Goal: Task Accomplishment & Management: Complete application form

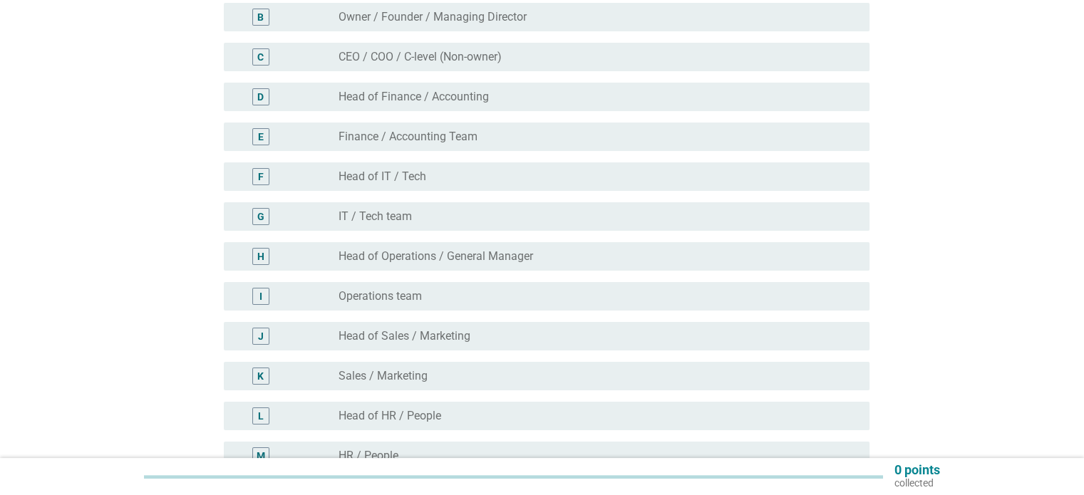
scroll to position [213, 0]
click at [493, 249] on label "Head of Operations / General Manager" at bounding box center [436, 256] width 195 height 14
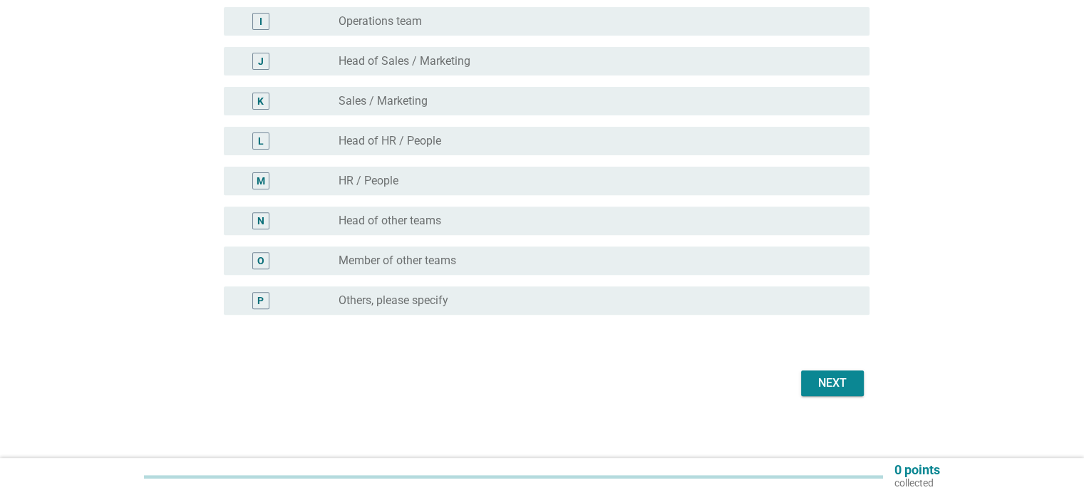
click at [838, 392] on button "Next" at bounding box center [832, 384] width 63 height 26
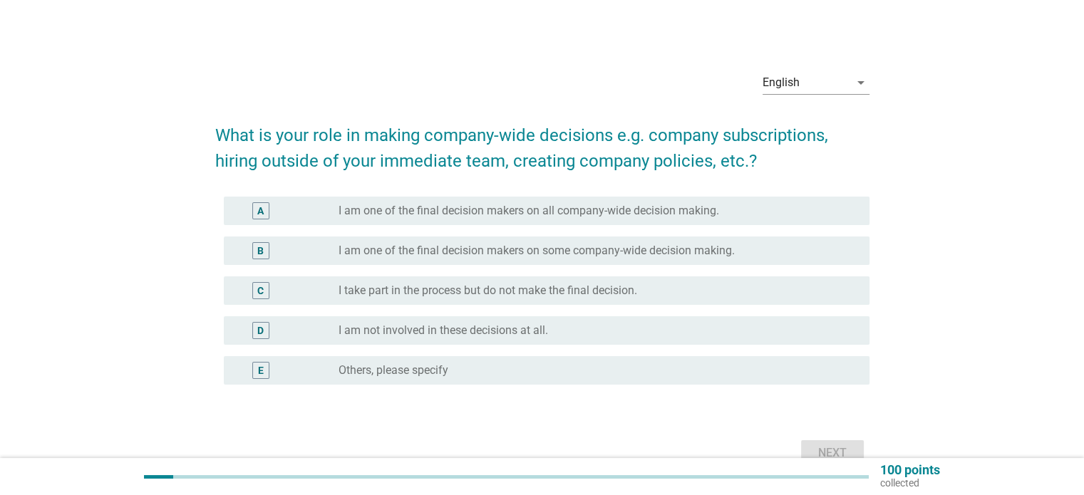
scroll to position [5, 0]
click at [492, 285] on label "I take part in the process but do not make the final decision." at bounding box center [488, 290] width 299 height 14
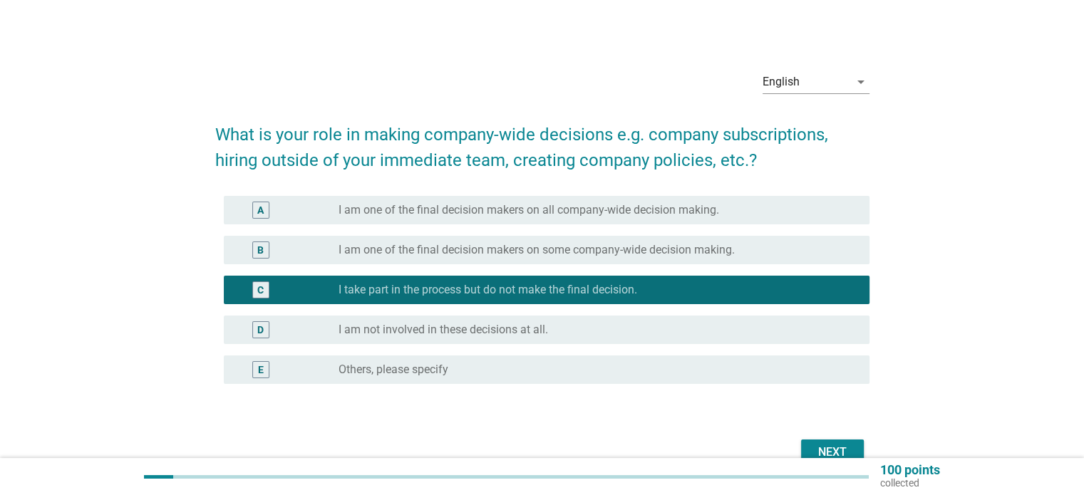
click at [850, 444] on div "Next" at bounding box center [833, 452] width 40 height 17
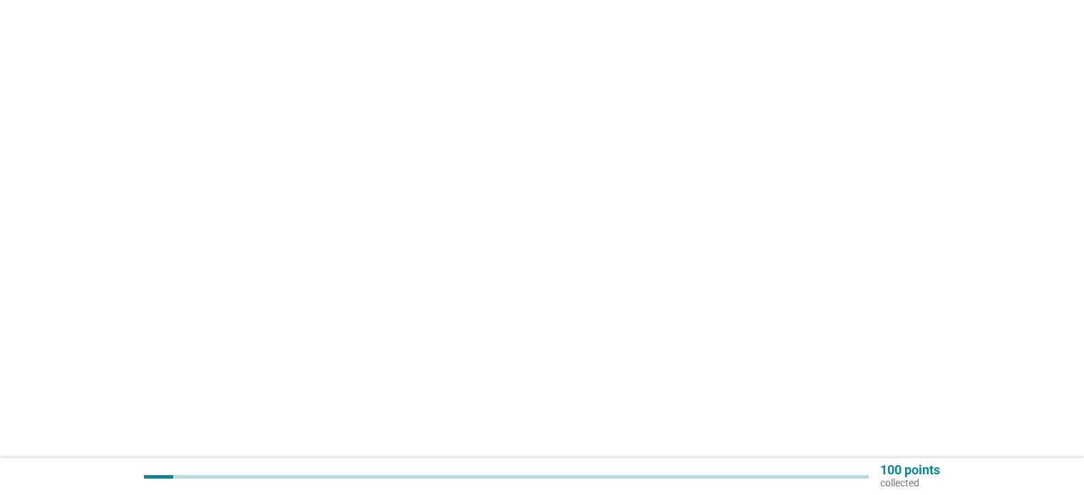
scroll to position [0, 0]
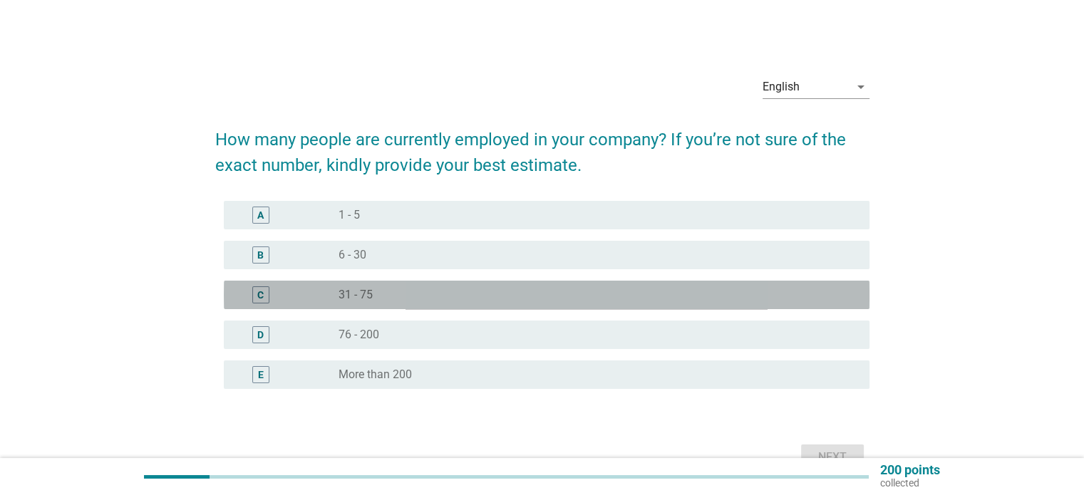
click at [441, 285] on div "C radio_button_unchecked 31 - 75" at bounding box center [547, 295] width 646 height 29
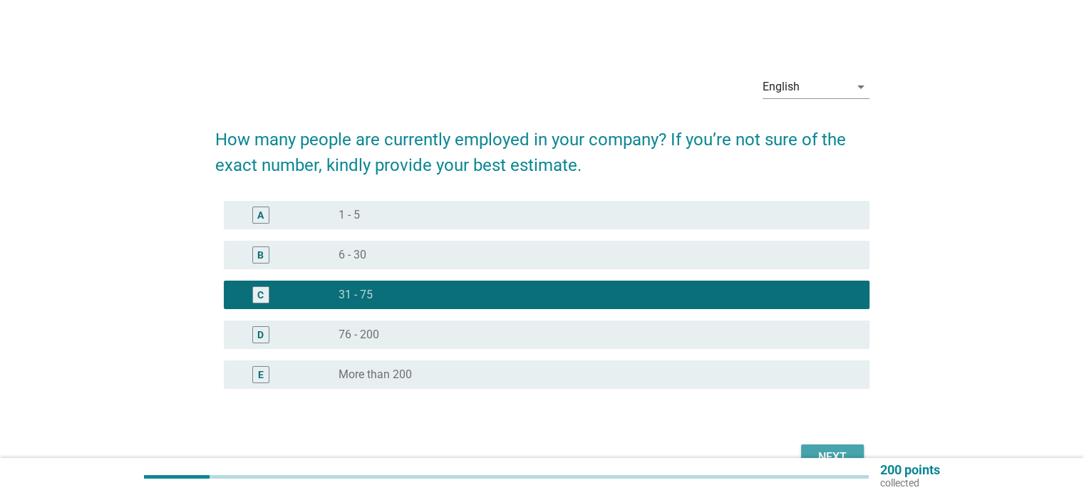
click at [835, 449] on div "Next" at bounding box center [833, 457] width 40 height 17
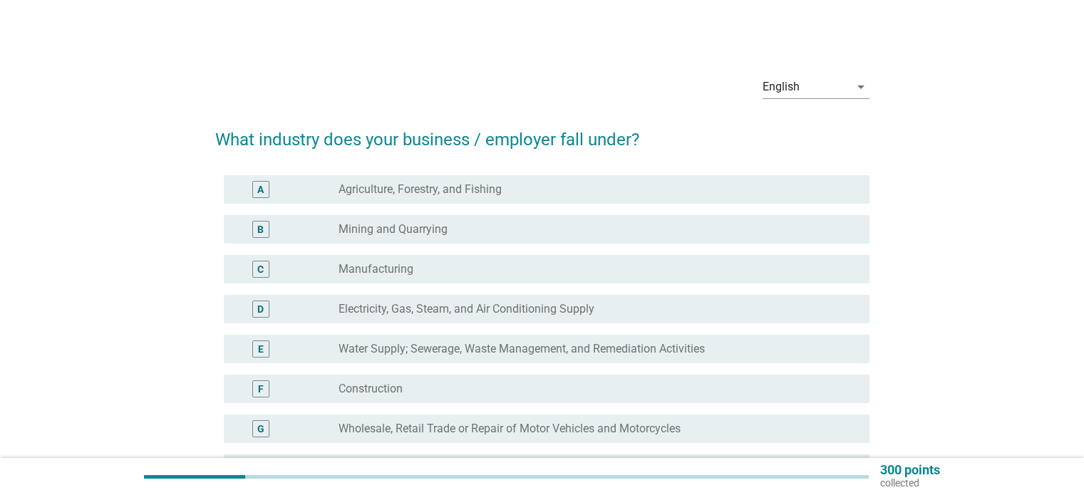
click at [481, 385] on div "radio_button_unchecked Construction" at bounding box center [593, 389] width 508 height 14
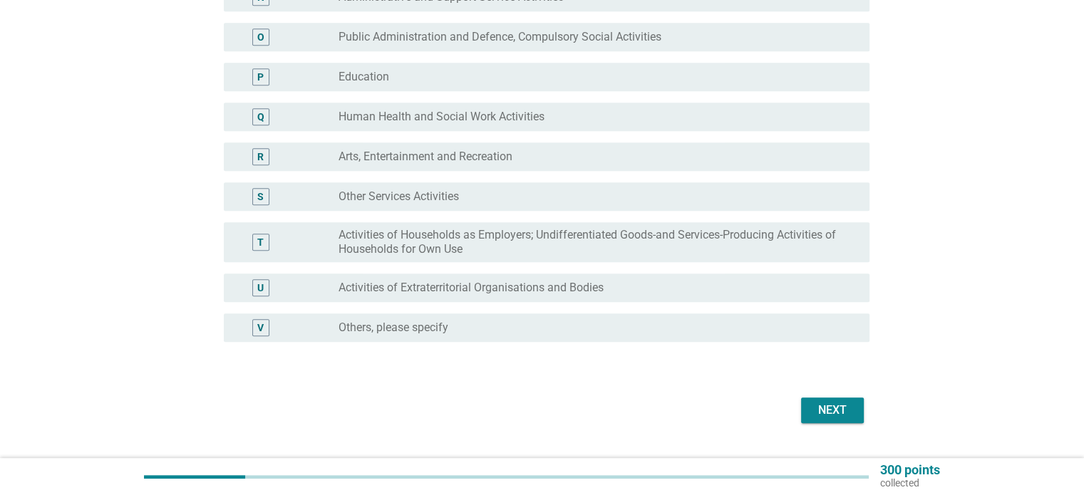
scroll to position [744, 0]
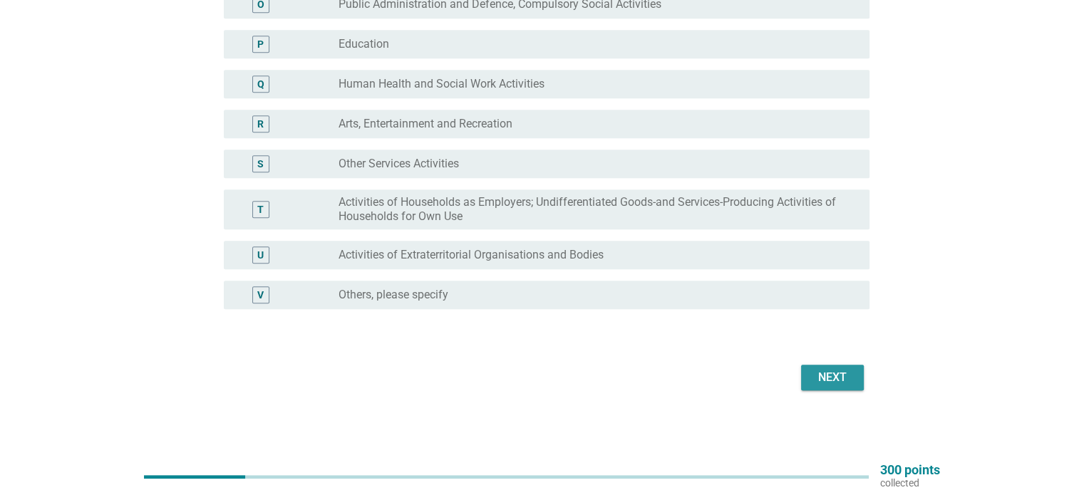
click at [828, 369] on div "Next" at bounding box center [833, 377] width 40 height 17
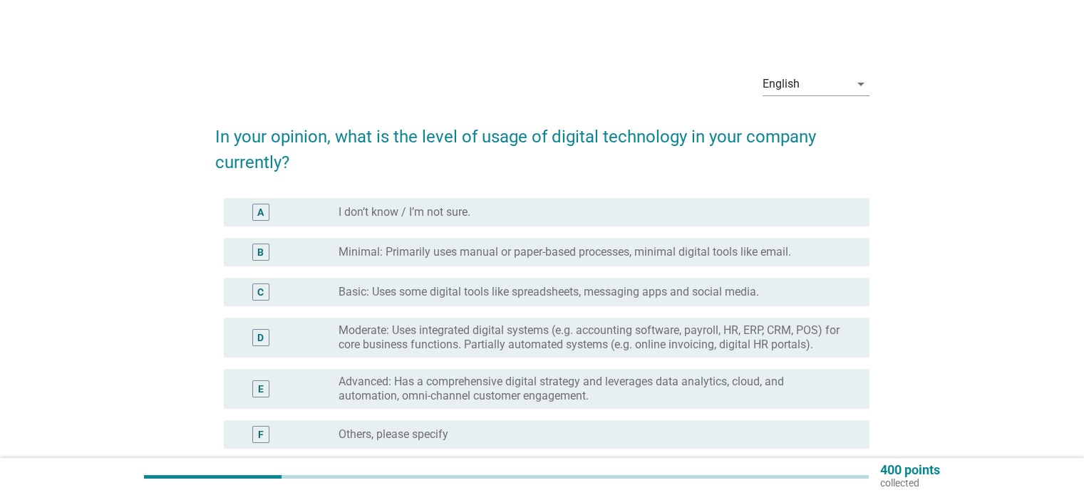
scroll to position [4, 0]
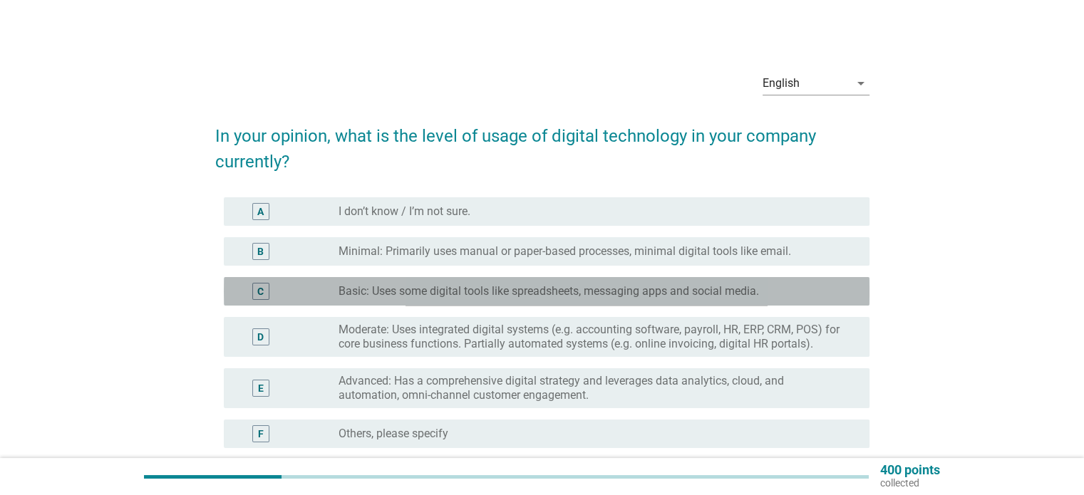
click at [560, 290] on label "Basic: Uses some digital tools like spreadsheets, messaging apps and social med…" at bounding box center [549, 291] width 421 height 14
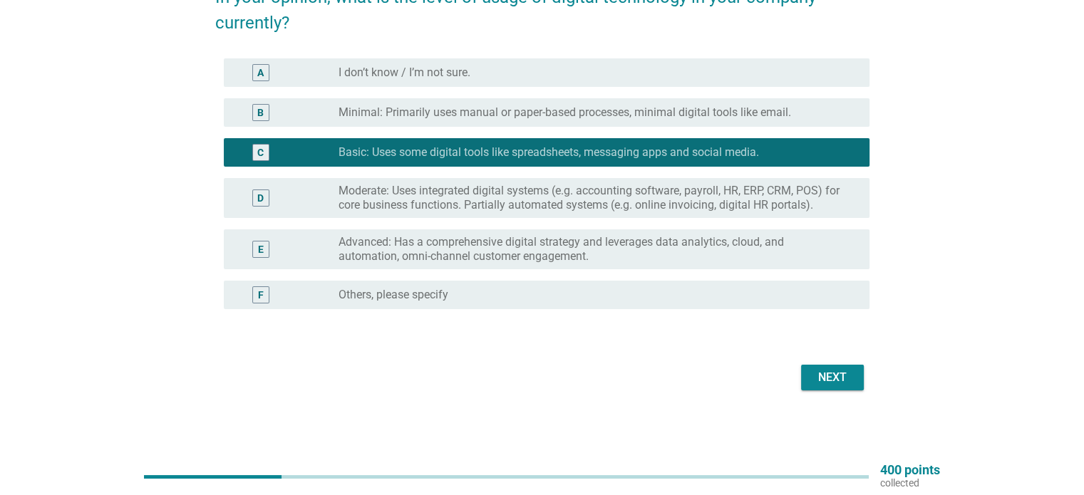
scroll to position [143, 0]
click at [855, 386] on button "Next" at bounding box center [832, 378] width 63 height 26
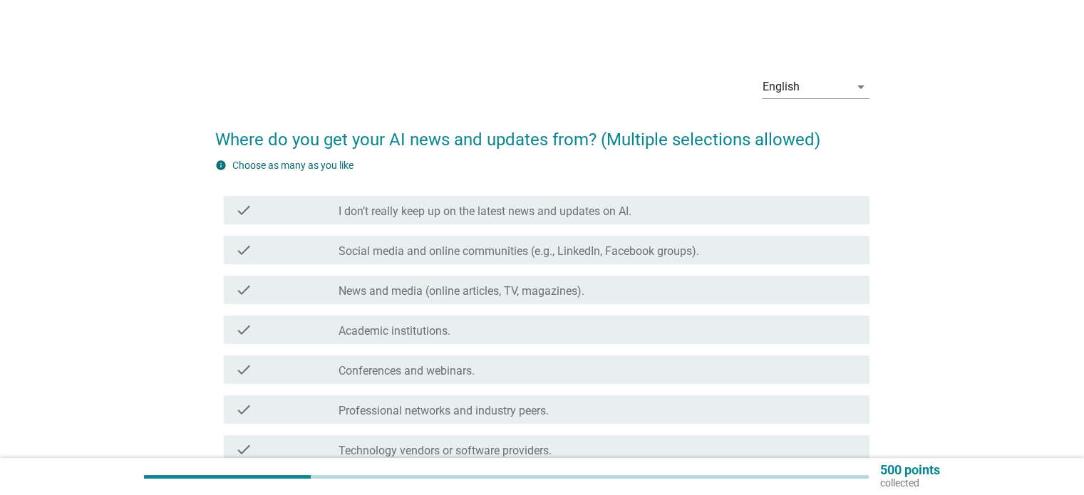
click at [416, 249] on label "Social media and online communities (e.g., LinkedIn, Facebook groups)." at bounding box center [519, 251] width 361 height 14
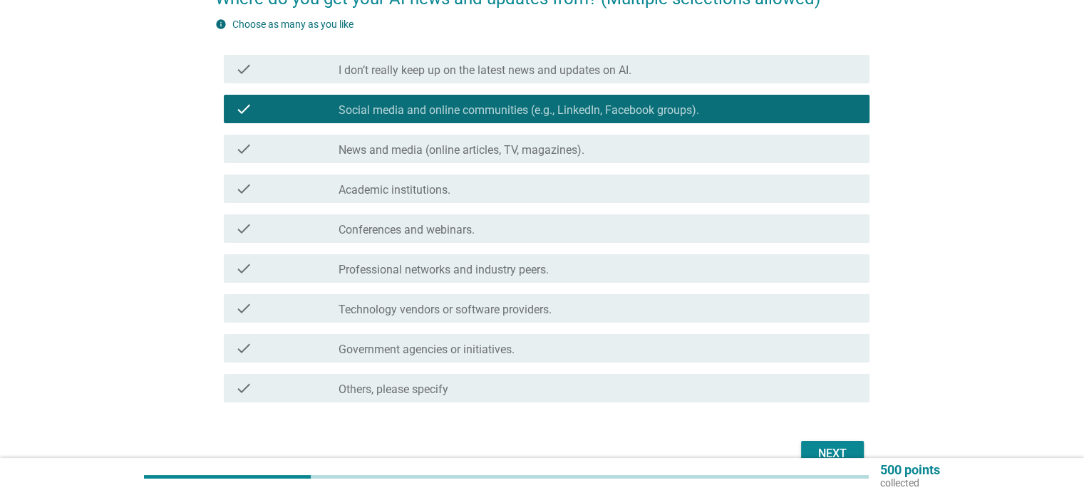
scroll to position [142, 0]
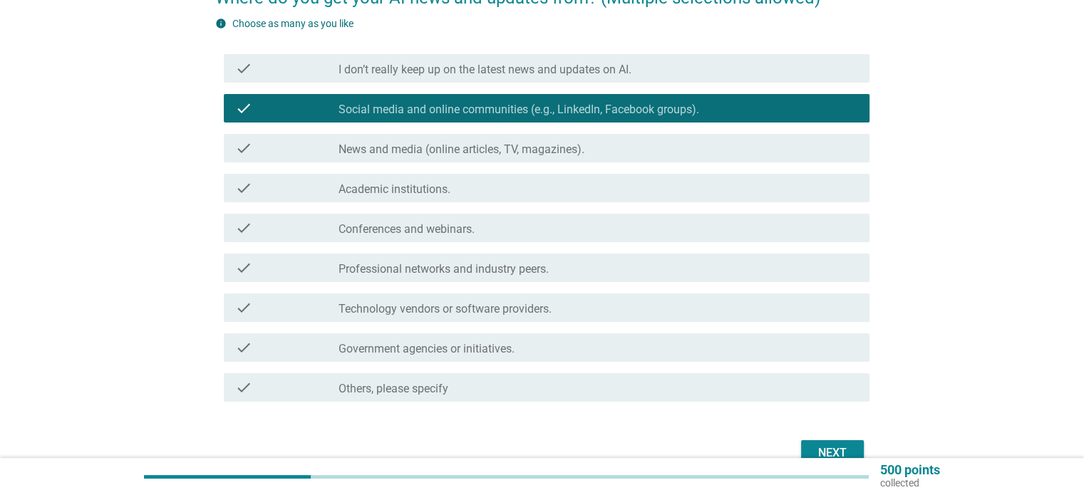
click at [587, 267] on div "check_box_outline_blank Professional networks and industry peers." at bounding box center [598, 267] width 519 height 17
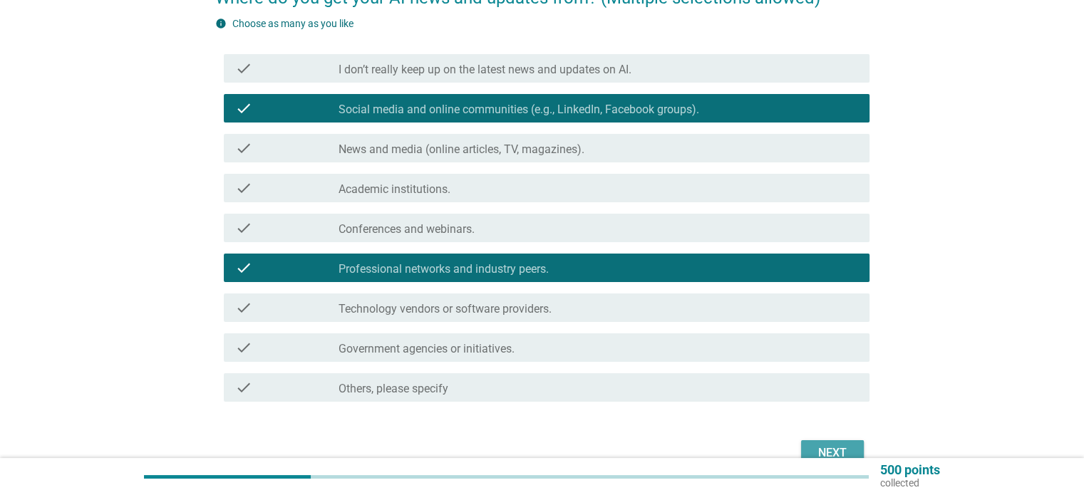
click at [826, 441] on button "Next" at bounding box center [832, 454] width 63 height 26
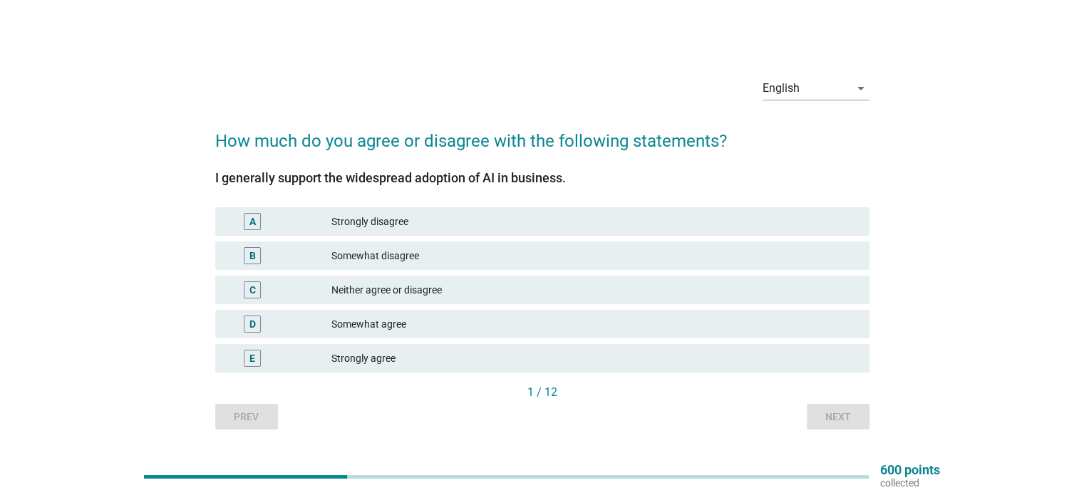
click at [434, 284] on div "Neither agree or disagree" at bounding box center [594, 290] width 526 height 17
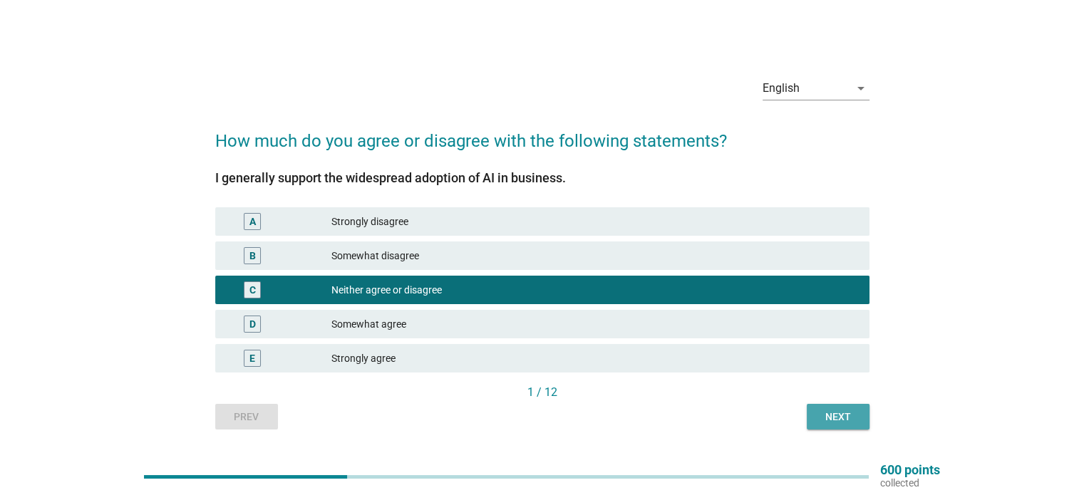
click at [830, 419] on div "Next" at bounding box center [838, 417] width 40 height 15
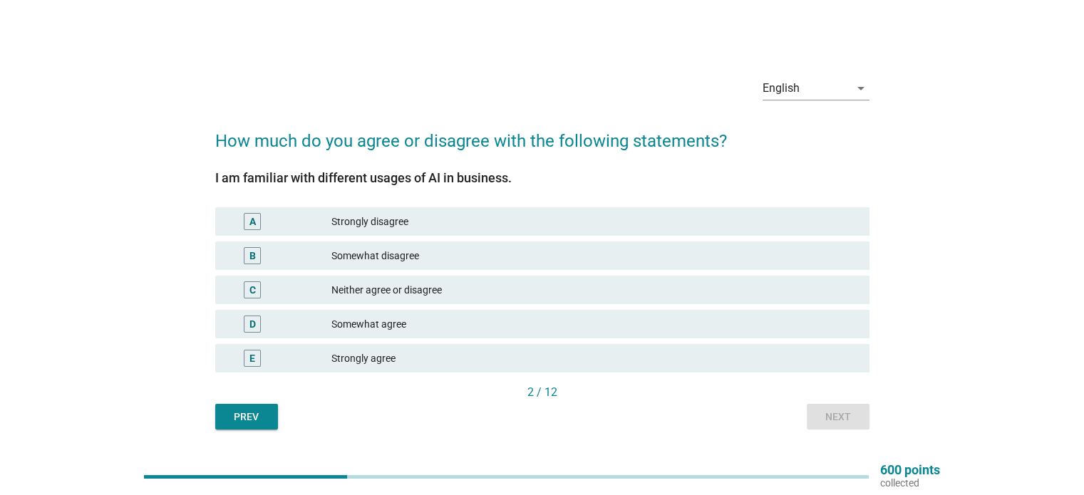
click at [428, 312] on div "D Somewhat agree" at bounding box center [542, 324] width 654 height 29
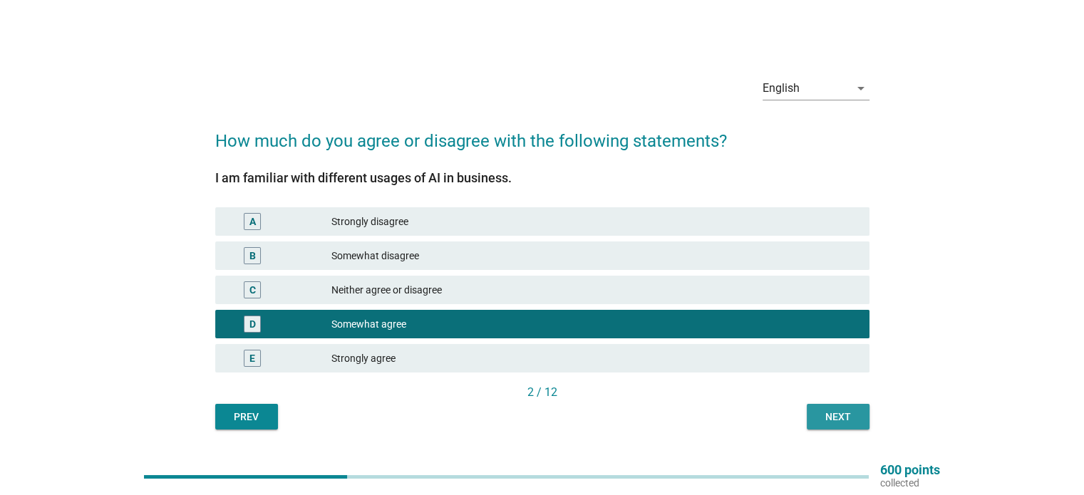
click at [833, 425] on button "Next" at bounding box center [838, 417] width 63 height 26
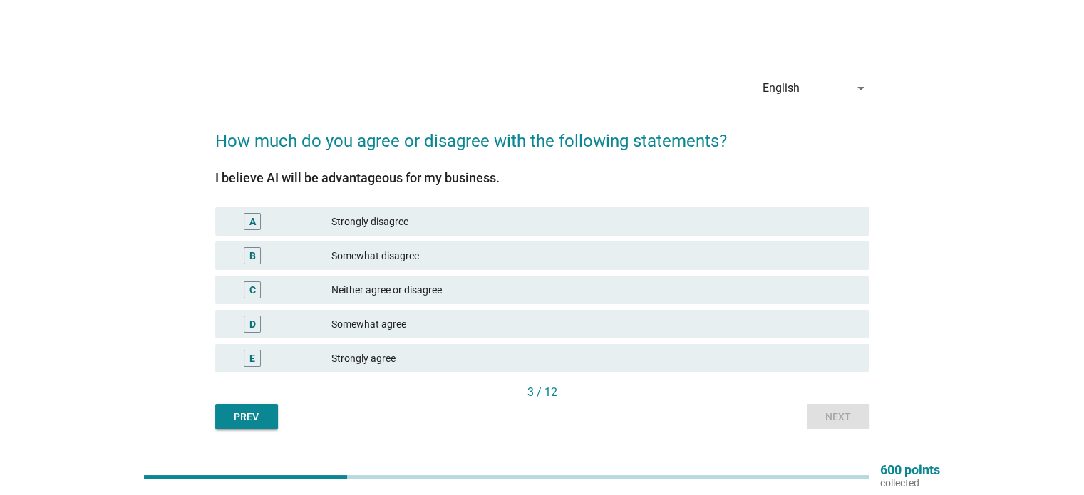
click at [422, 330] on div "Somewhat agree" at bounding box center [594, 324] width 526 height 17
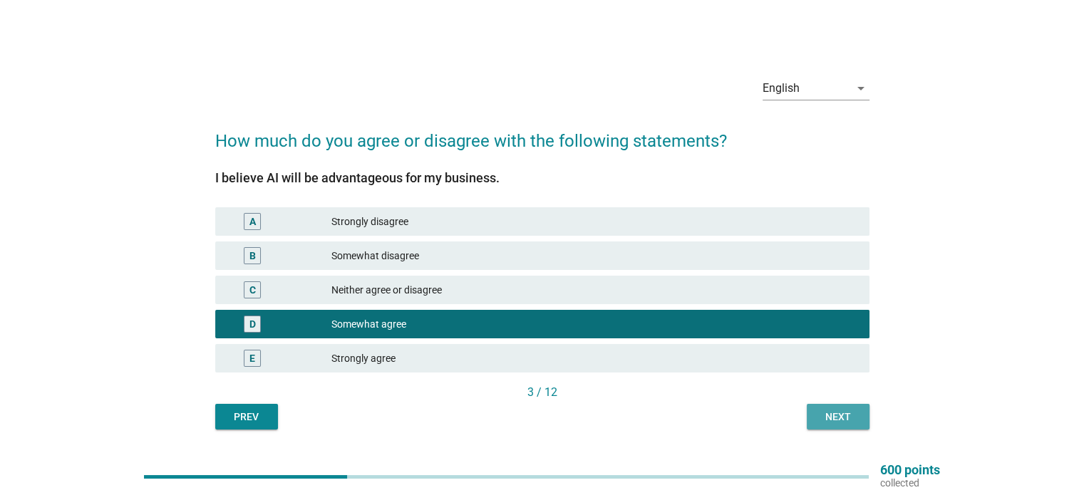
click at [831, 421] on div "Next" at bounding box center [838, 417] width 40 height 15
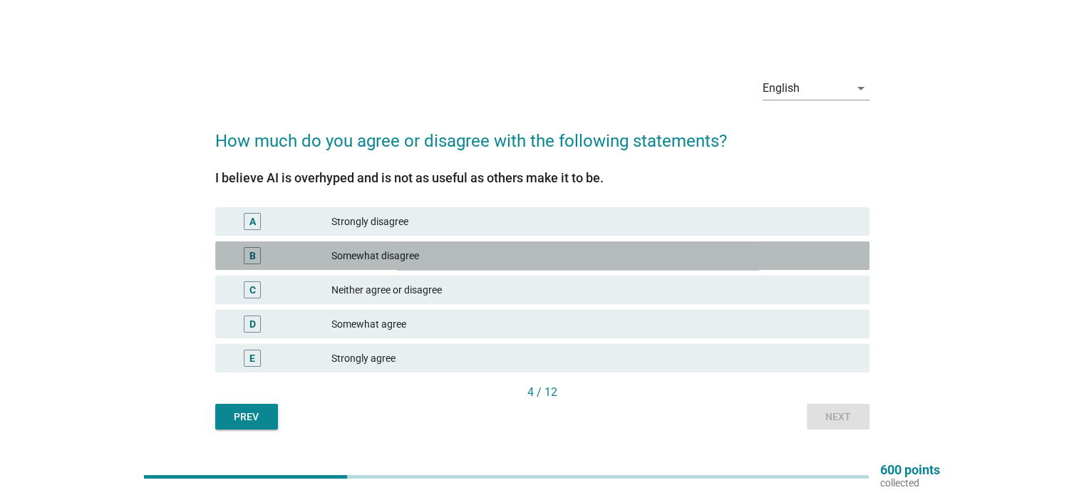
click at [379, 260] on div "Somewhat disagree" at bounding box center [594, 255] width 526 height 17
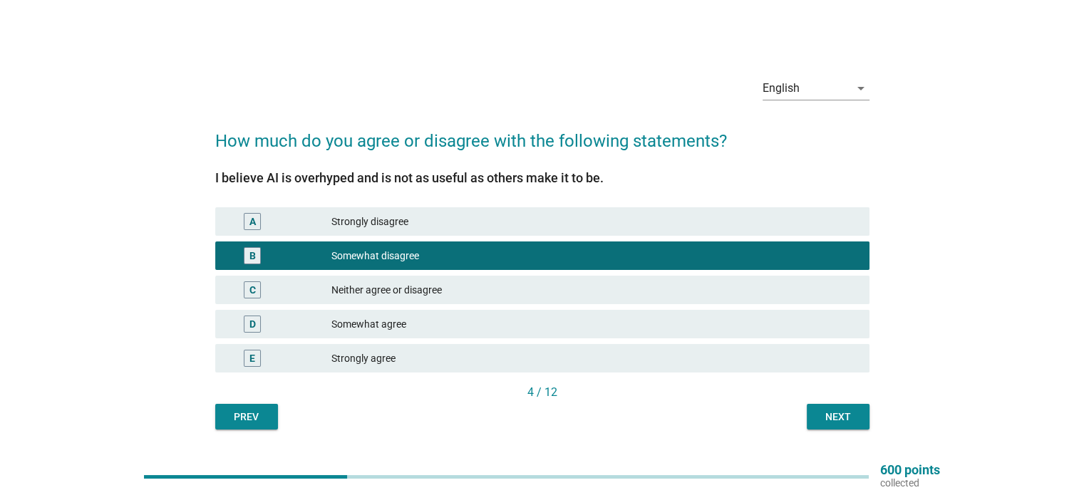
click at [855, 407] on button "Next" at bounding box center [838, 417] width 63 height 26
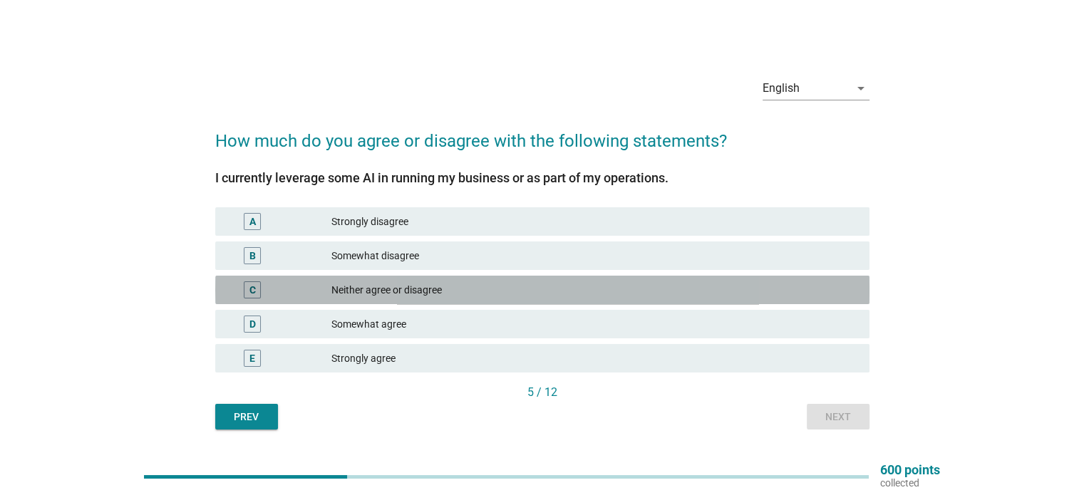
click at [508, 294] on div "Neither agree or disagree" at bounding box center [594, 290] width 526 height 17
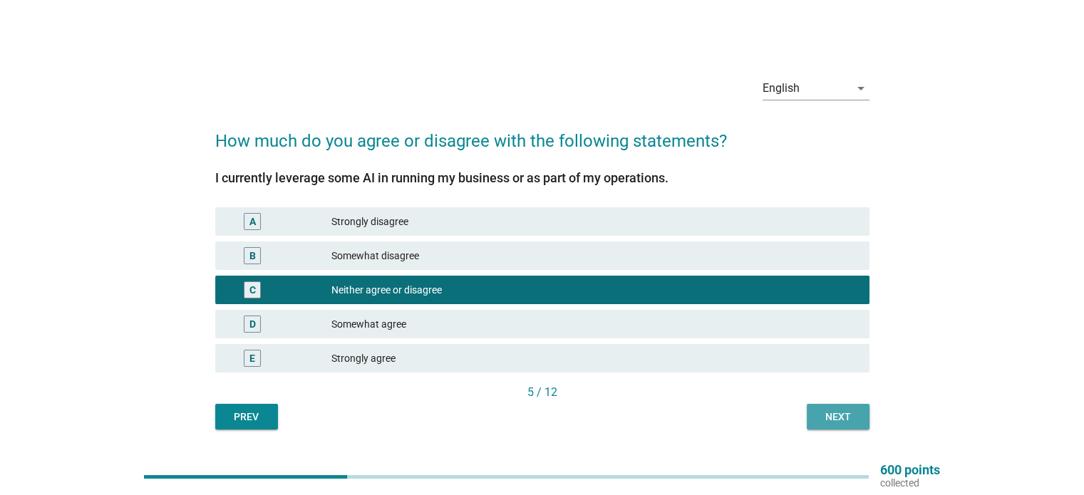
click at [823, 421] on div "Next" at bounding box center [838, 417] width 40 height 15
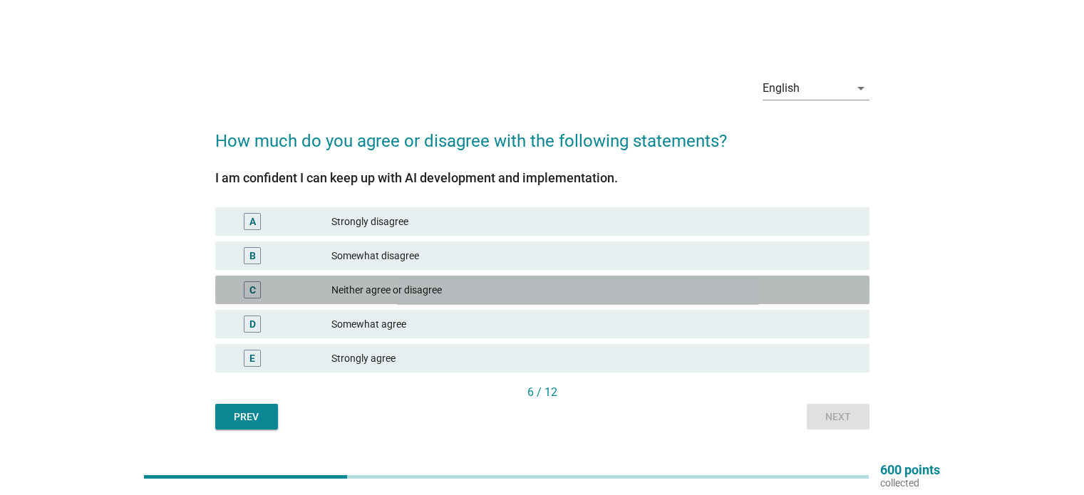
click at [406, 289] on div "Neither agree or disagree" at bounding box center [594, 290] width 526 height 17
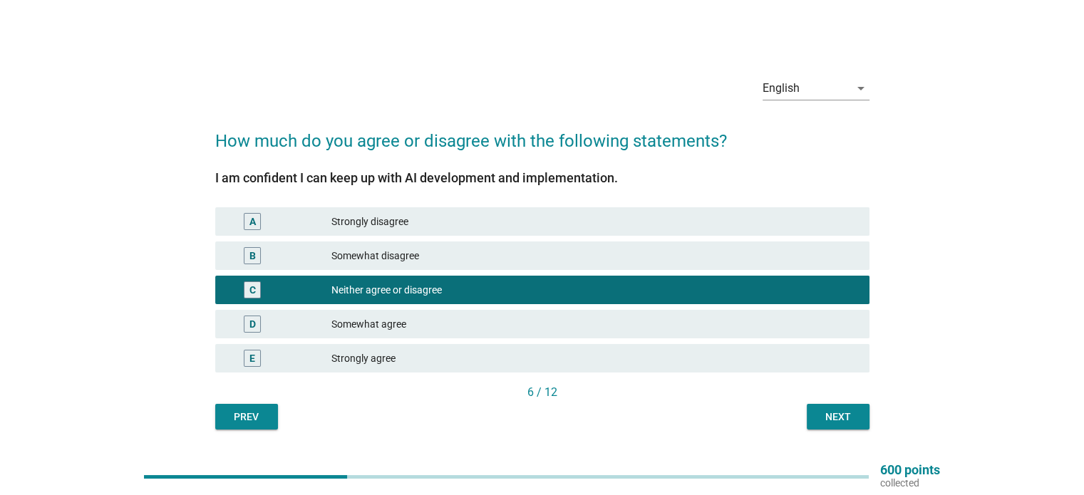
click at [398, 310] on div "D Somewhat agree" at bounding box center [542, 324] width 654 height 29
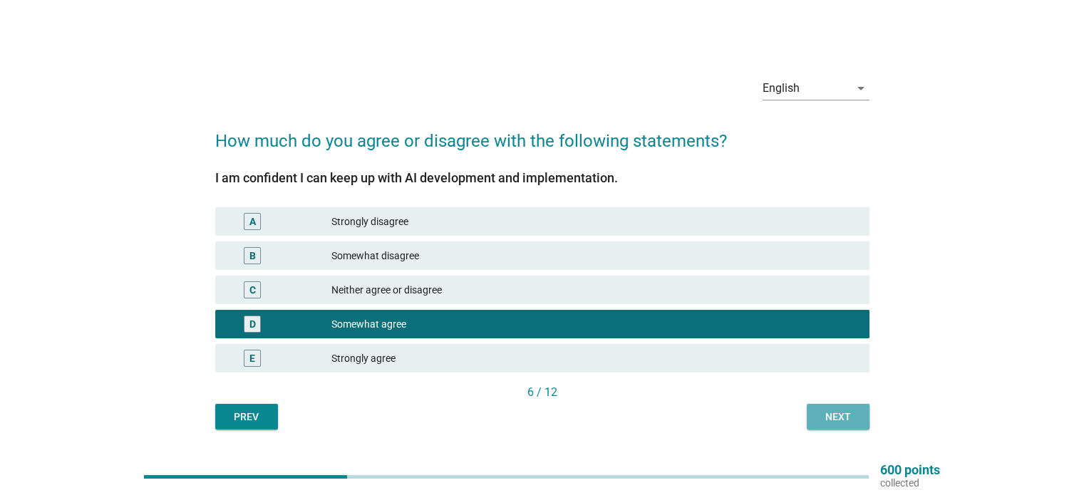
click at [845, 416] on div "Next" at bounding box center [838, 417] width 40 height 15
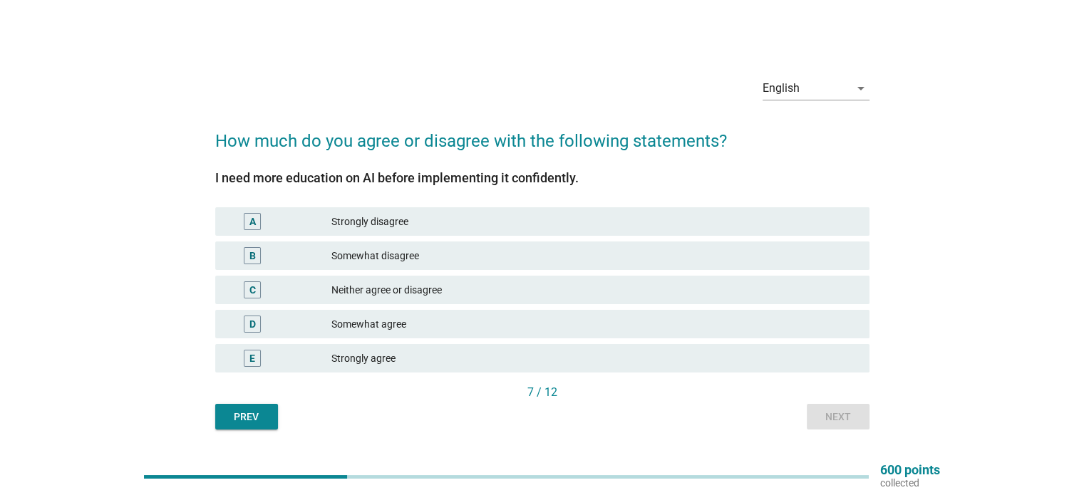
click at [391, 329] on div "Somewhat agree" at bounding box center [594, 324] width 526 height 17
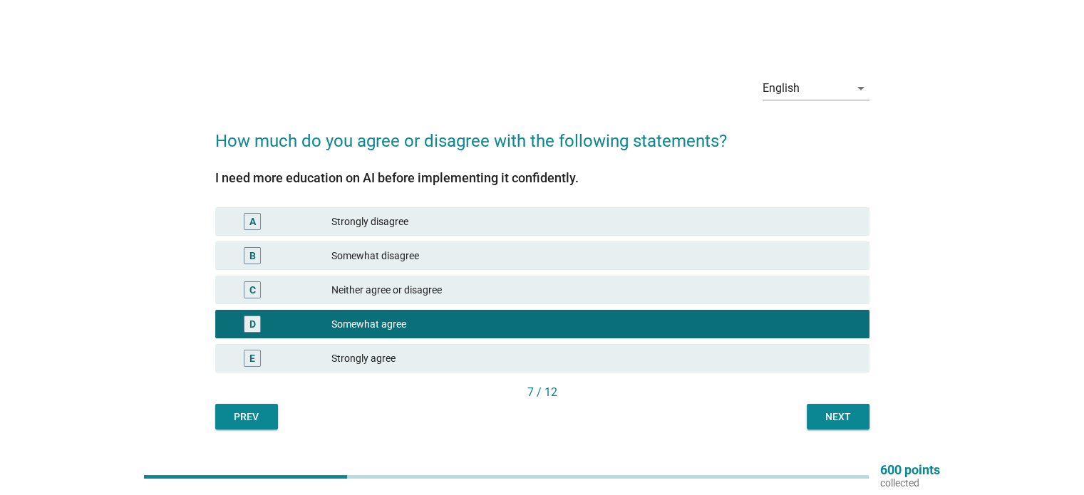
click at [843, 422] on div "Next" at bounding box center [838, 417] width 40 height 15
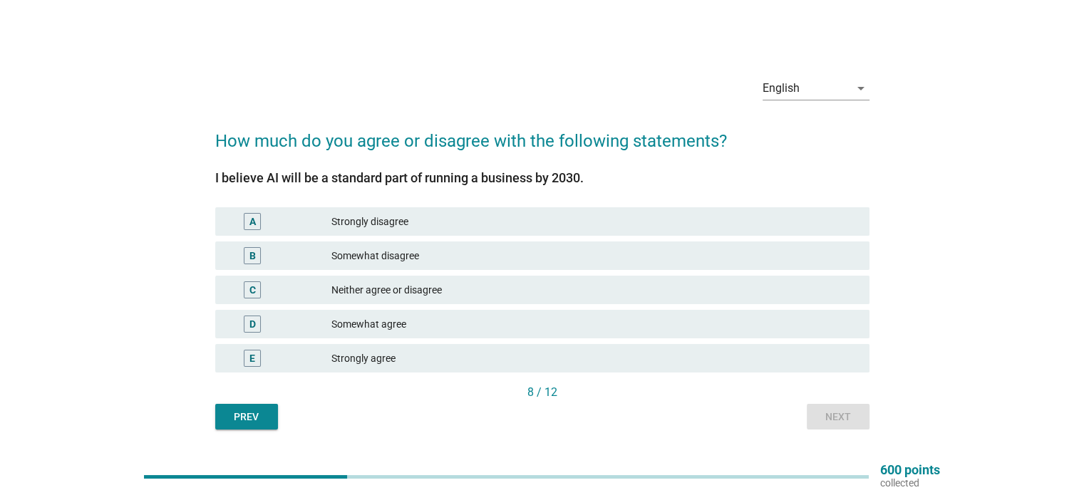
click at [429, 287] on div "Neither agree or disagree" at bounding box center [594, 290] width 526 height 17
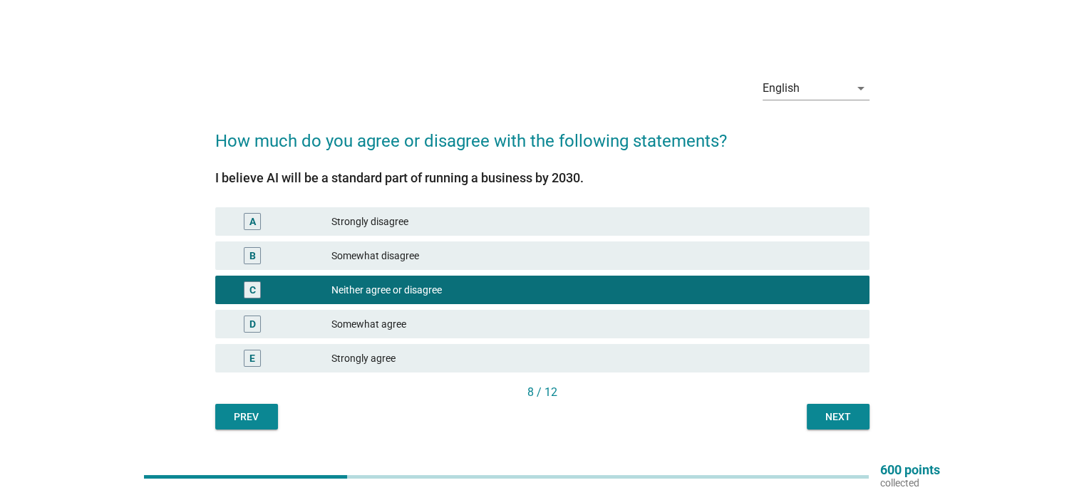
click at [832, 408] on button "Next" at bounding box center [838, 417] width 63 height 26
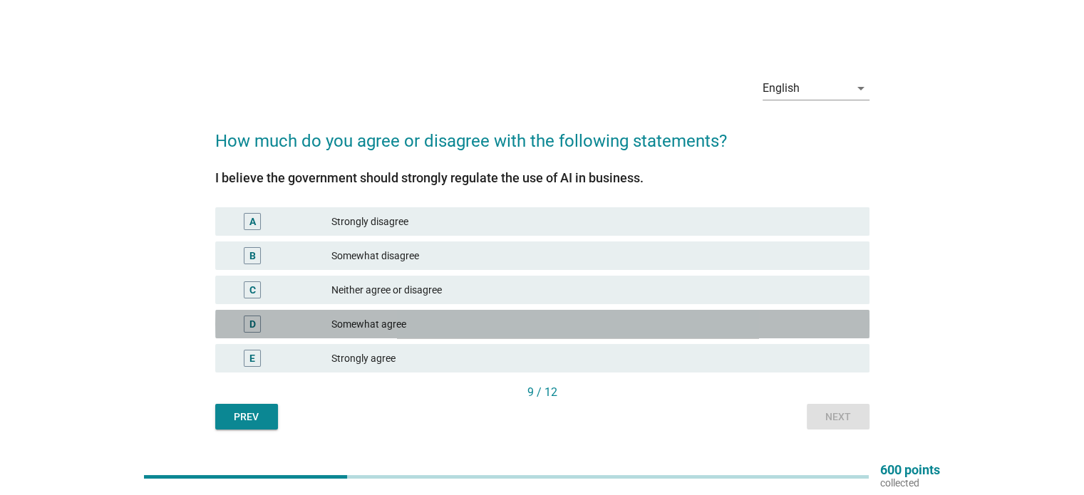
click at [448, 334] on div "D Somewhat agree" at bounding box center [542, 324] width 654 height 29
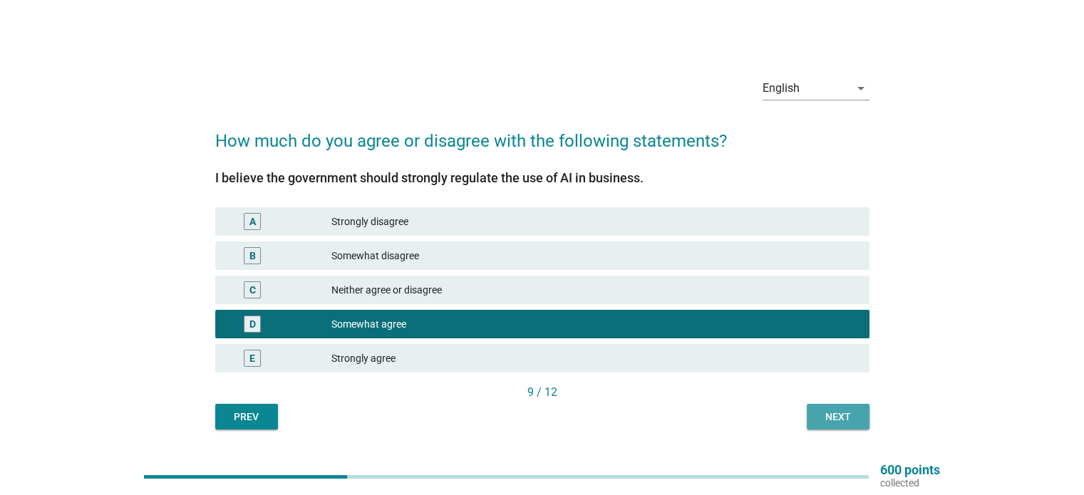
click at [843, 424] on button "Next" at bounding box center [838, 417] width 63 height 26
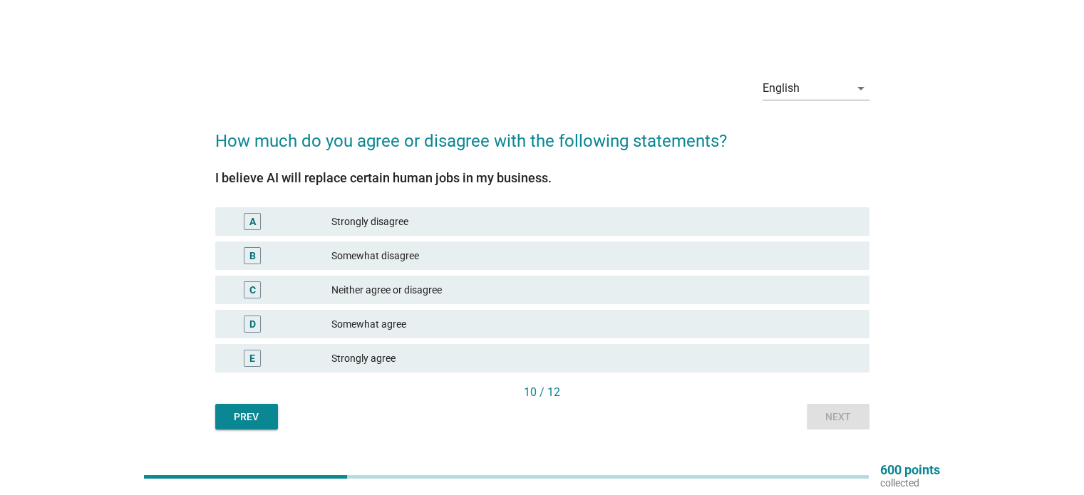
click at [430, 314] on div "D Somewhat agree" at bounding box center [542, 324] width 654 height 29
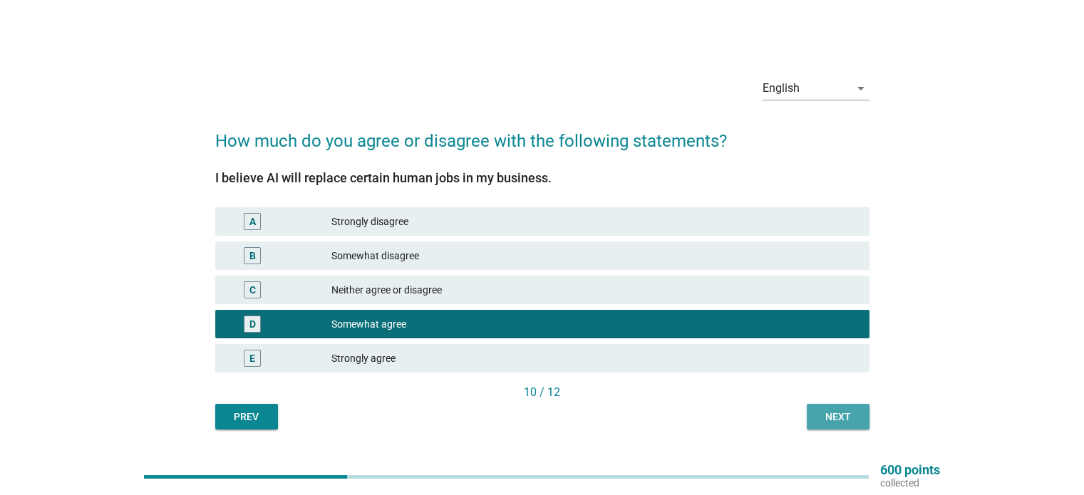
click at [851, 406] on button "Next" at bounding box center [838, 417] width 63 height 26
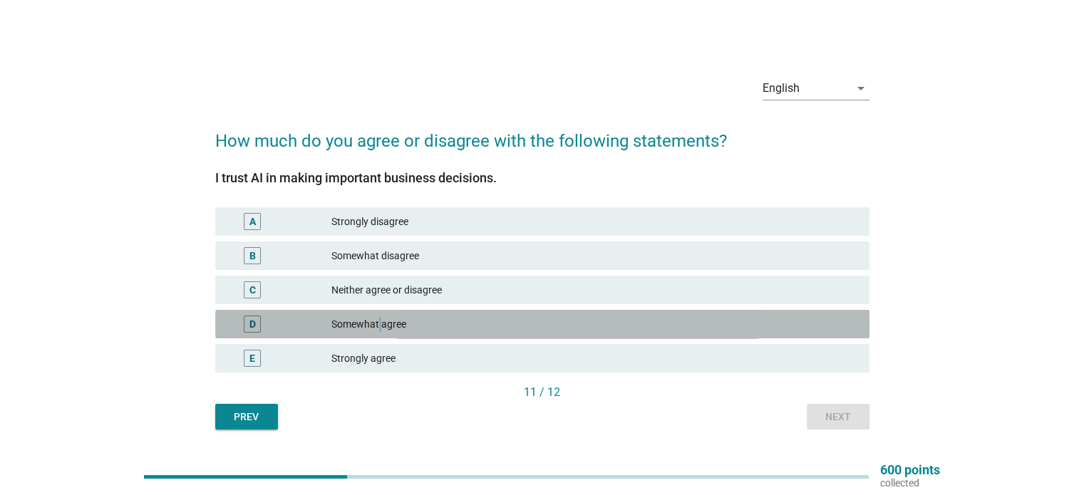
drag, startPoint x: 379, startPoint y: 313, endPoint x: 398, endPoint y: 321, distance: 21.1
click at [380, 313] on div "D Somewhat agree" at bounding box center [542, 324] width 654 height 29
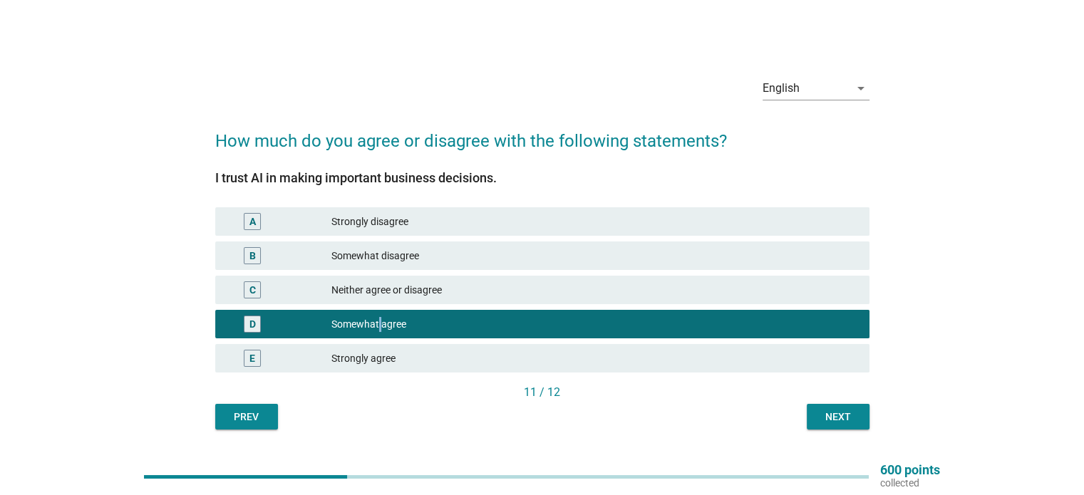
click at [832, 410] on div "Next" at bounding box center [838, 417] width 40 height 15
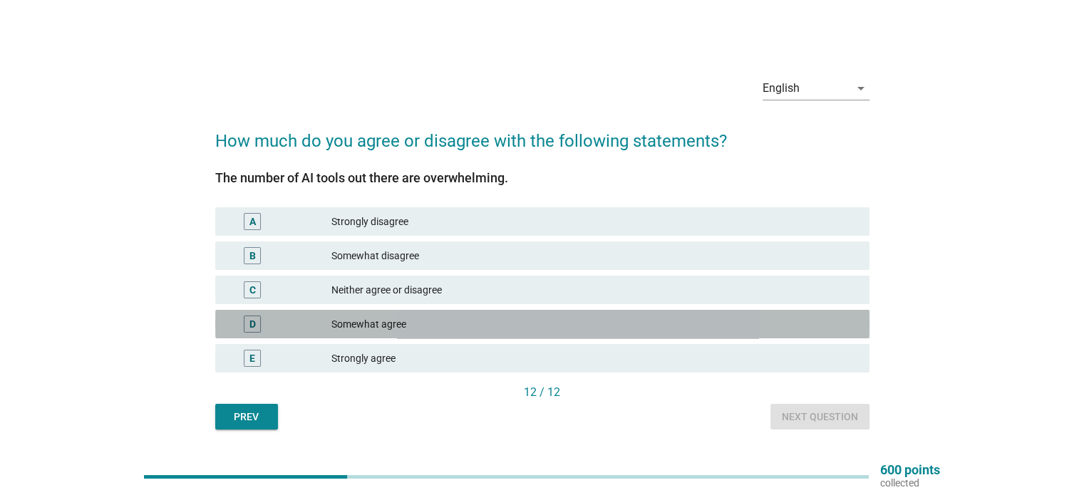
click at [408, 321] on div "Somewhat agree" at bounding box center [594, 324] width 526 height 17
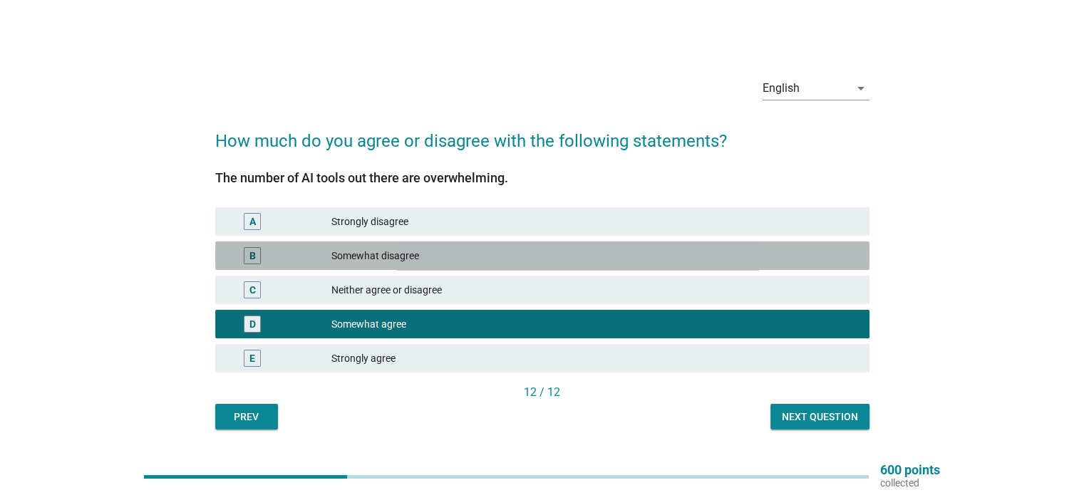
click at [422, 250] on div "Somewhat disagree" at bounding box center [594, 255] width 526 height 17
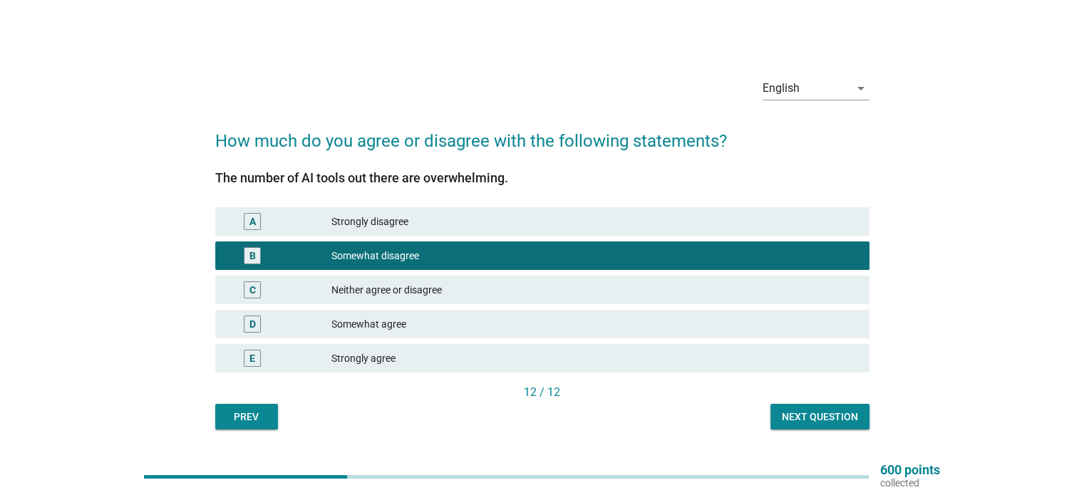
click at [812, 417] on div "Next question" at bounding box center [820, 417] width 76 height 15
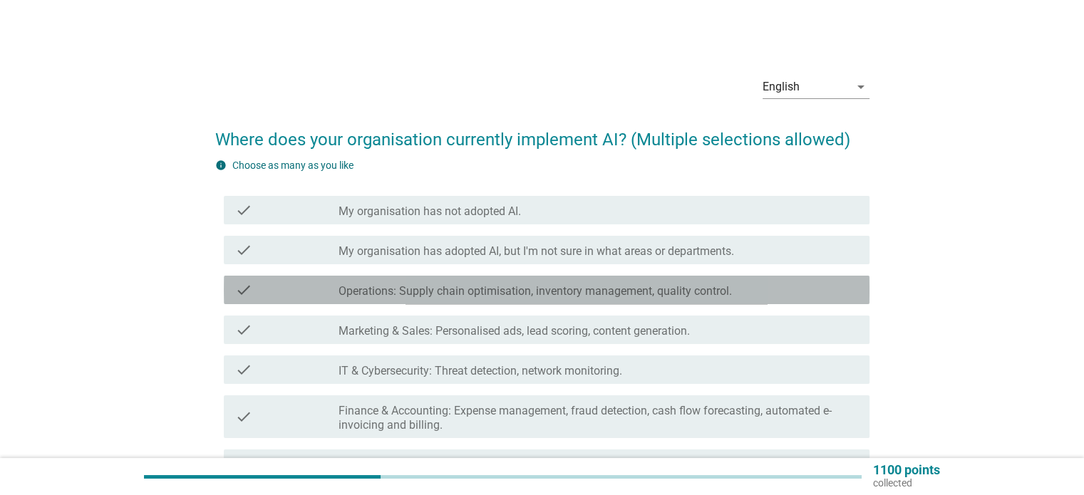
click at [545, 293] on label "Operations: Supply chain optimisation, inventory management, quality control." at bounding box center [535, 291] width 393 height 14
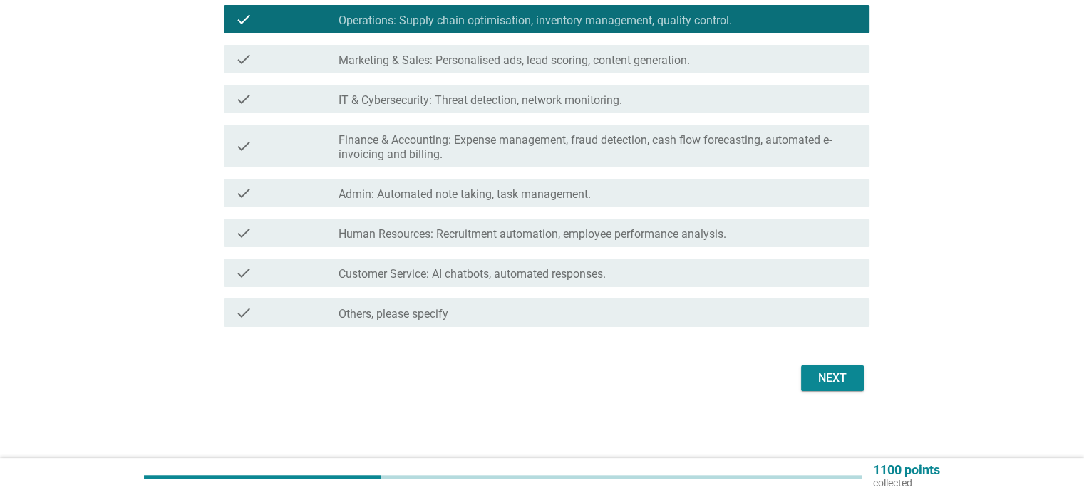
scroll to position [272, 0]
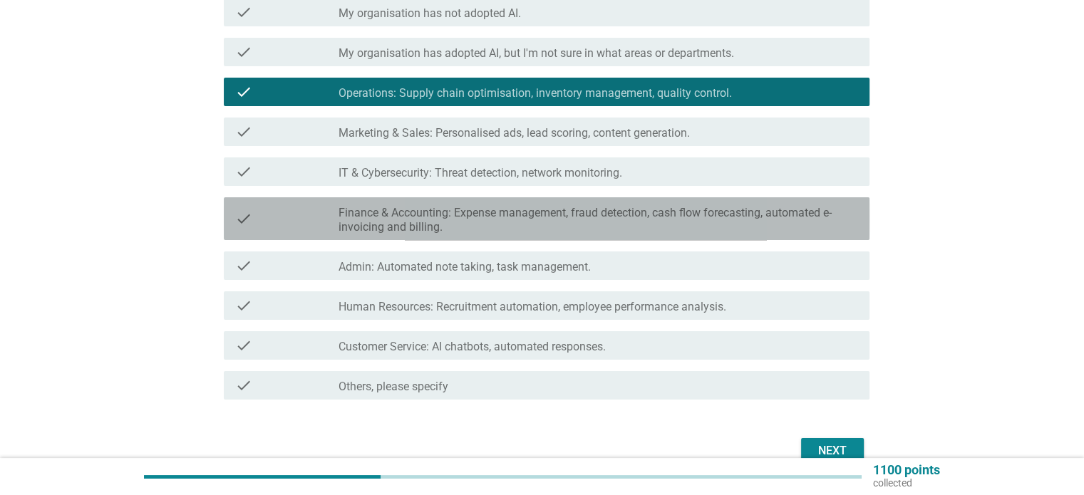
click at [433, 215] on label "Finance & Accounting: Expense management, fraud detection, cash flow forecastin…" at bounding box center [598, 220] width 519 height 29
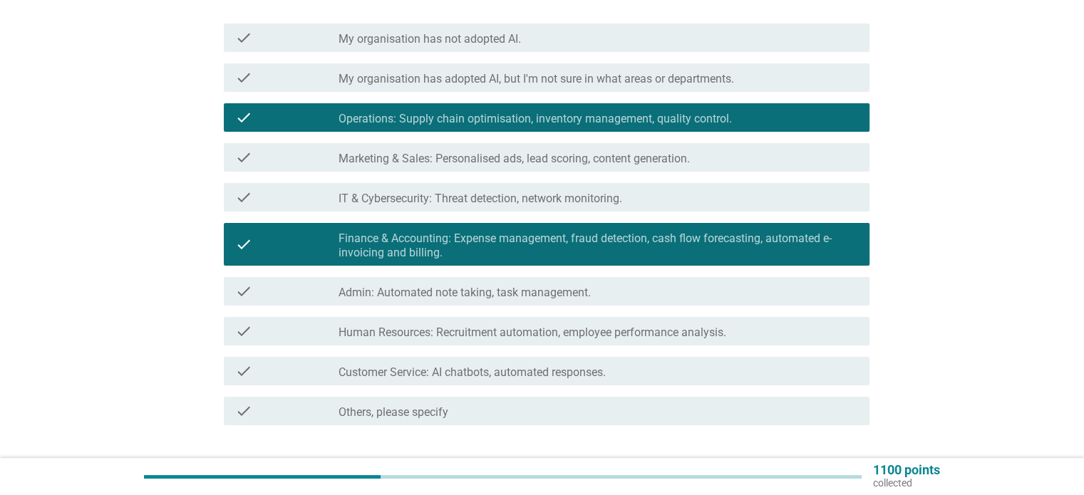
click at [467, 116] on label "Operations: Supply chain optimisation, inventory management, quality control." at bounding box center [535, 119] width 393 height 14
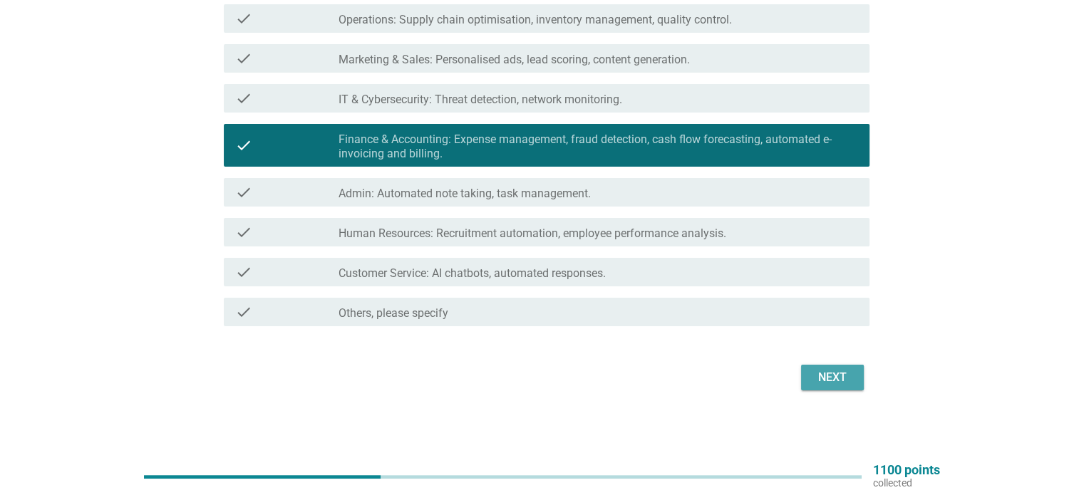
click at [823, 374] on div "Next" at bounding box center [833, 377] width 40 height 17
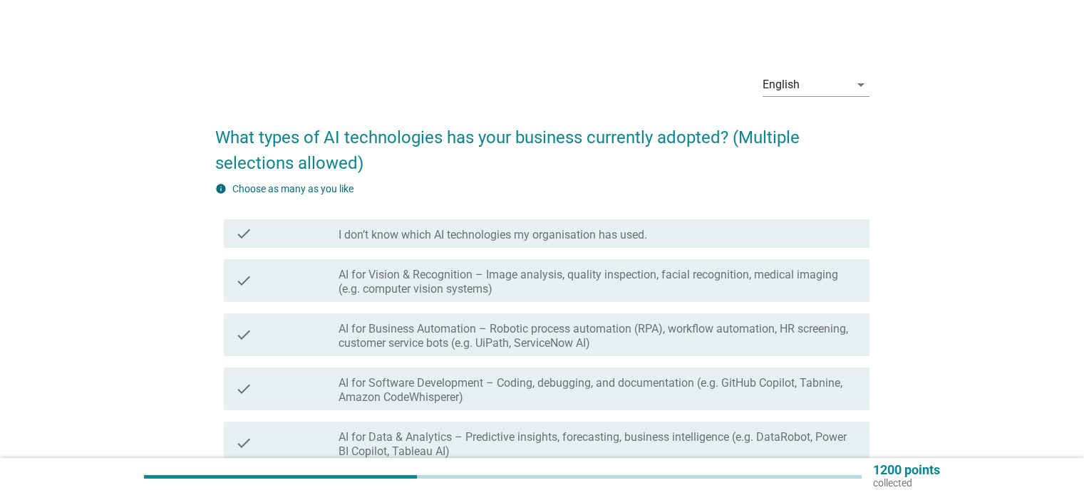
scroll to position [3, 0]
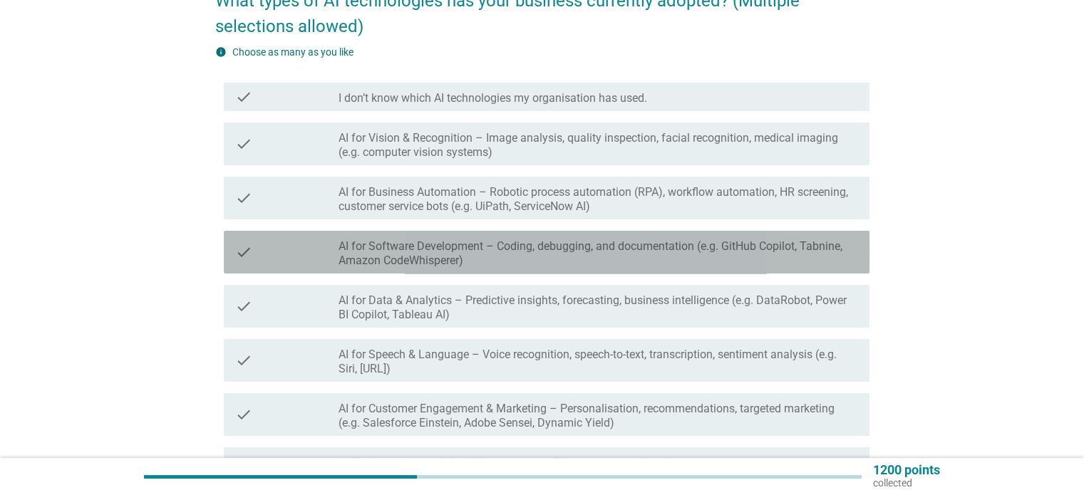
click at [522, 245] on label "AI for Software Development – Coding, debugging, and documentation (e.g. GitHub…" at bounding box center [598, 254] width 519 height 29
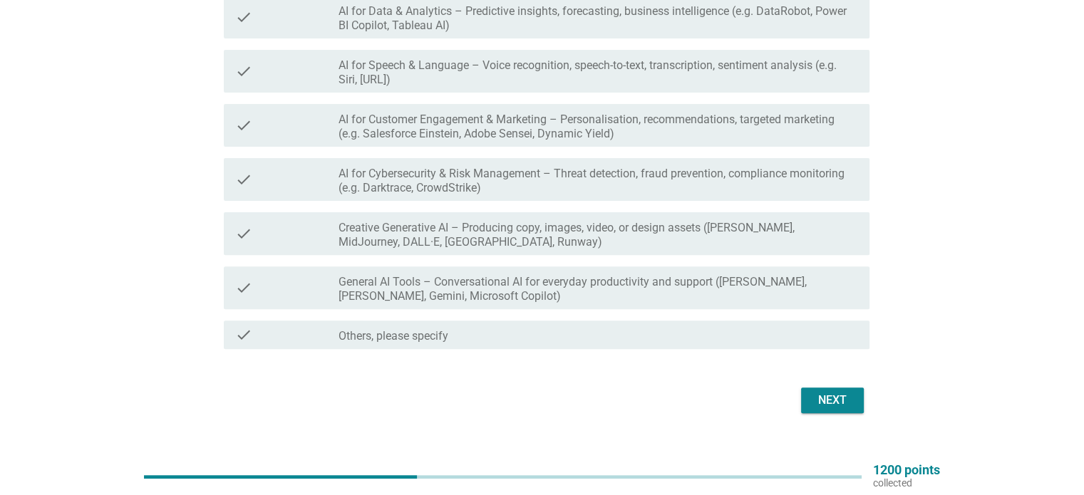
scroll to position [429, 0]
click at [632, 290] on label "General AI Tools – Conversational AI for everyday productivity and support (e.g…" at bounding box center [598, 288] width 519 height 29
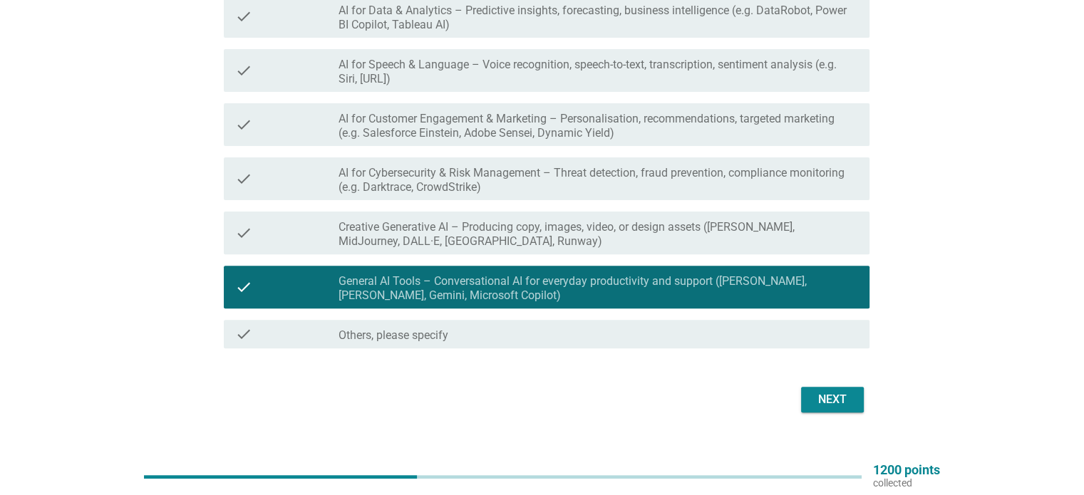
click at [831, 402] on div "Next" at bounding box center [833, 399] width 40 height 17
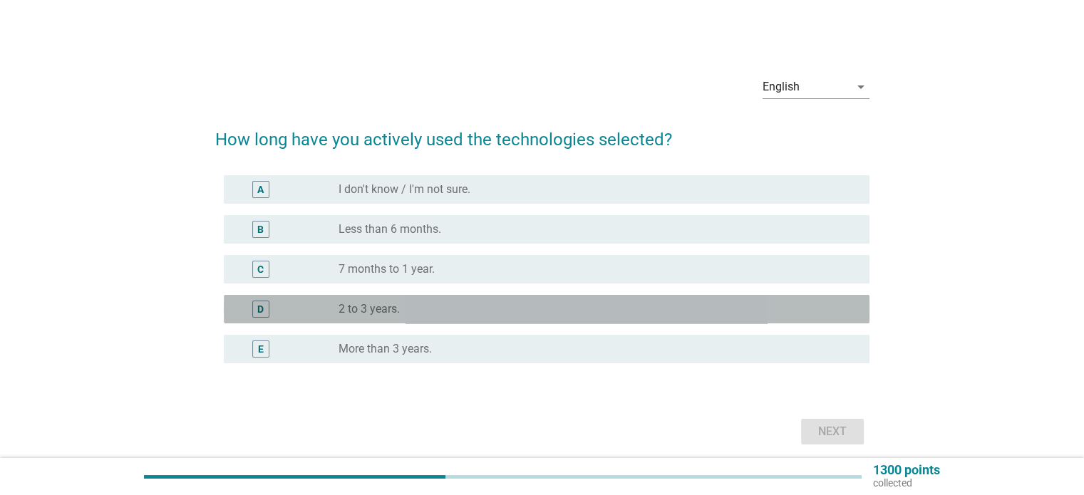
click at [418, 306] on div "radio_button_unchecked 2 to 3 years." at bounding box center [593, 309] width 508 height 14
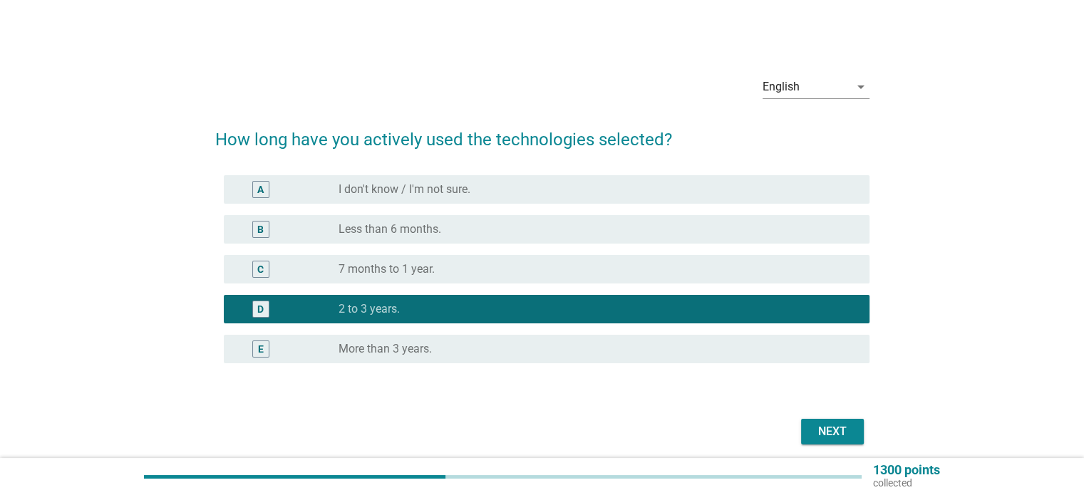
click at [835, 435] on div "Next" at bounding box center [833, 431] width 40 height 17
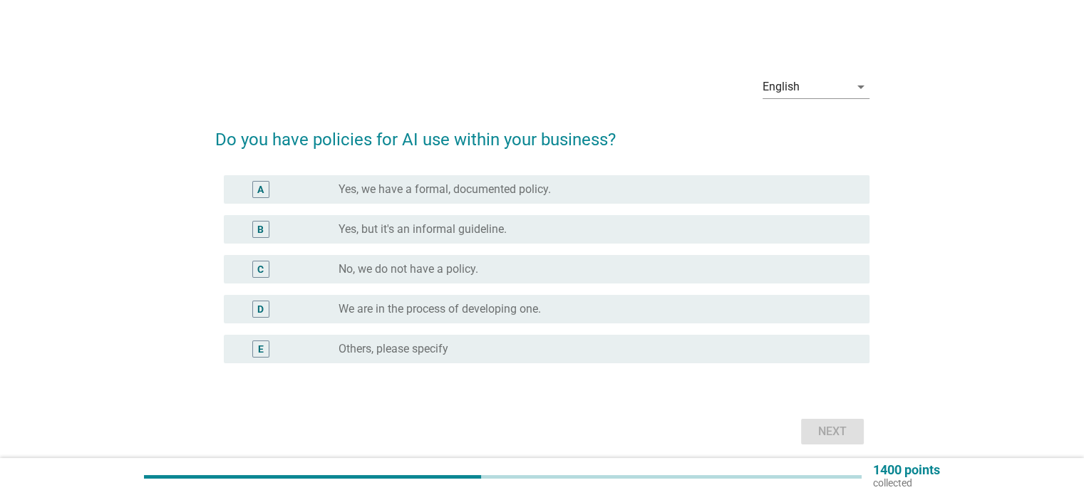
click at [510, 230] on div "radio_button_unchecked Yes, but it's an informal guideline." at bounding box center [593, 229] width 508 height 14
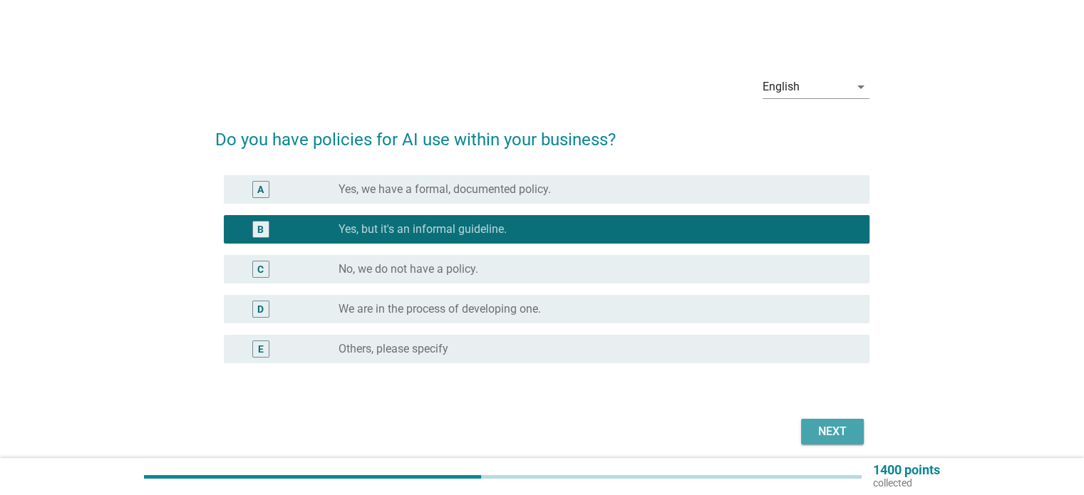
click at [813, 429] on div "Next" at bounding box center [833, 431] width 40 height 17
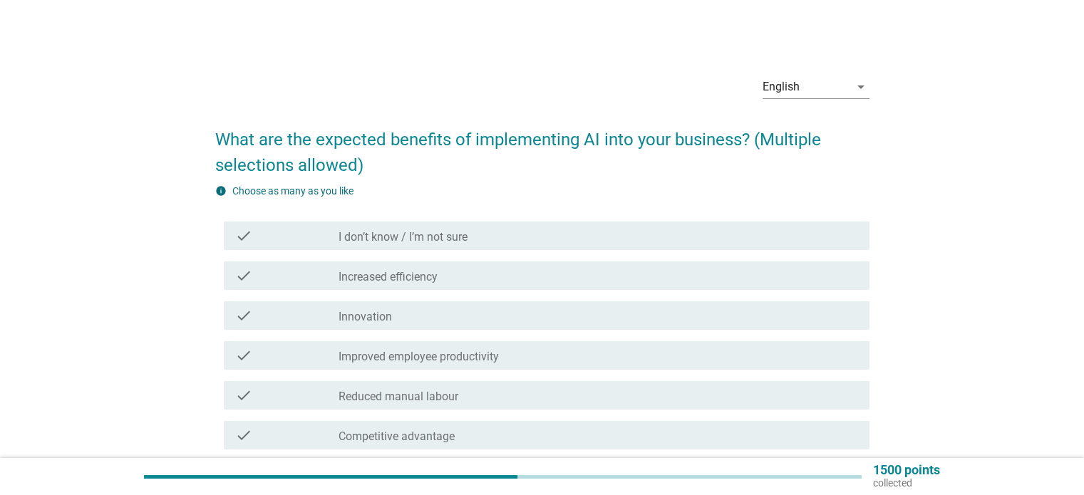
click at [489, 359] on label "Improved employee productivity" at bounding box center [419, 357] width 160 height 14
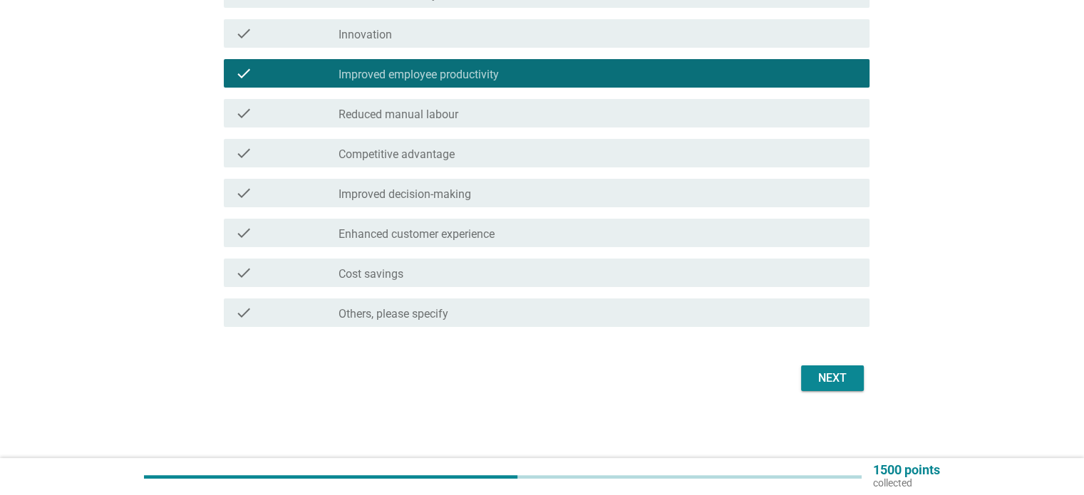
scroll to position [283, 0]
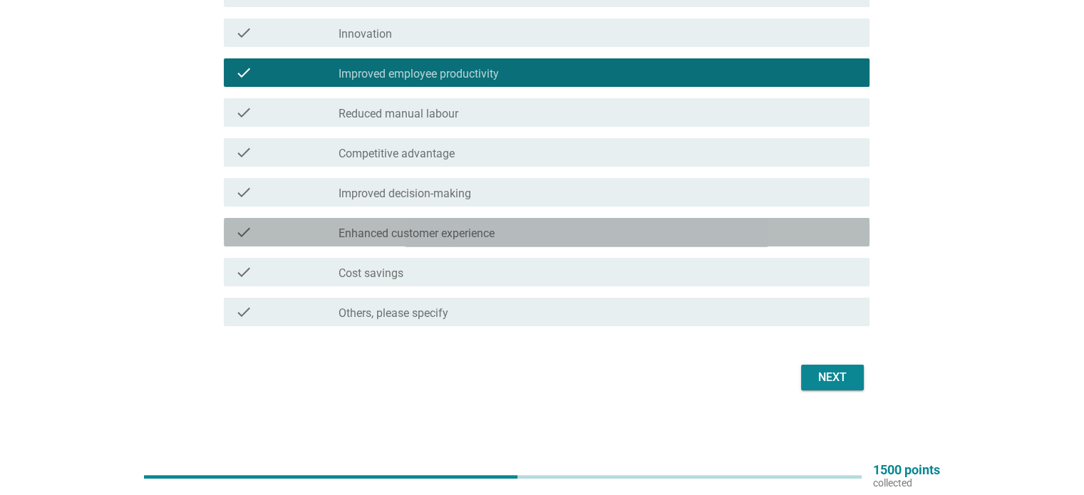
click at [524, 227] on div "check_box_outline_blank Enhanced customer experience" at bounding box center [598, 232] width 519 height 17
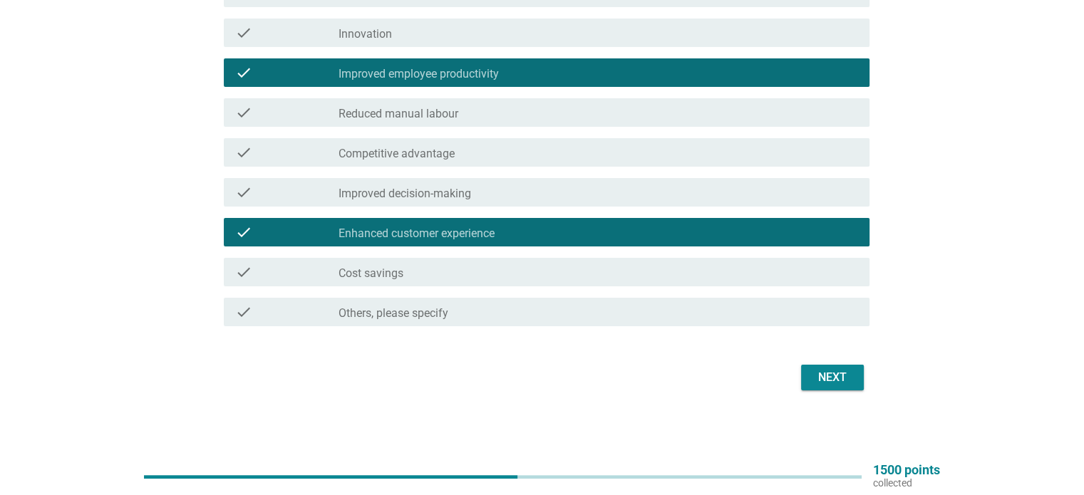
click at [518, 227] on div "check_box_outline_blank Enhanced customer experience" at bounding box center [598, 232] width 519 height 17
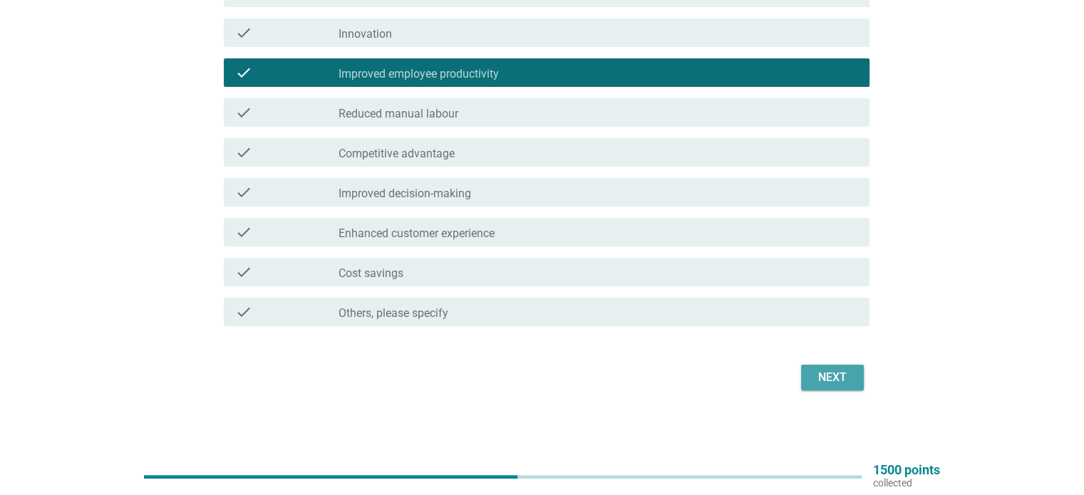
click at [855, 371] on button "Next" at bounding box center [832, 378] width 63 height 26
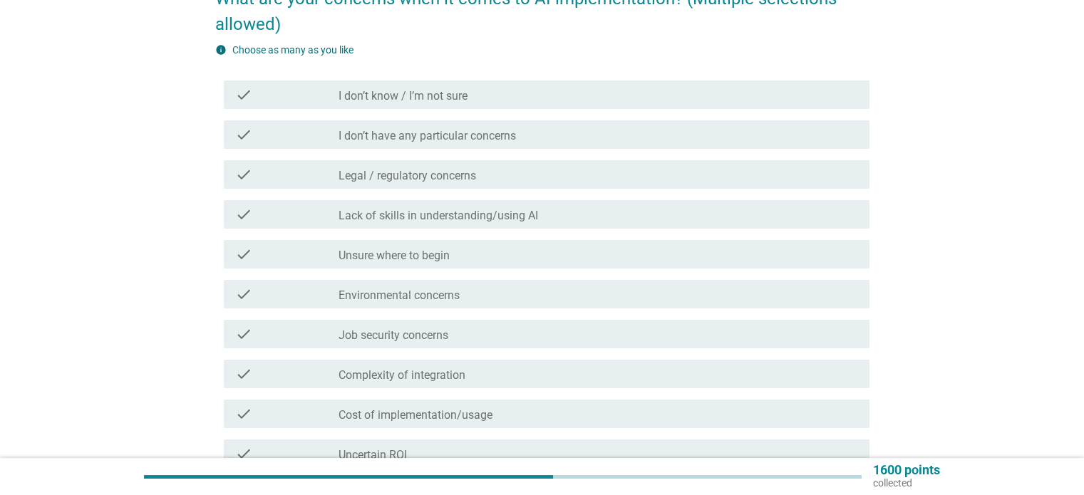
scroll to position [142, 0]
click at [488, 416] on label "Cost of implementation/usage" at bounding box center [416, 415] width 154 height 14
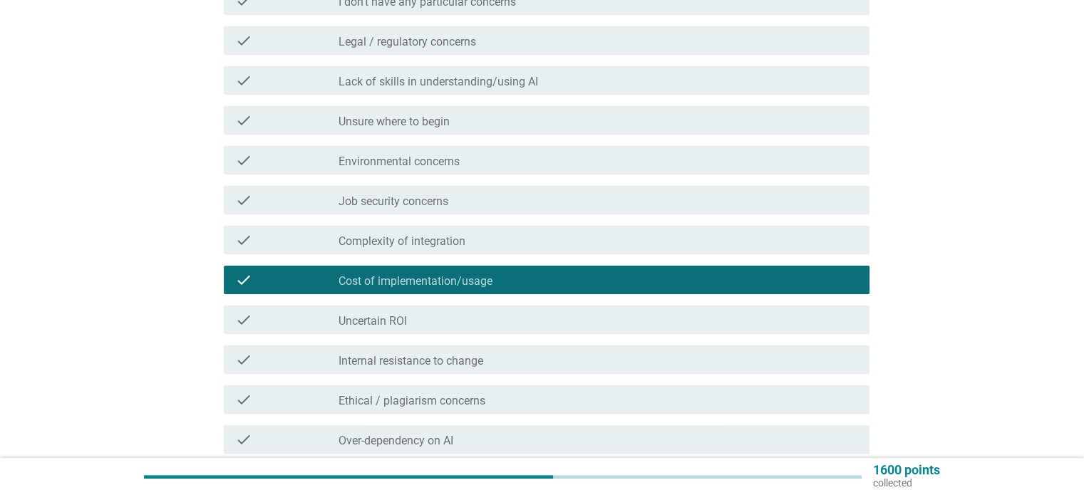
click at [487, 247] on div "check check_box_outline_blank Complexity of integration" at bounding box center [547, 240] width 646 height 29
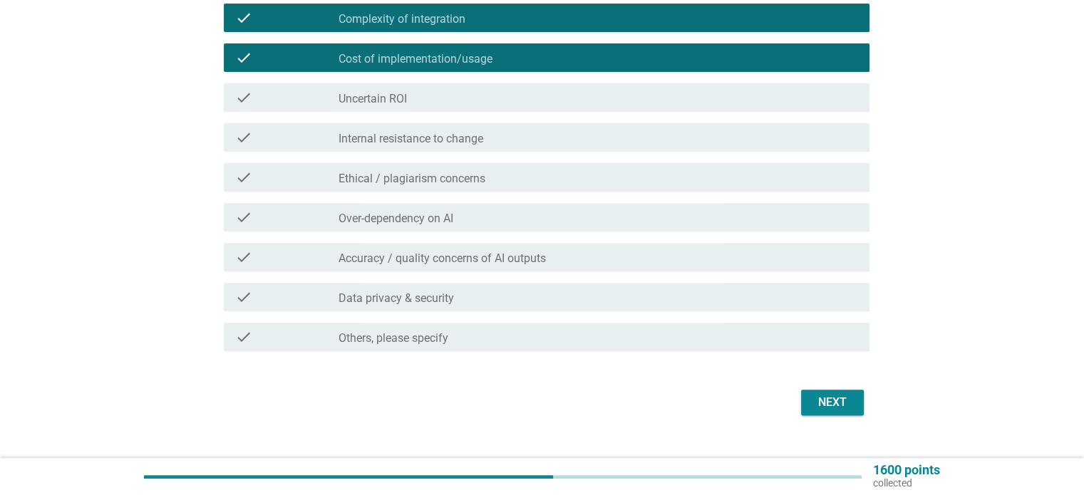
scroll to position [498, 0]
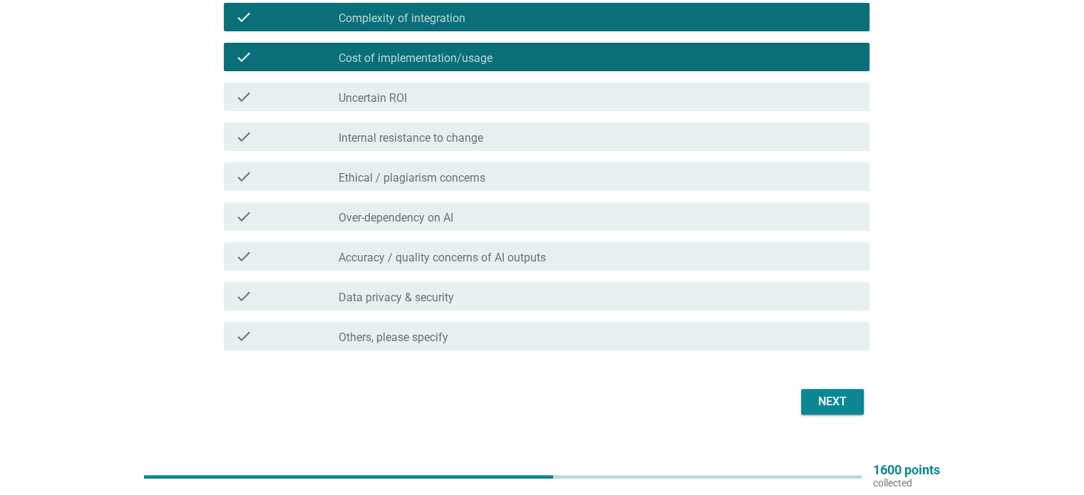
click at [850, 396] on div "Next" at bounding box center [833, 401] width 40 height 17
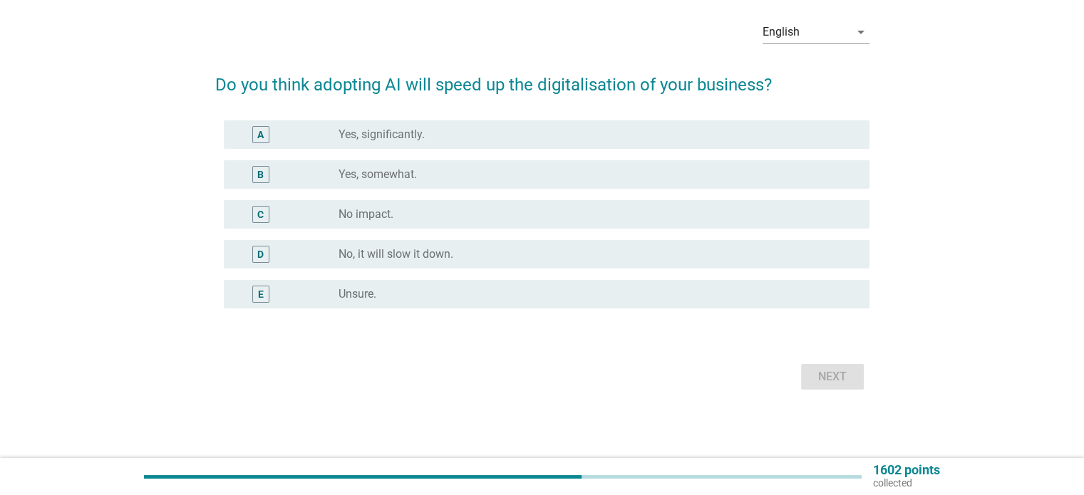
scroll to position [0, 0]
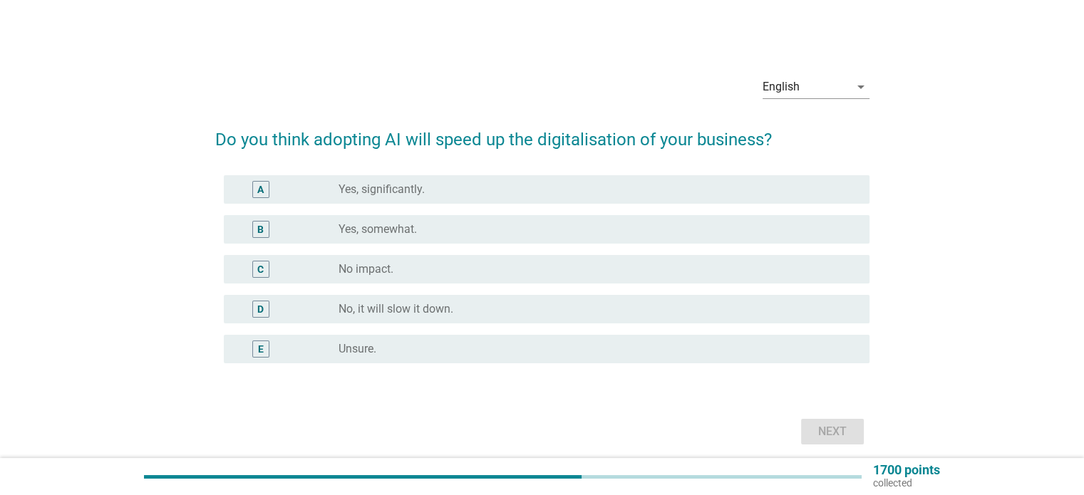
click at [392, 227] on label "Yes, somewhat." at bounding box center [378, 229] width 78 height 14
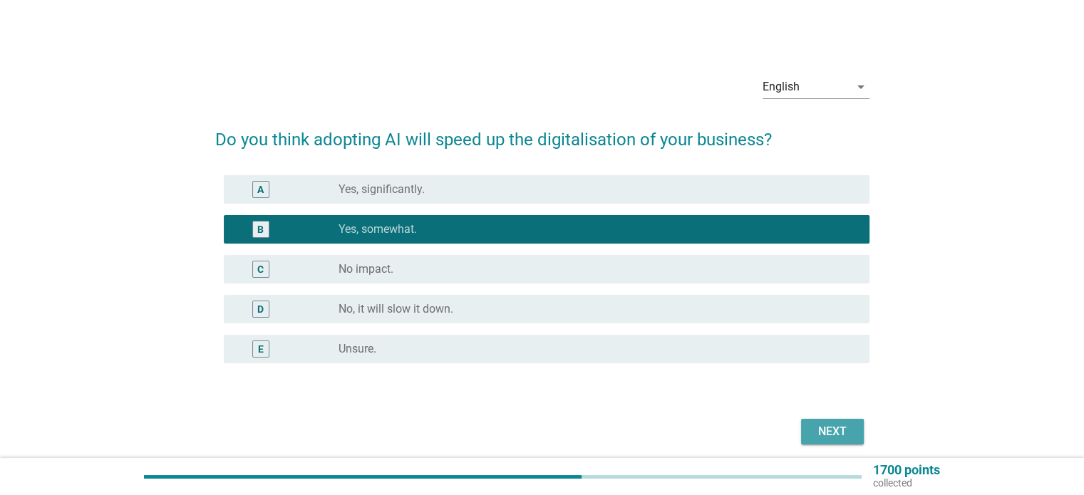
click at [841, 438] on div "Next" at bounding box center [833, 431] width 40 height 17
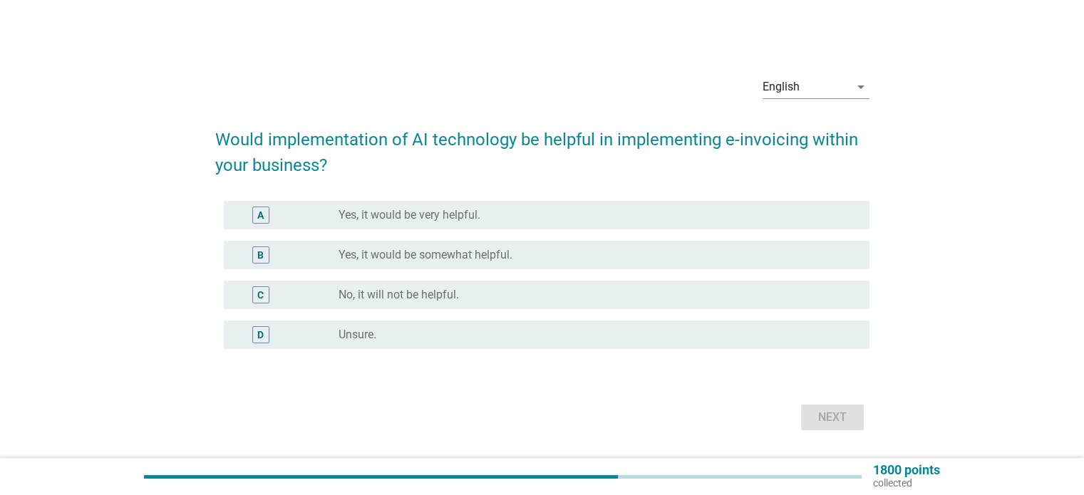
click at [478, 210] on label "Yes, it would be very helpful." at bounding box center [410, 215] width 142 height 14
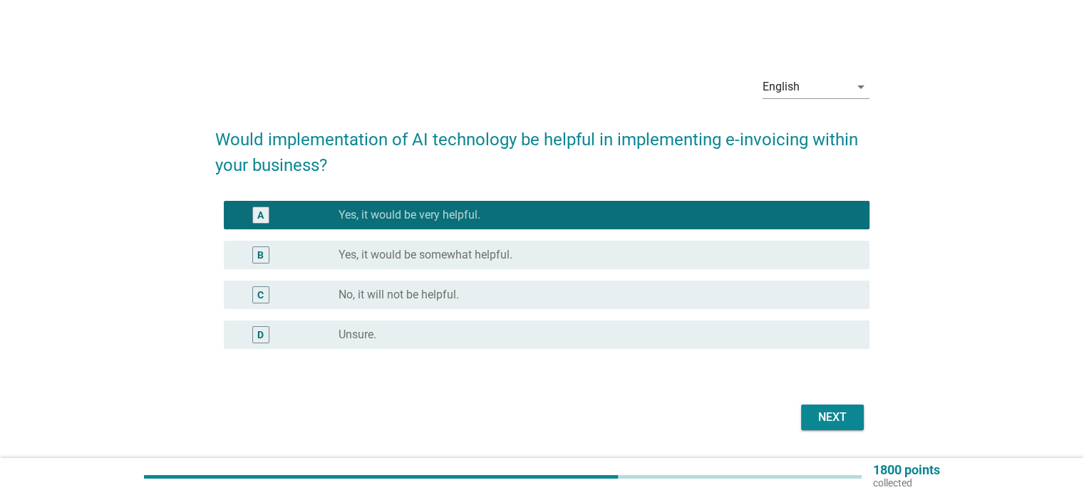
click at [565, 244] on div "B radio_button_unchecked Yes, it would be somewhat helpful." at bounding box center [547, 255] width 646 height 29
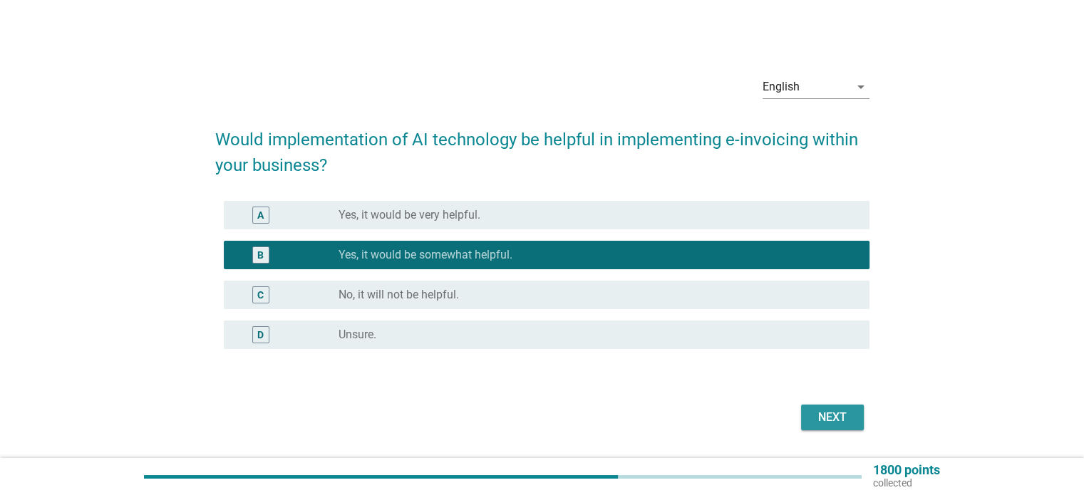
click at [823, 419] on div "Next" at bounding box center [833, 417] width 40 height 17
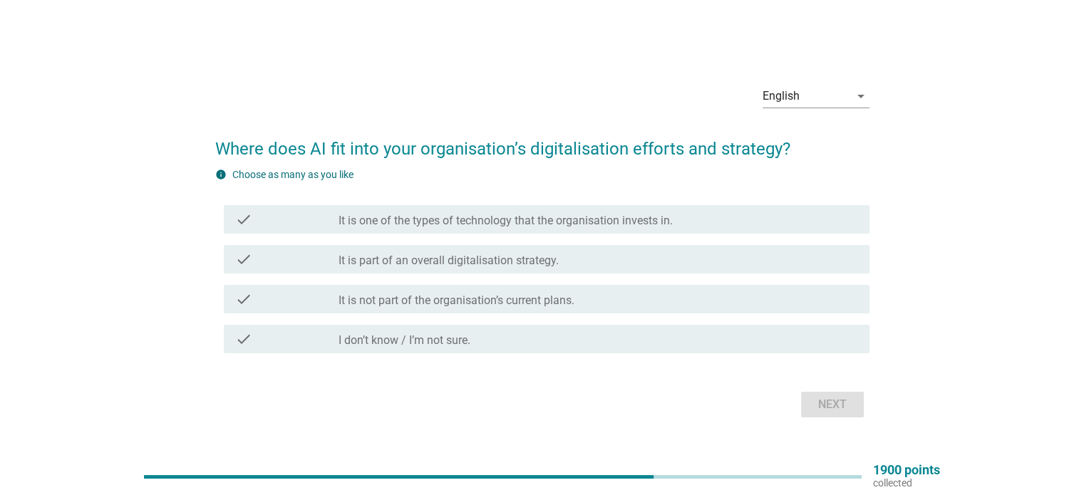
click at [567, 221] on label "It is one of the types of technology that the organisation invests in." at bounding box center [506, 221] width 334 height 14
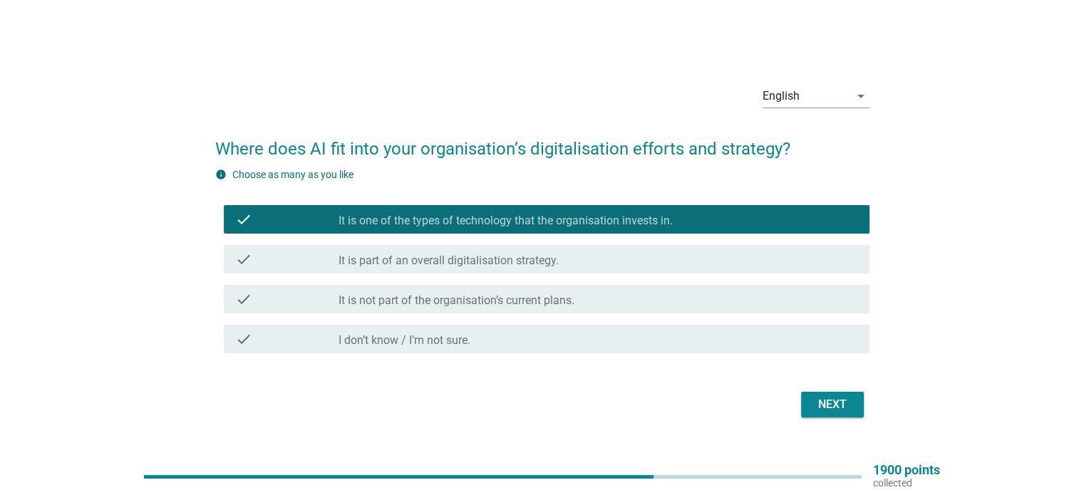
click at [827, 393] on div "Next" at bounding box center [542, 405] width 654 height 34
click at [831, 400] on div "Next" at bounding box center [833, 404] width 40 height 17
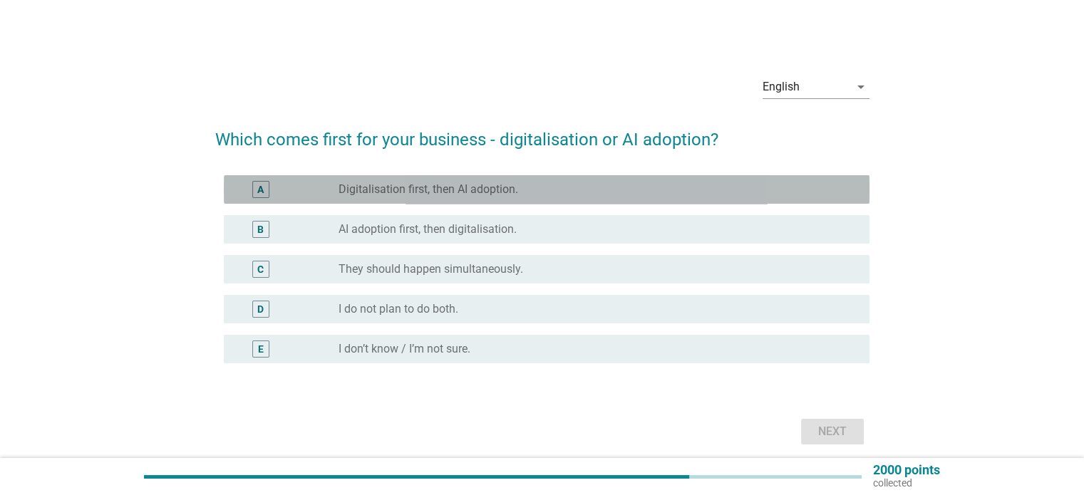
click at [544, 178] on div "A radio_button_unchecked Digitalisation first, then AI adoption." at bounding box center [547, 189] width 646 height 29
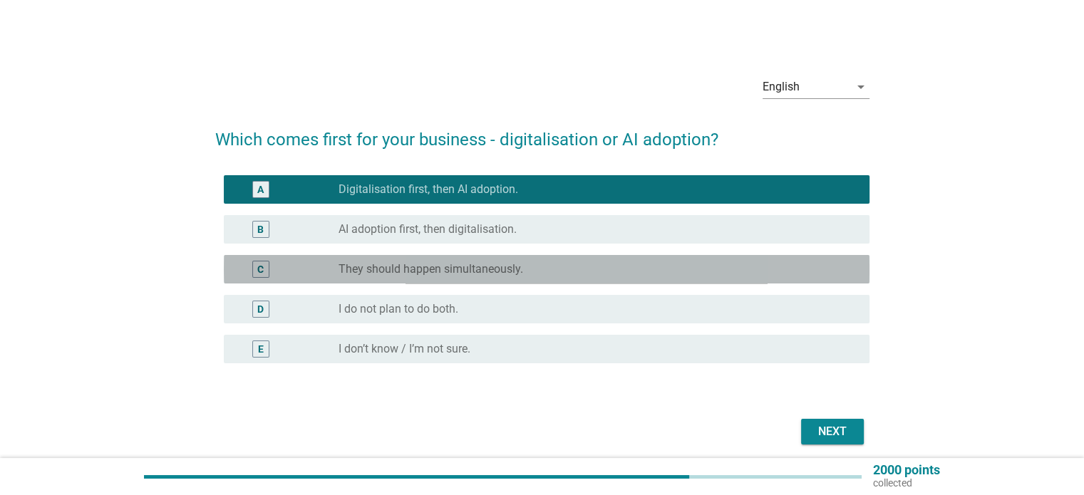
click at [476, 261] on div "radio_button_unchecked They should happen simultaneously." at bounding box center [598, 269] width 519 height 17
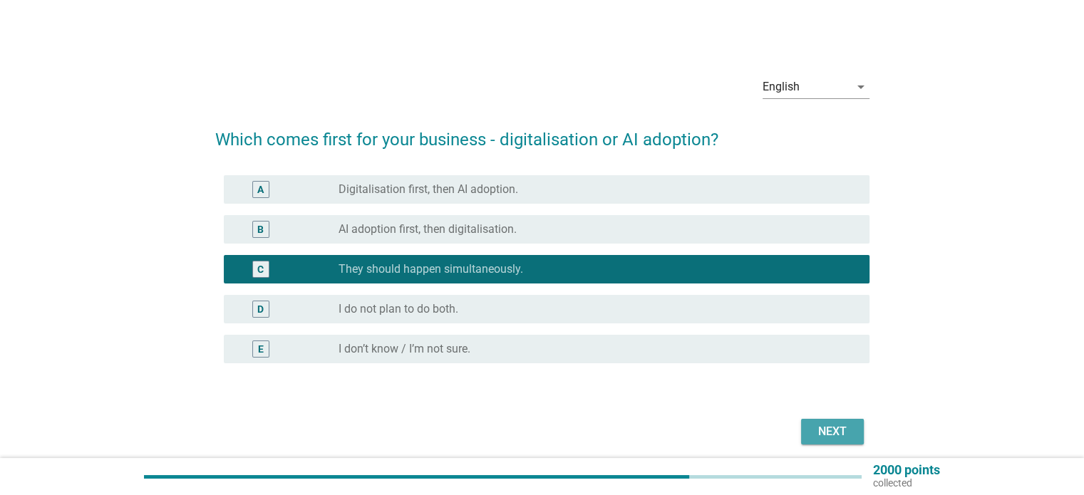
click at [831, 421] on button "Next" at bounding box center [832, 432] width 63 height 26
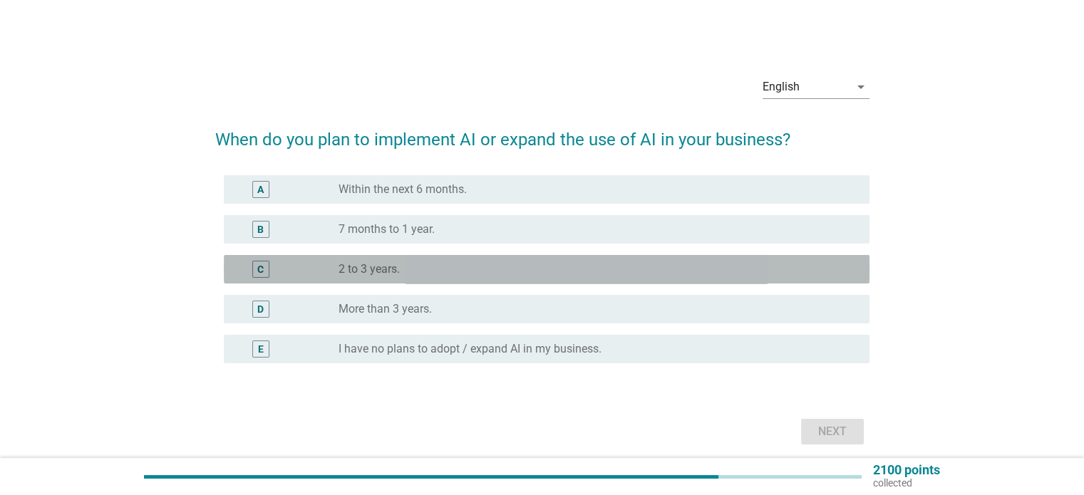
click at [421, 266] on div "radio_button_unchecked 2 to 3 years." at bounding box center [593, 269] width 508 height 14
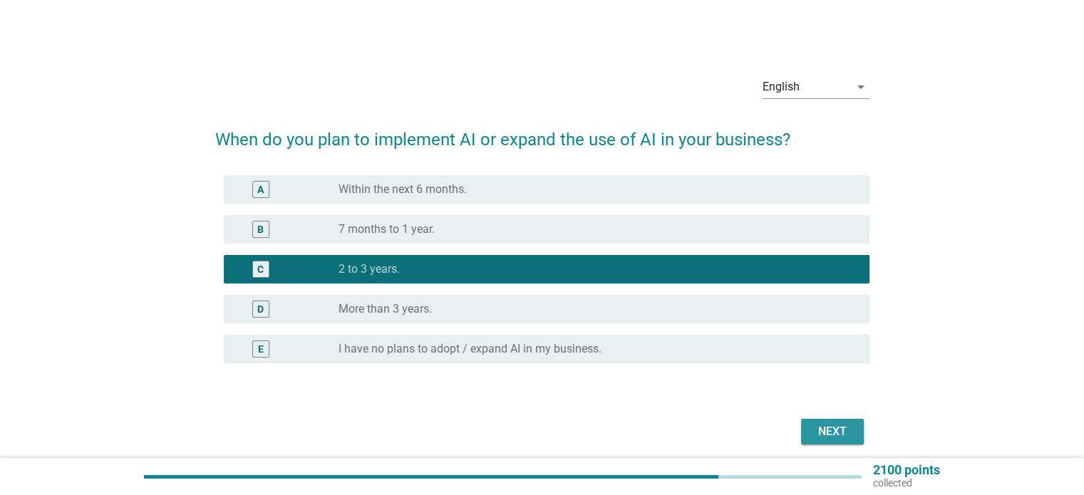
click at [824, 426] on div "Next" at bounding box center [833, 431] width 40 height 17
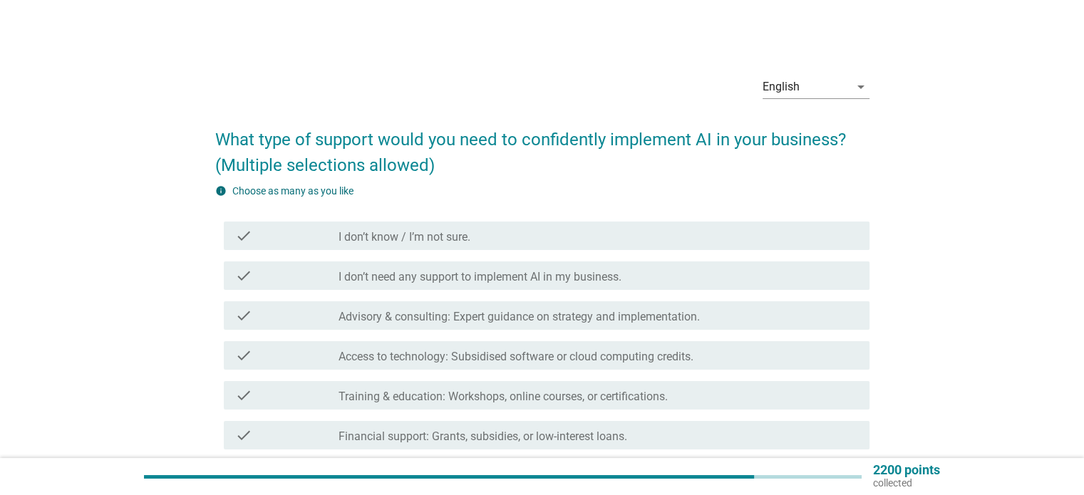
click at [567, 356] on label "Access to technology: Subsidised software or cloud computing credits." at bounding box center [516, 357] width 355 height 14
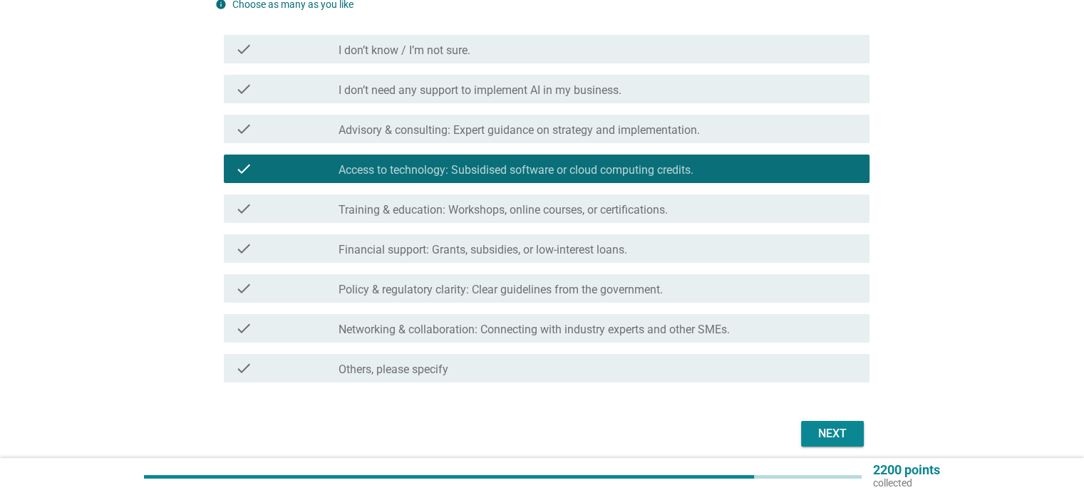
click at [436, 219] on div "check check_box_outline_blank Training & education: Workshops, online courses, …" at bounding box center [547, 209] width 646 height 29
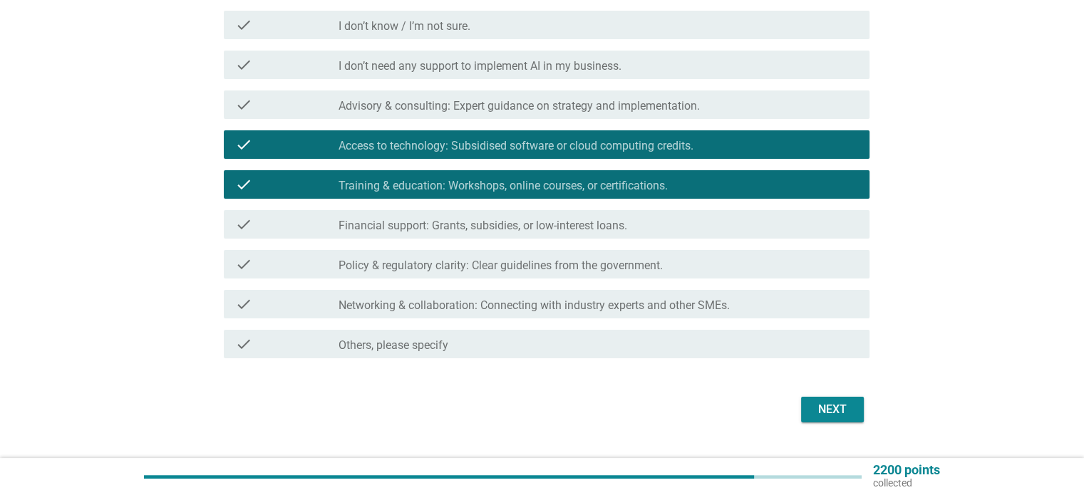
click at [826, 413] on div "Next" at bounding box center [833, 409] width 40 height 17
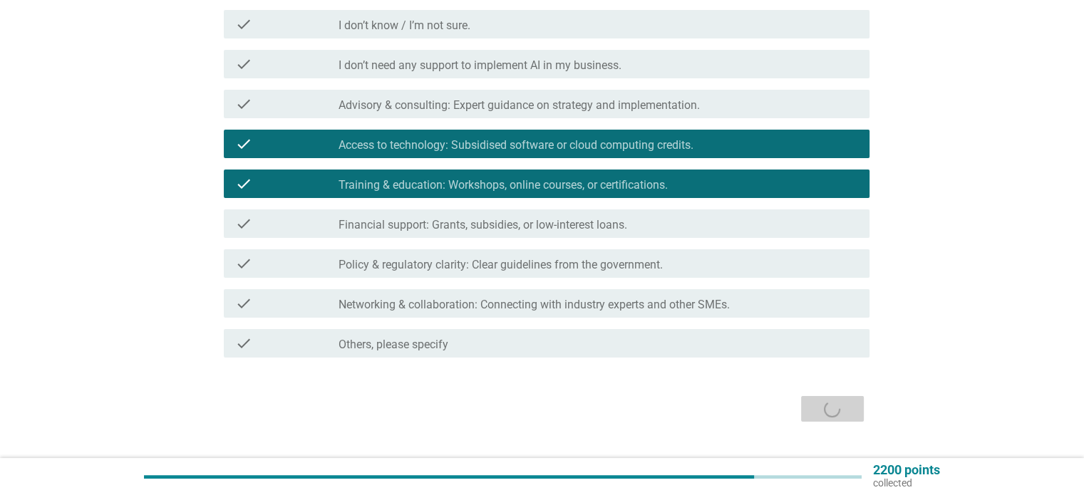
scroll to position [212, 0]
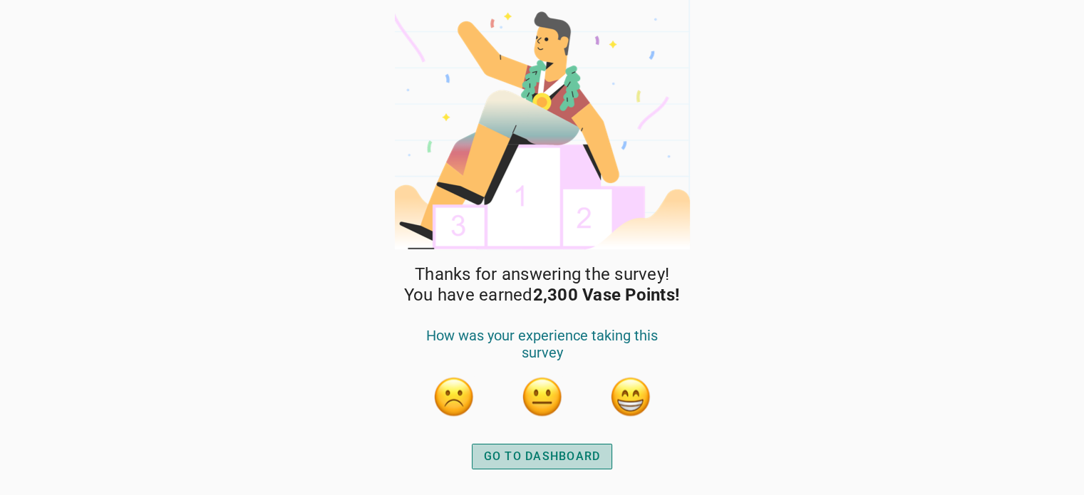
click at [557, 463] on div "GO TO DASHBOARD" at bounding box center [542, 456] width 117 height 17
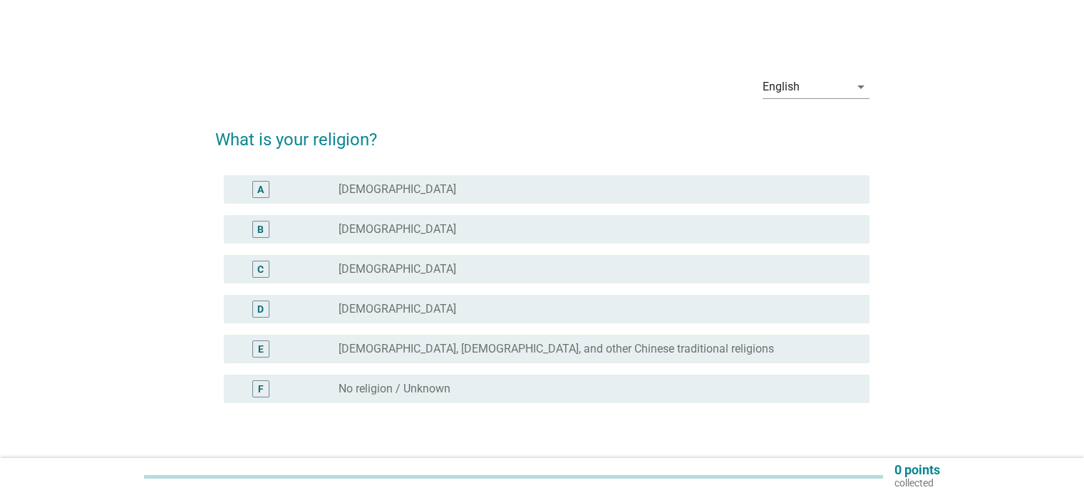
click at [454, 229] on div "radio_button_unchecked [DEMOGRAPHIC_DATA]" at bounding box center [593, 229] width 508 height 14
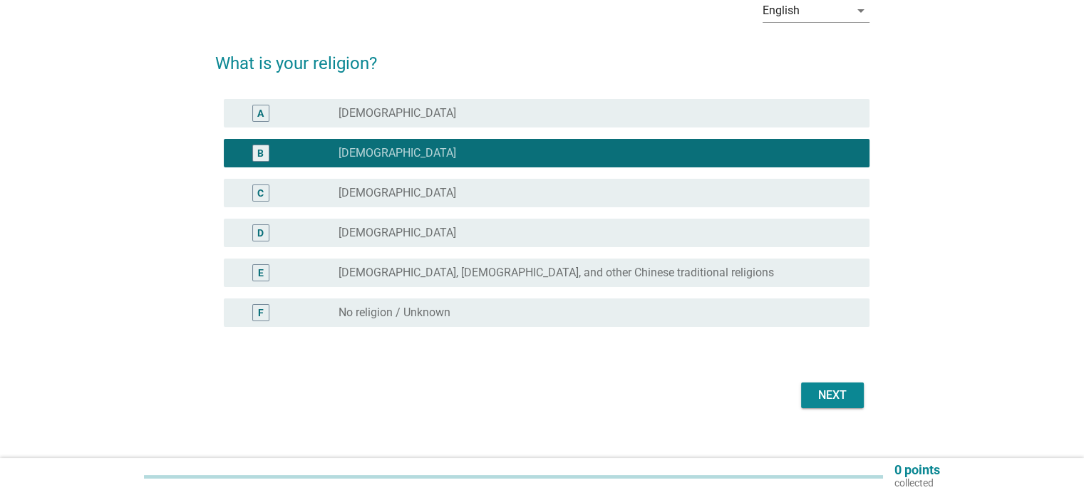
scroll to position [94, 0]
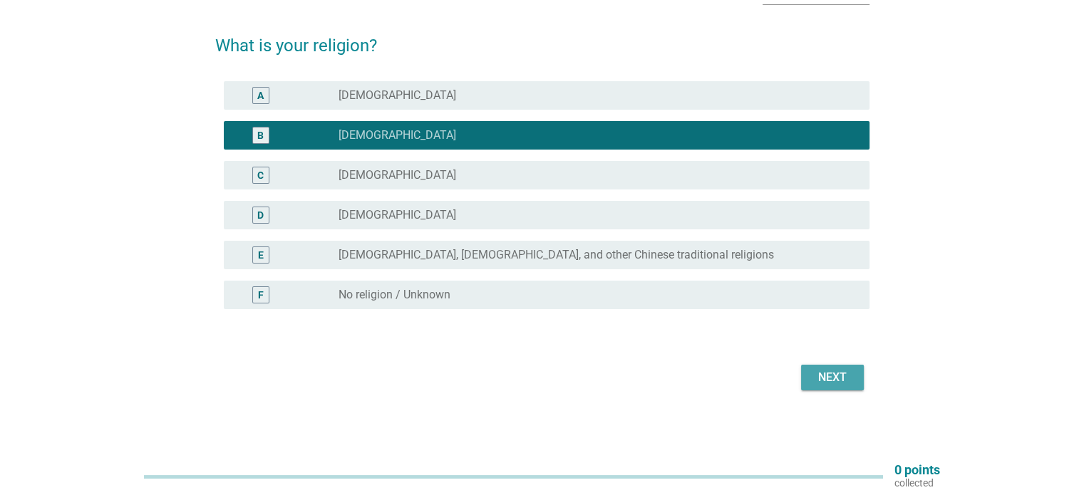
click at [841, 376] on div "Next" at bounding box center [833, 377] width 40 height 17
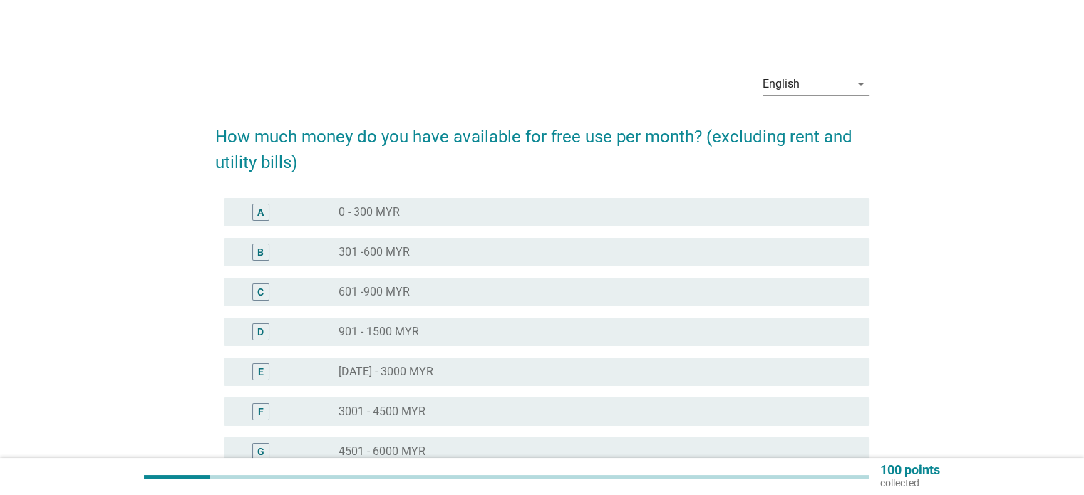
scroll to position [4, 0]
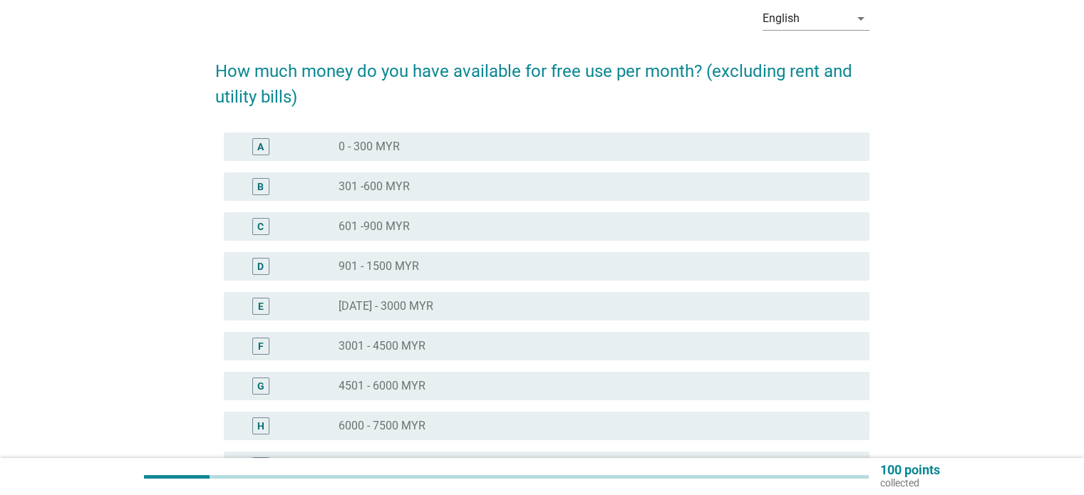
click at [412, 307] on label "[DATE] - 3000 MYR" at bounding box center [386, 306] width 95 height 14
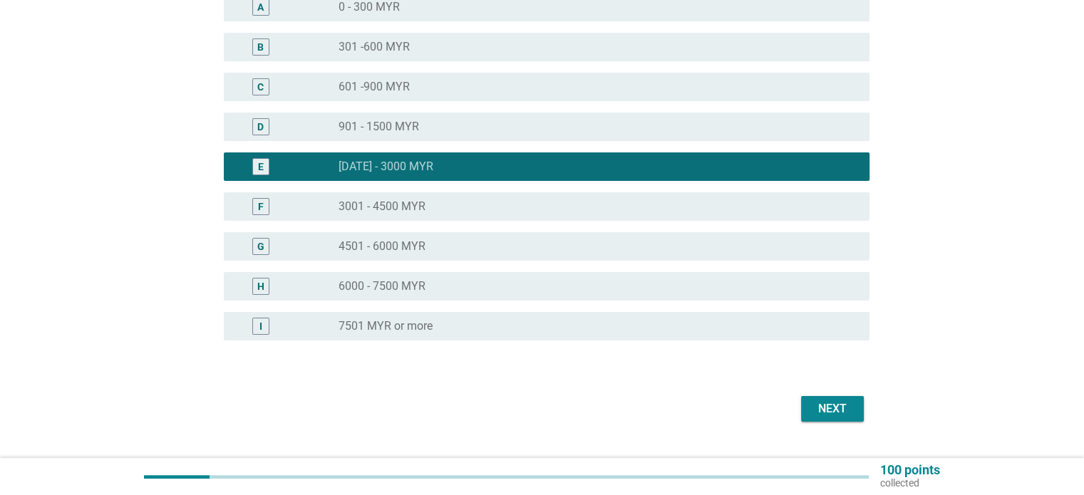
scroll to position [240, 0]
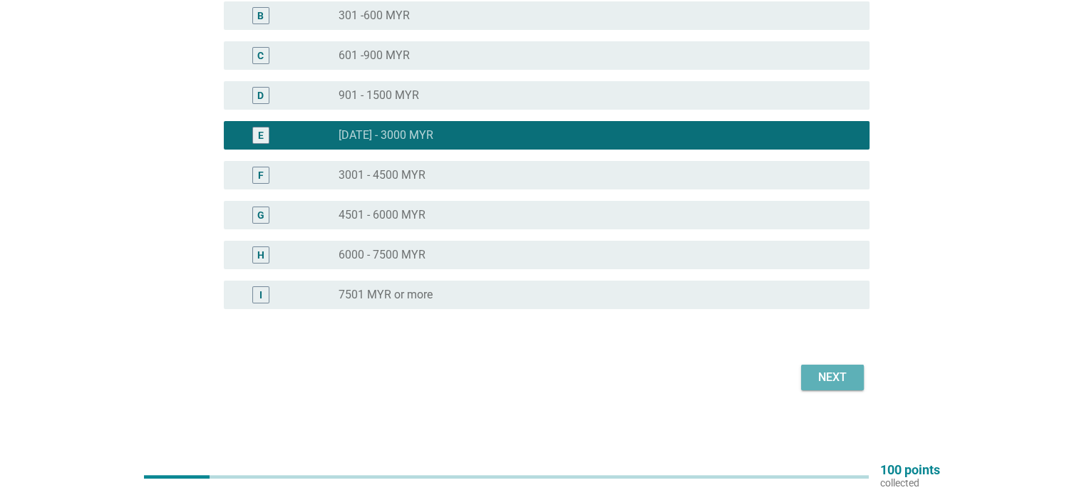
click at [838, 377] on div "Next" at bounding box center [833, 377] width 40 height 17
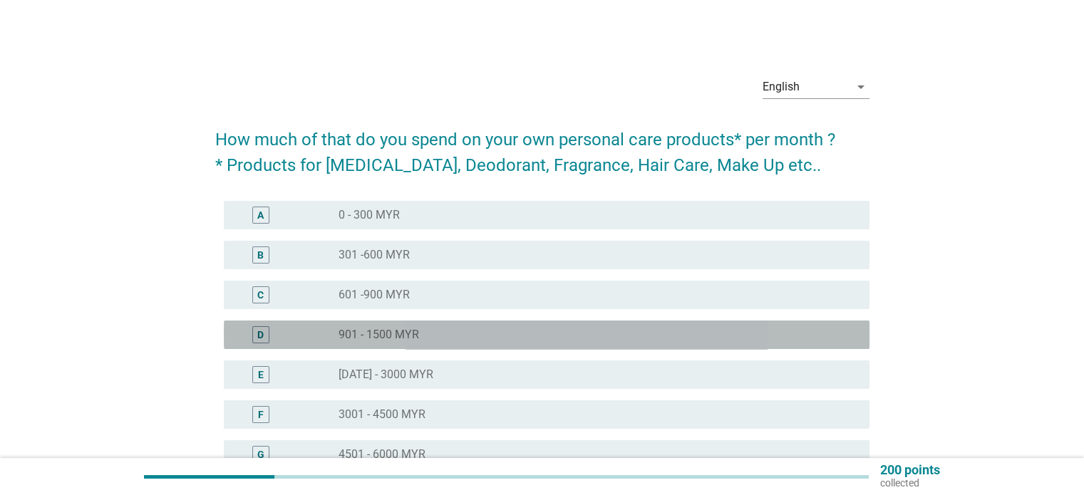
click at [455, 326] on div "radio_button_unchecked 901 - 1500 MYR" at bounding box center [598, 334] width 519 height 17
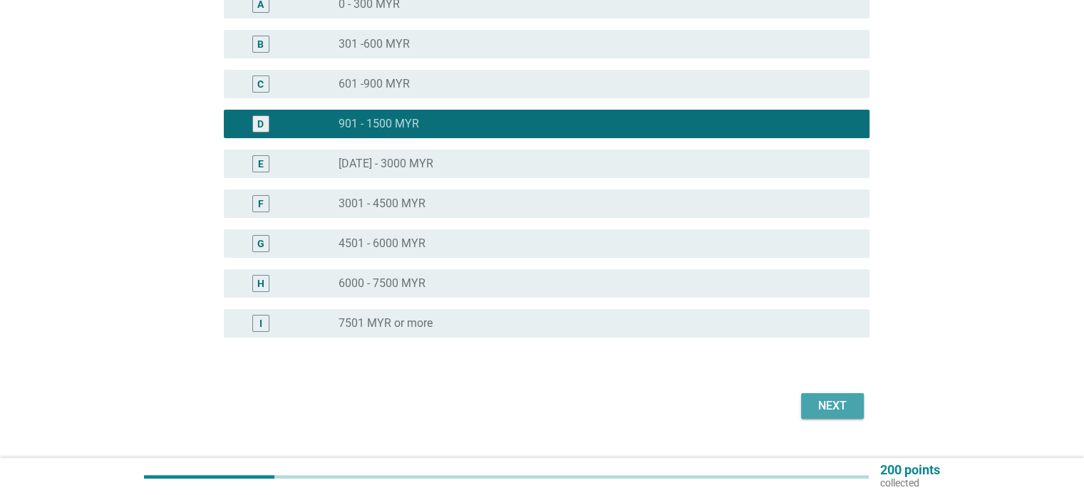
click at [837, 411] on div "Next" at bounding box center [833, 406] width 40 height 17
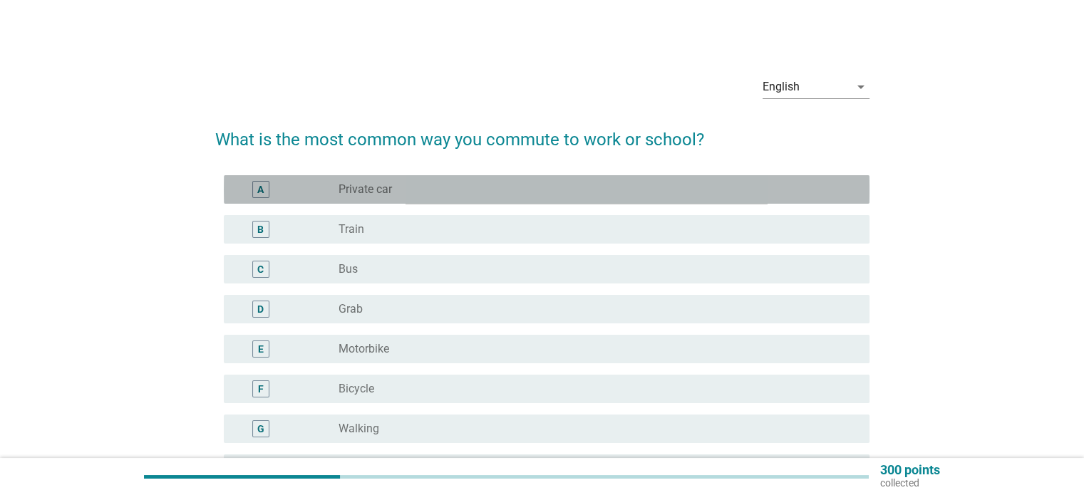
click at [520, 191] on div "radio_button_unchecked Private car" at bounding box center [593, 189] width 508 height 14
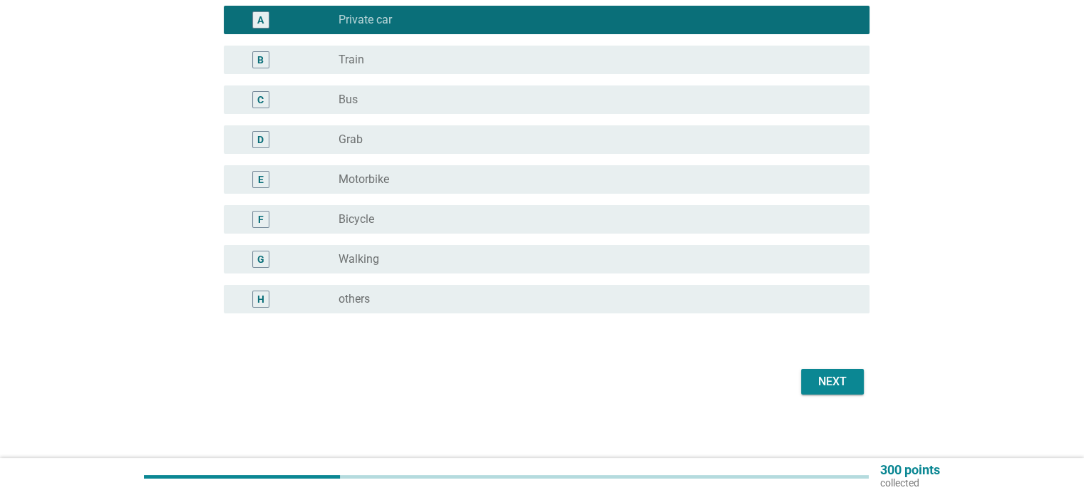
scroll to position [174, 0]
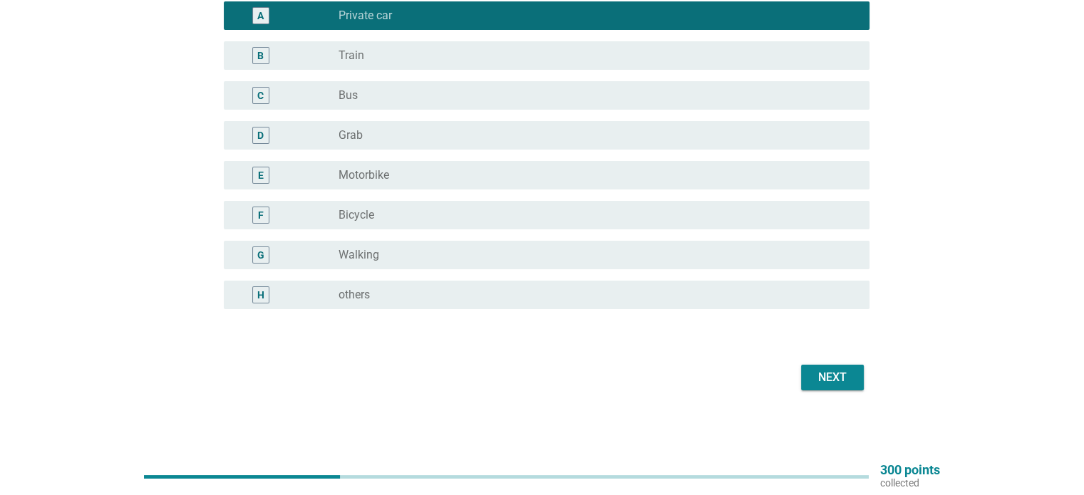
click at [828, 370] on div "Next" at bounding box center [833, 377] width 40 height 17
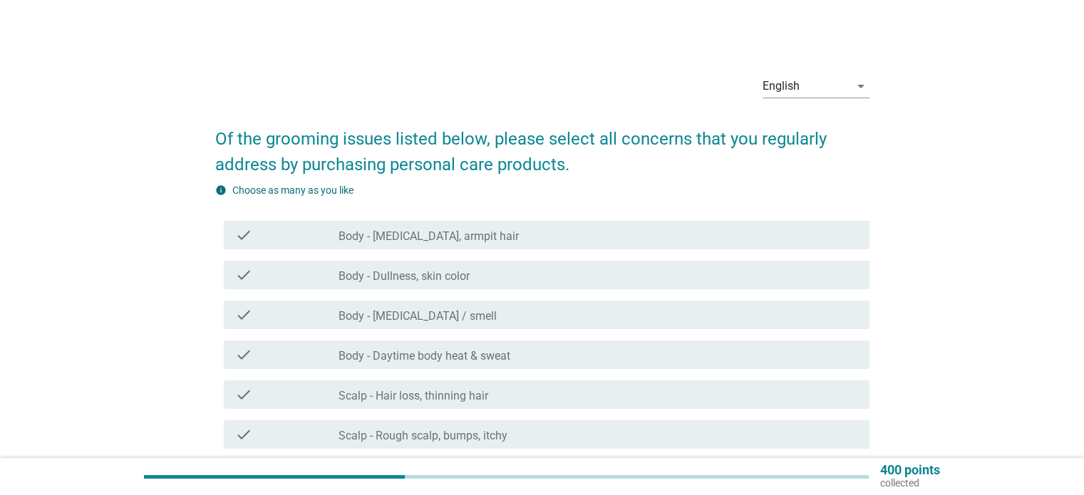
scroll to position [1, 0]
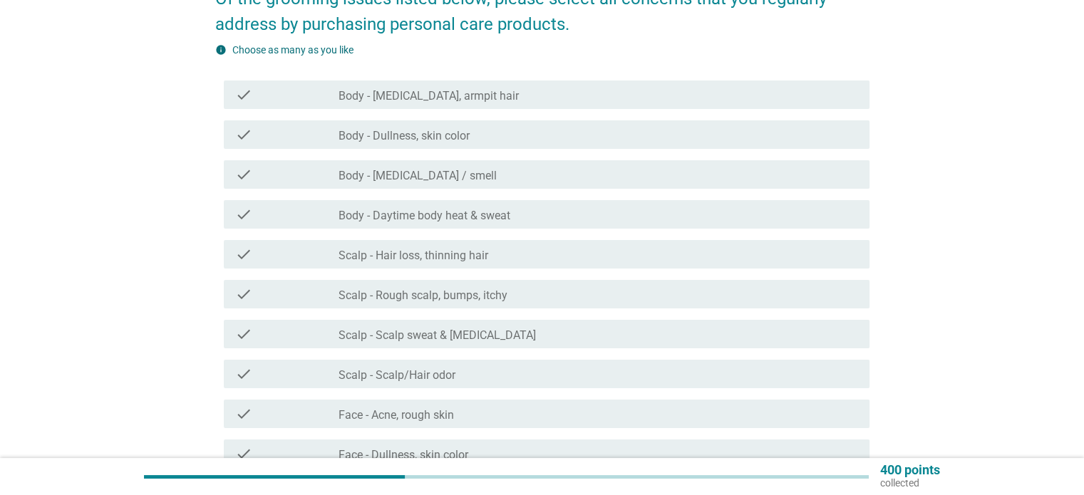
click at [451, 254] on label "Scalp - Hair loss, thinning hair" at bounding box center [414, 256] width 150 height 14
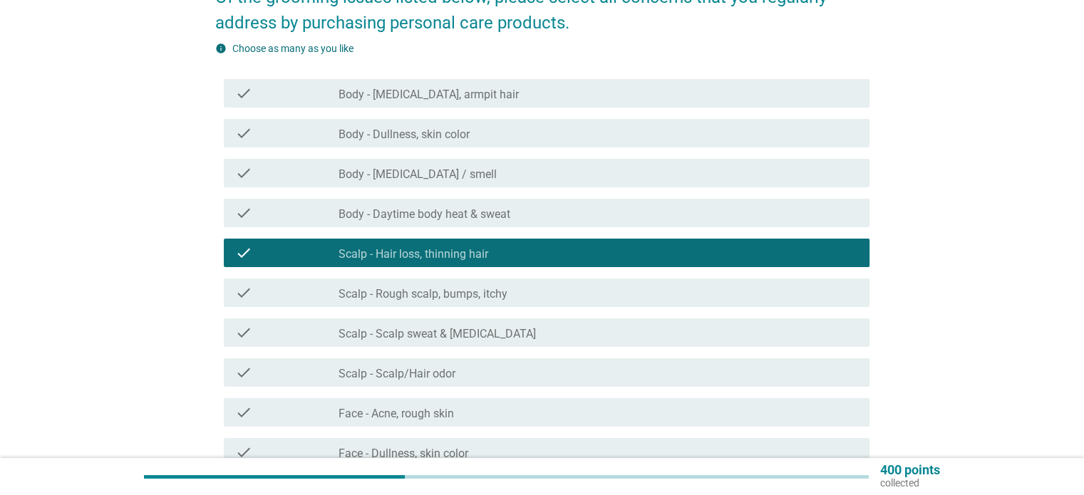
scroll to position [143, 0]
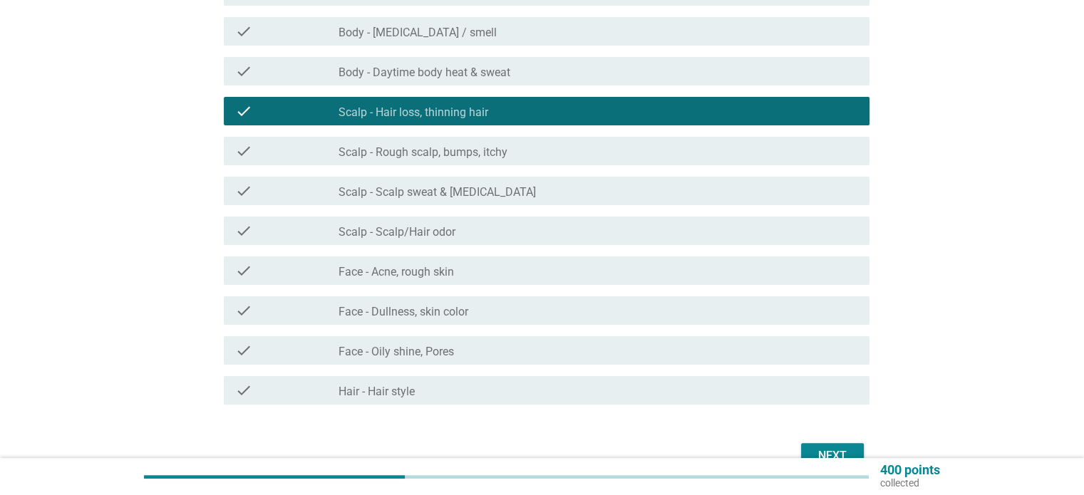
click at [433, 227] on label "Scalp - Scalp/Hair odor" at bounding box center [397, 232] width 117 height 14
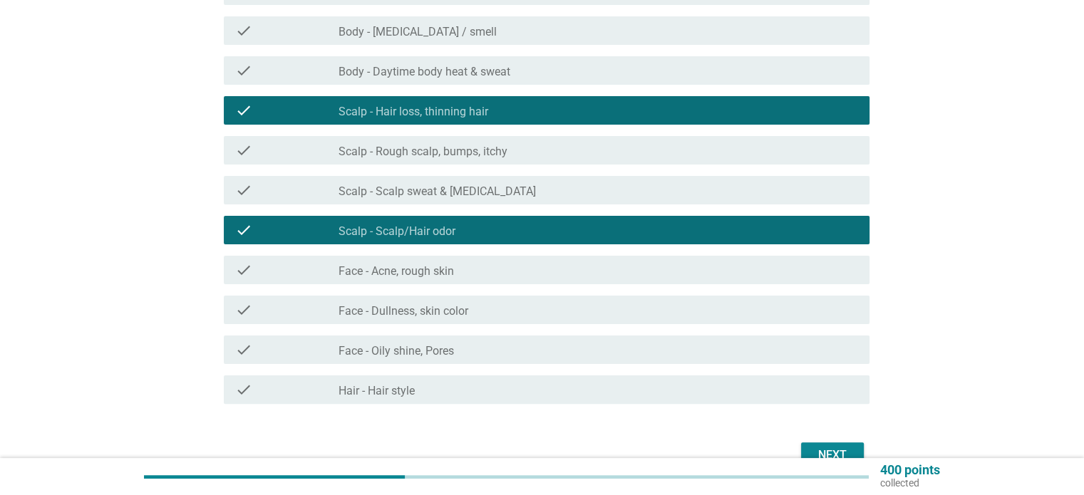
scroll to position [286, 0]
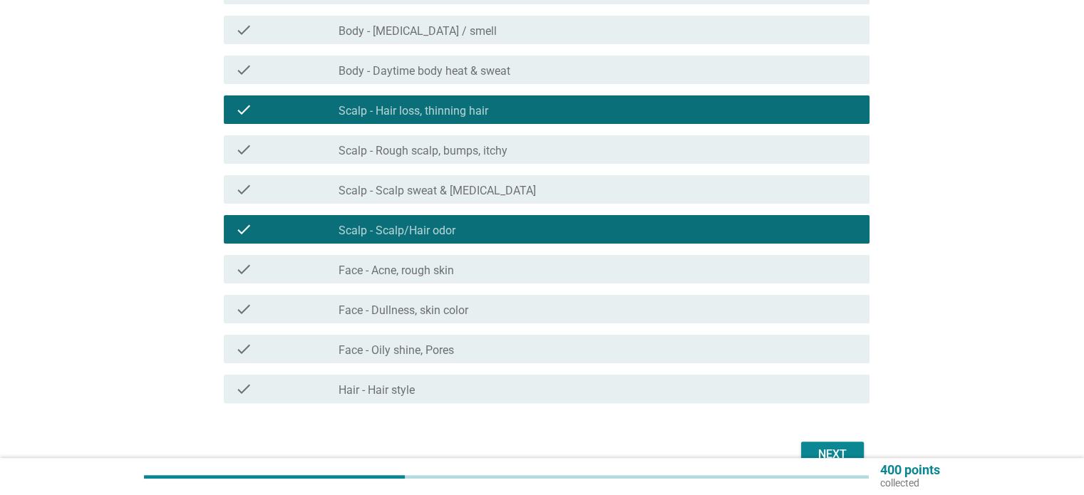
click at [454, 272] on label "Face - Acne, rough skin" at bounding box center [396, 271] width 115 height 14
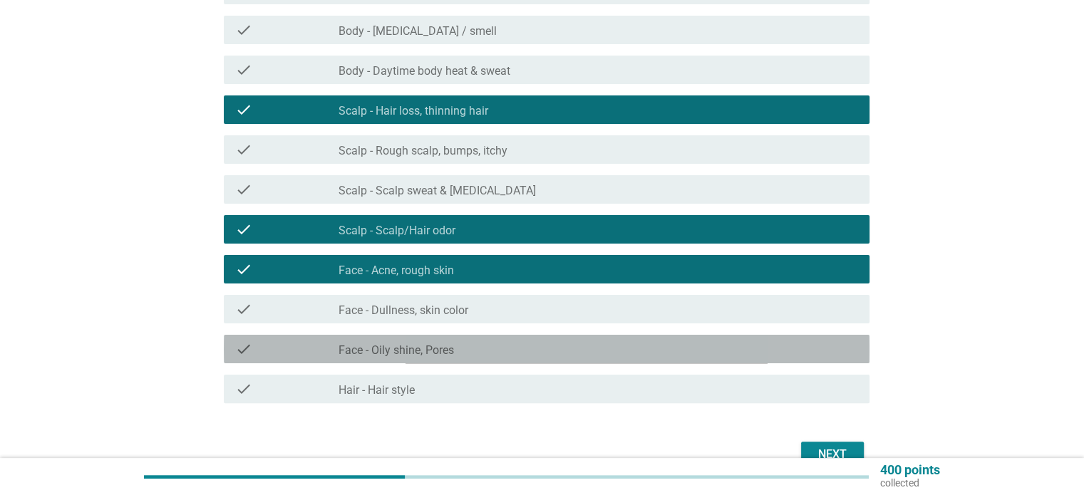
click at [462, 352] on div "check_box_outline_blank Face - Oily shine, Pores" at bounding box center [598, 349] width 519 height 17
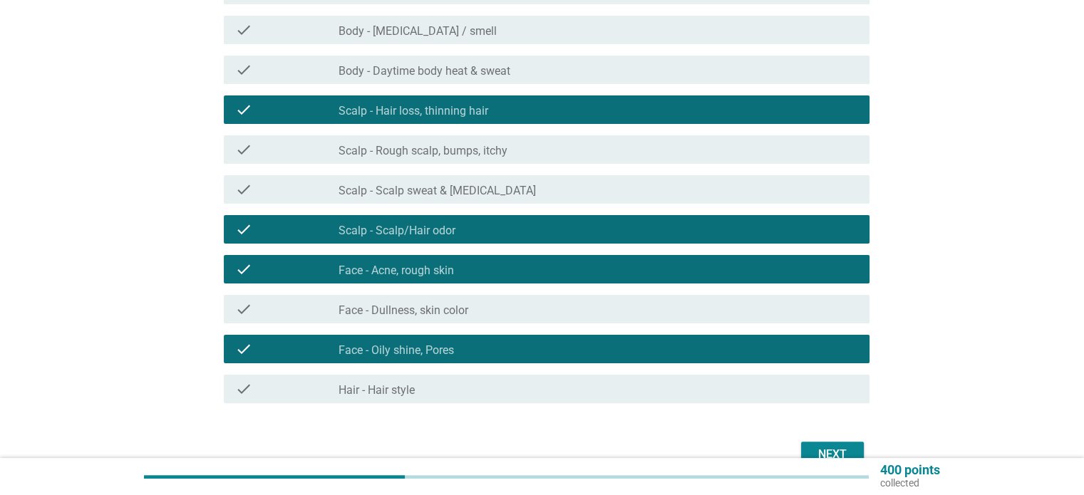
click at [369, 389] on label "Hair - Hair style" at bounding box center [377, 390] width 76 height 14
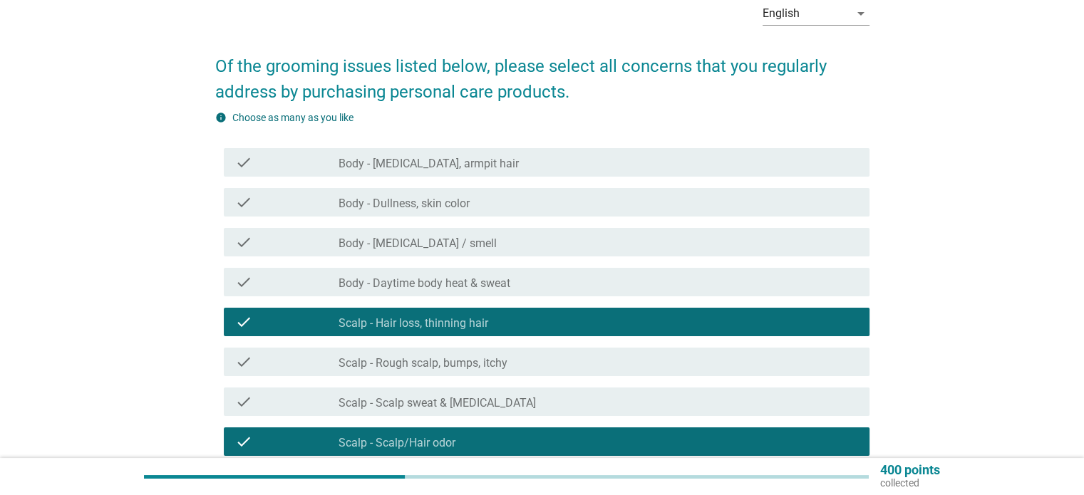
scroll to position [73, 0]
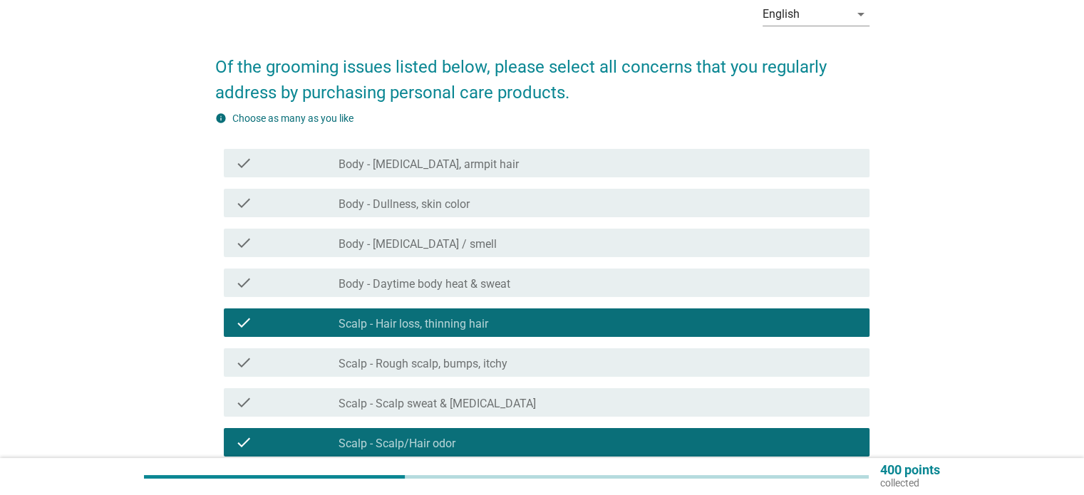
click at [431, 201] on label "Body - Dullness, skin color" at bounding box center [404, 204] width 131 height 14
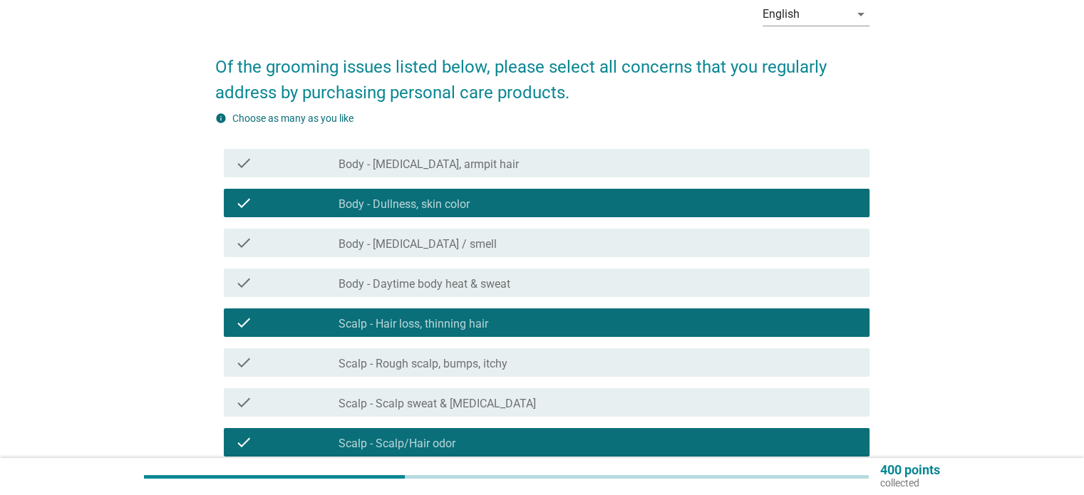
click at [438, 162] on label "Body - [MEDICAL_DATA], armpit hair" at bounding box center [429, 165] width 180 height 14
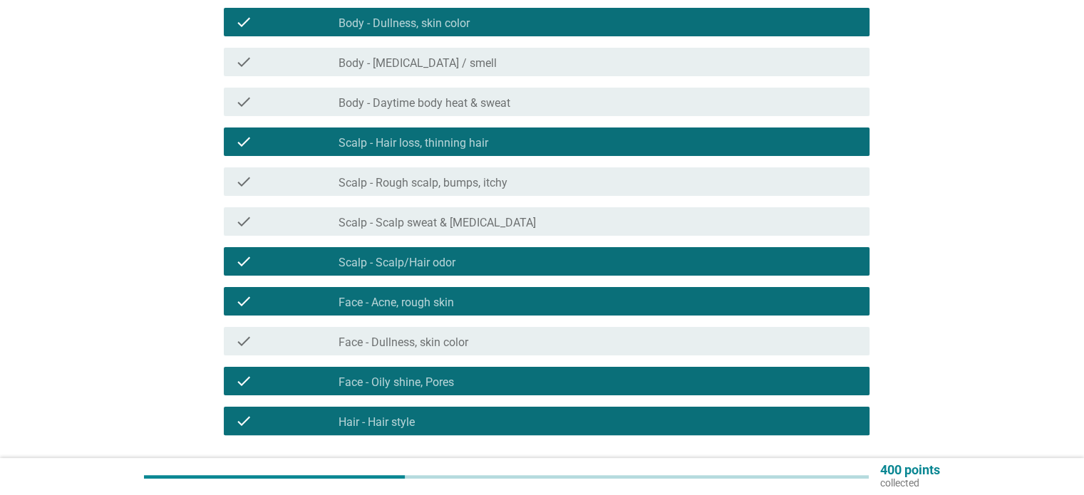
scroll to position [363, 0]
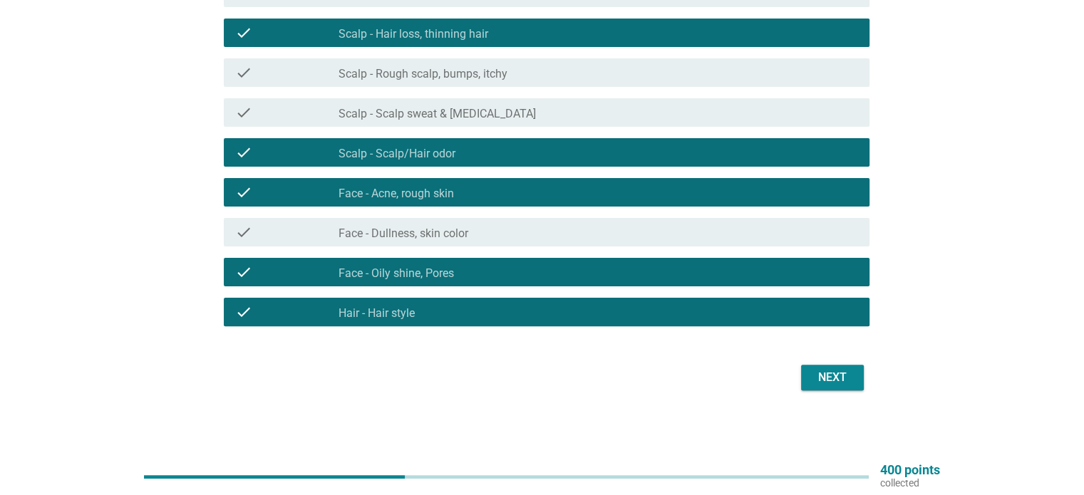
click at [841, 381] on div "Next" at bounding box center [833, 377] width 40 height 17
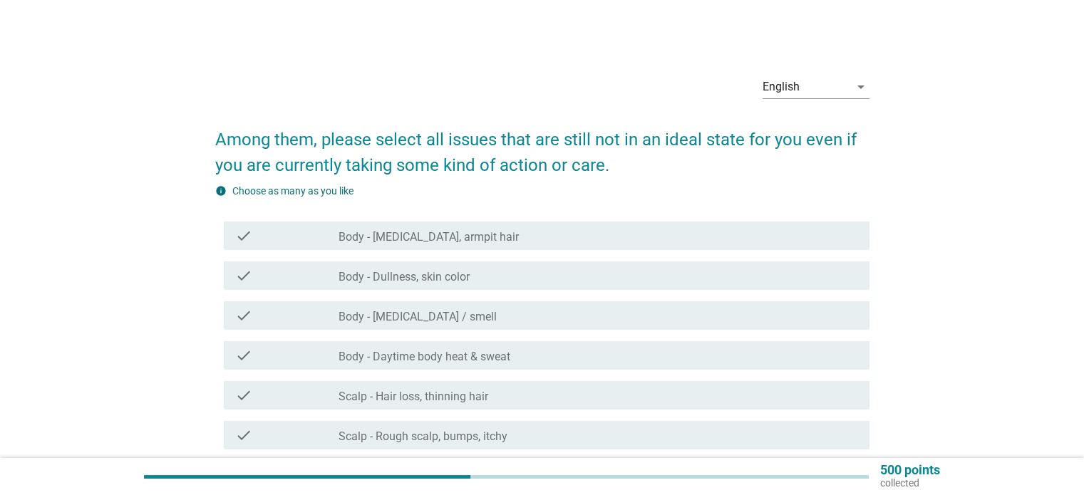
click at [481, 310] on div "check_box_outline_blank Body - [MEDICAL_DATA] / smell" at bounding box center [598, 315] width 519 height 17
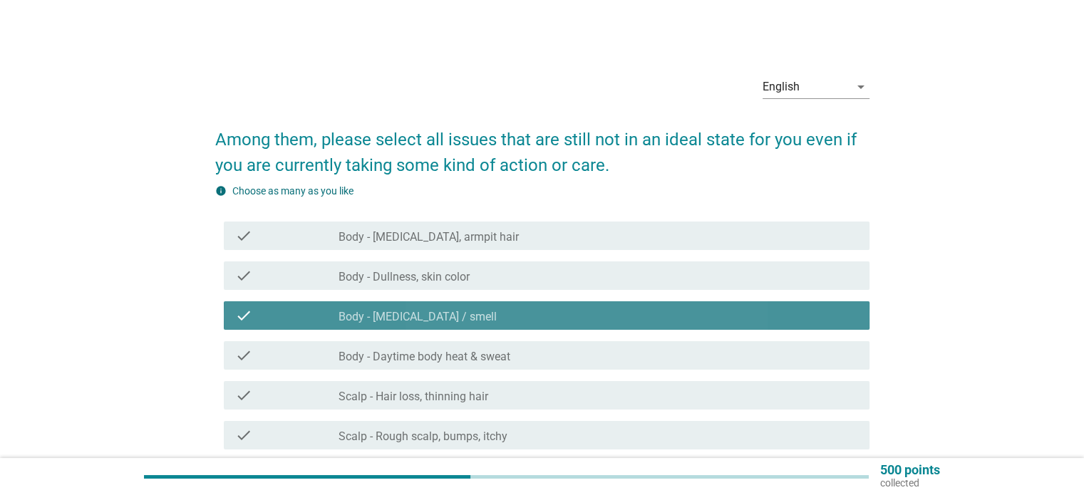
click at [481, 310] on div "check_box_outline_blank Body - [MEDICAL_DATA] / smell" at bounding box center [598, 315] width 519 height 17
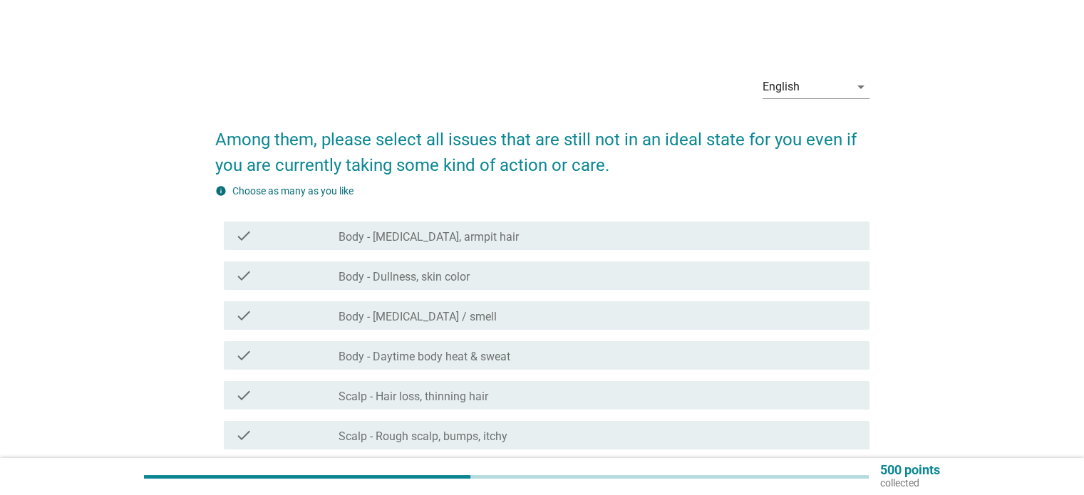
click at [485, 272] on div "check_box_outline_blank Body - Dullness, skin color" at bounding box center [598, 275] width 519 height 17
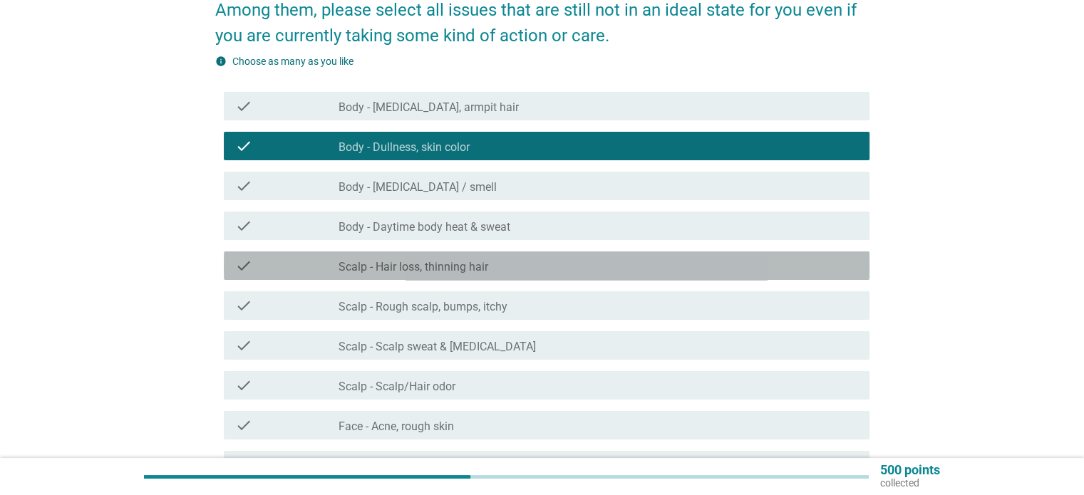
click at [506, 272] on div "check_box_outline_blank Scalp - Hair loss, thinning hair" at bounding box center [598, 265] width 519 height 17
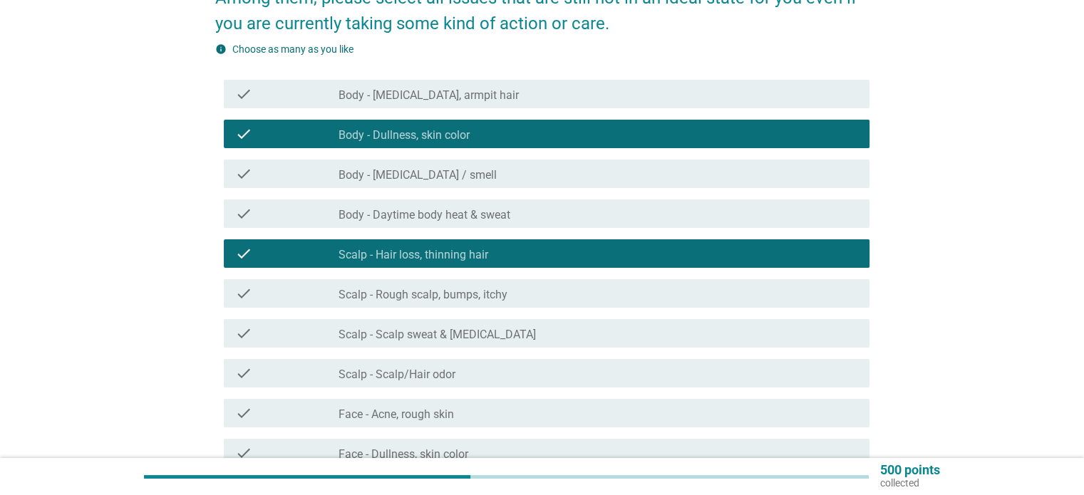
scroll to position [143, 0]
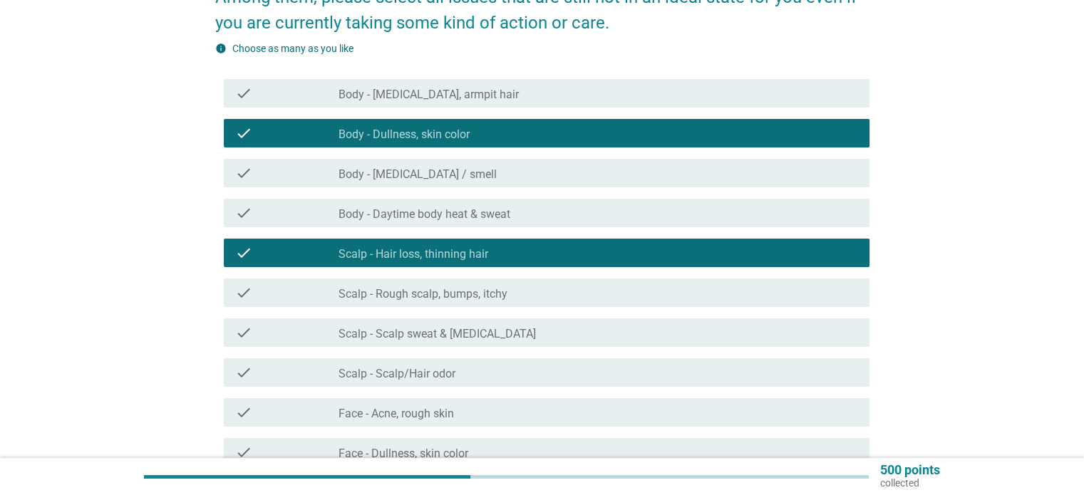
click at [482, 375] on div "check_box_outline_blank Scalp - Scalp/Hair odor" at bounding box center [598, 372] width 519 height 17
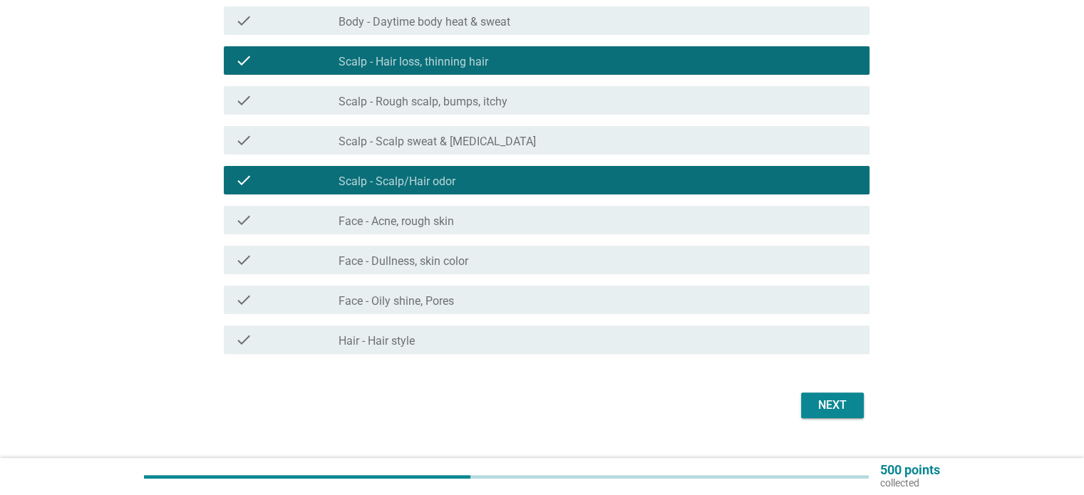
click at [477, 220] on div "check_box_outline_blank Face - Acne, rough skin" at bounding box center [598, 220] width 519 height 17
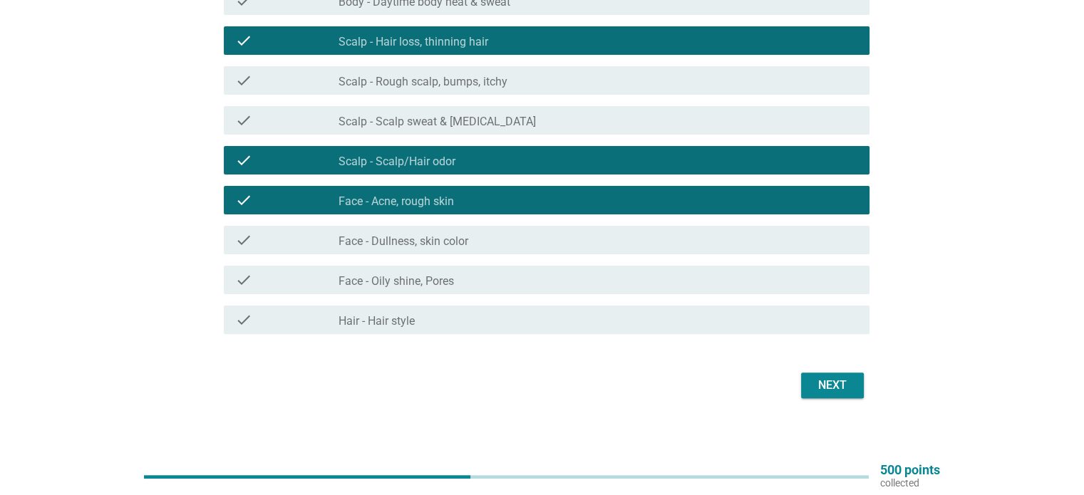
scroll to position [356, 0]
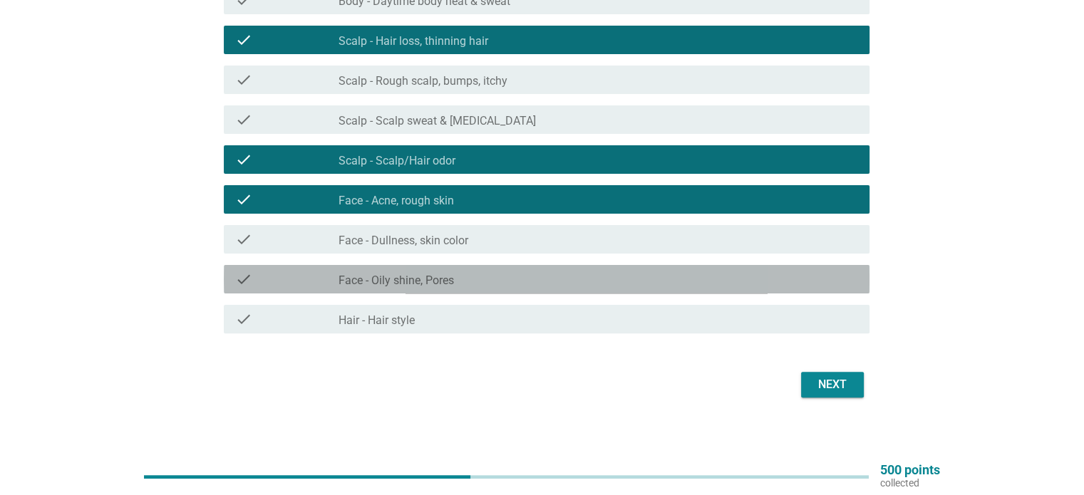
click at [460, 276] on div "check_box_outline_blank Face - Oily shine, Pores" at bounding box center [598, 279] width 519 height 17
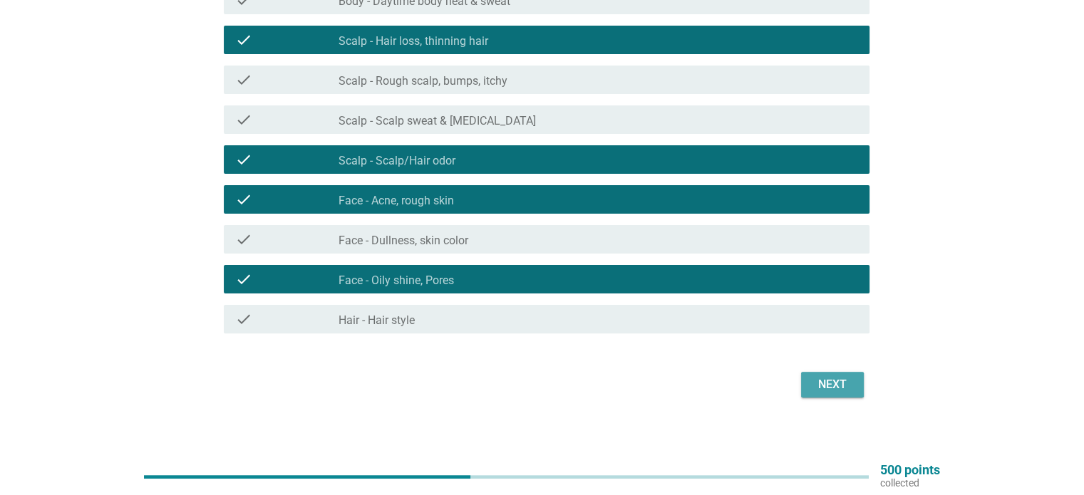
click at [835, 382] on div "Next" at bounding box center [833, 384] width 40 height 17
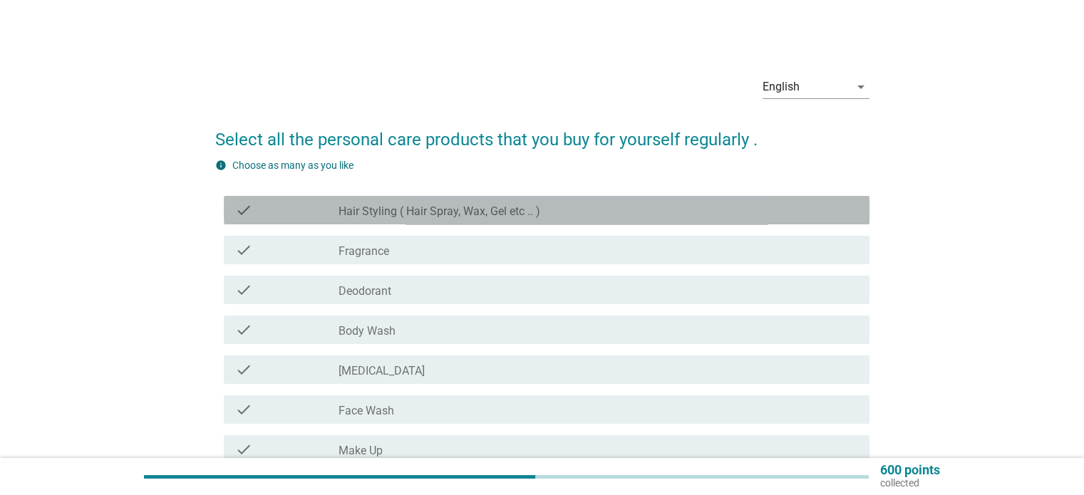
click at [450, 212] on label "Hair Styling ( Hair Spray, Wax, Gel etc .. )" at bounding box center [440, 212] width 202 height 14
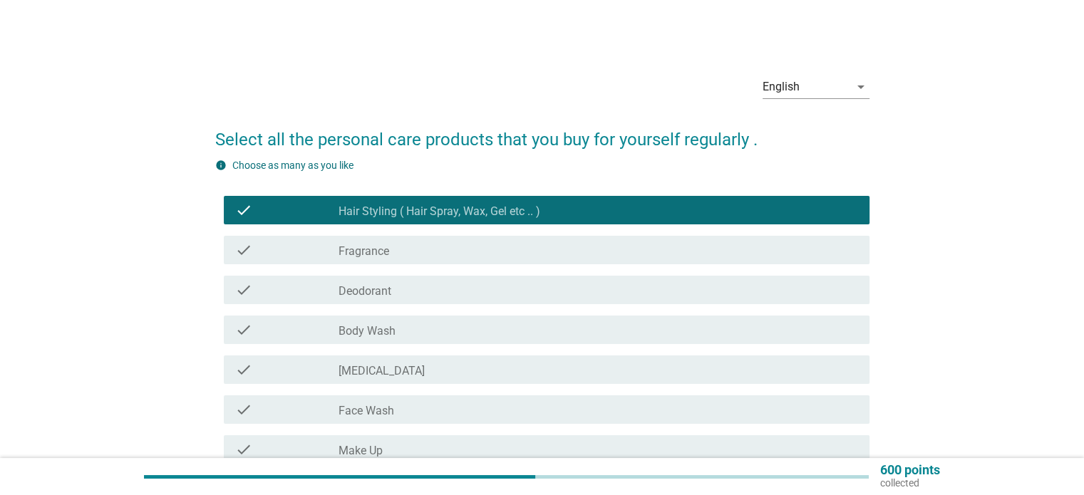
click at [416, 332] on div "check_box_outline_blank Body Wash" at bounding box center [598, 329] width 519 height 17
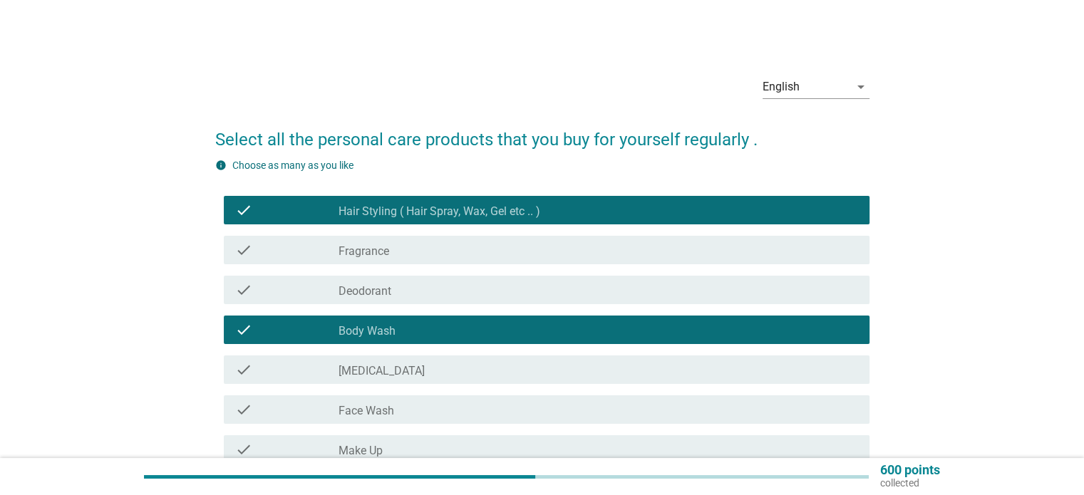
click at [405, 372] on div "check_box_outline_blank [MEDICAL_DATA]" at bounding box center [598, 369] width 519 height 17
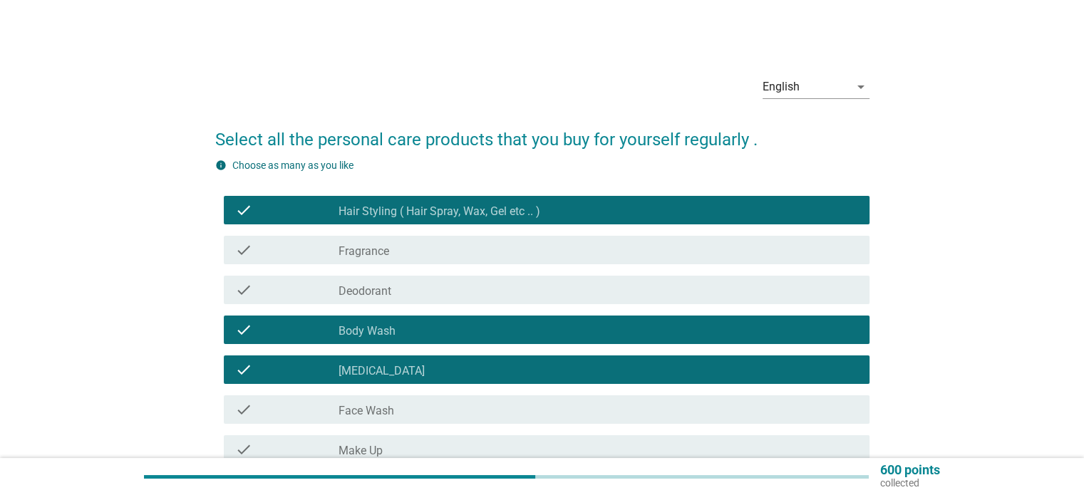
click at [383, 411] on label "Face Wash" at bounding box center [367, 411] width 56 height 14
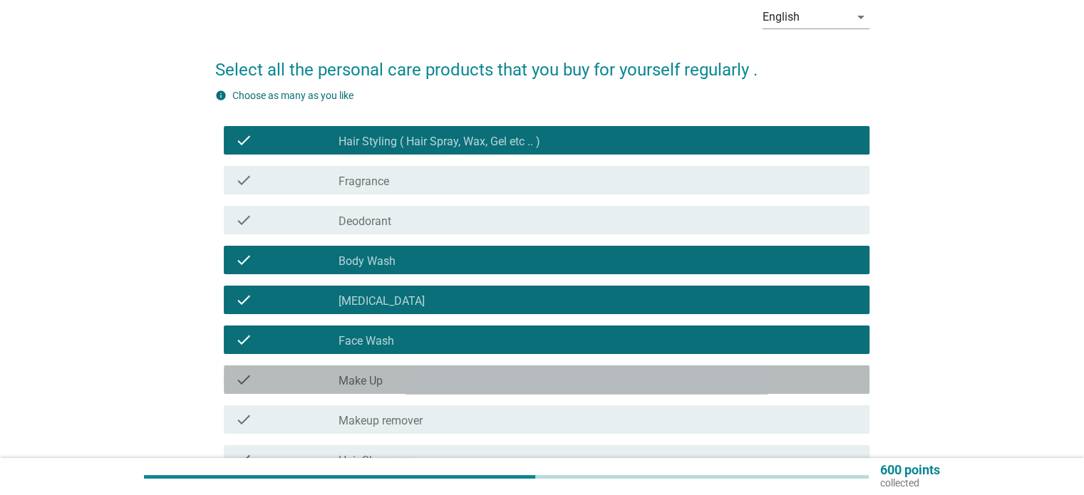
click at [392, 374] on div "check_box_outline_blank Make Up" at bounding box center [598, 379] width 519 height 17
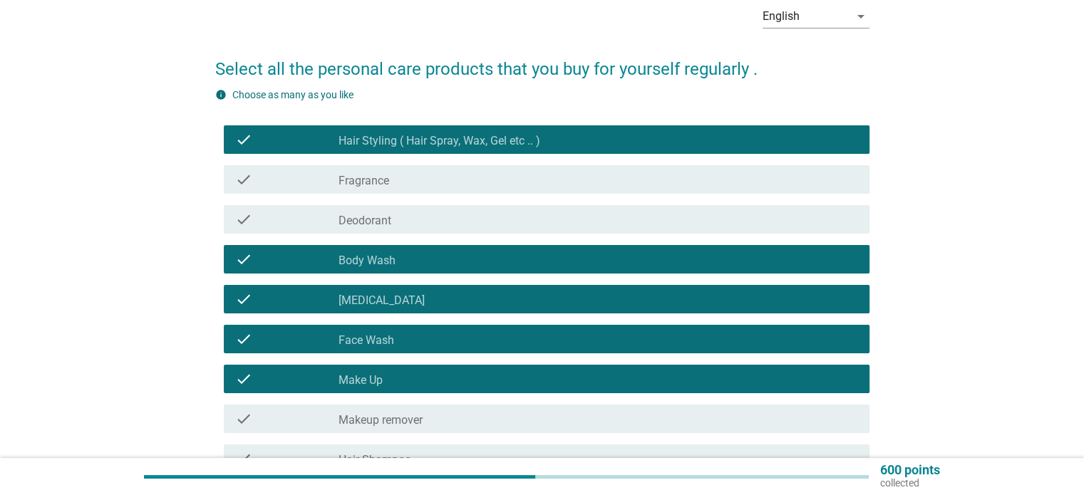
scroll to position [71, 0]
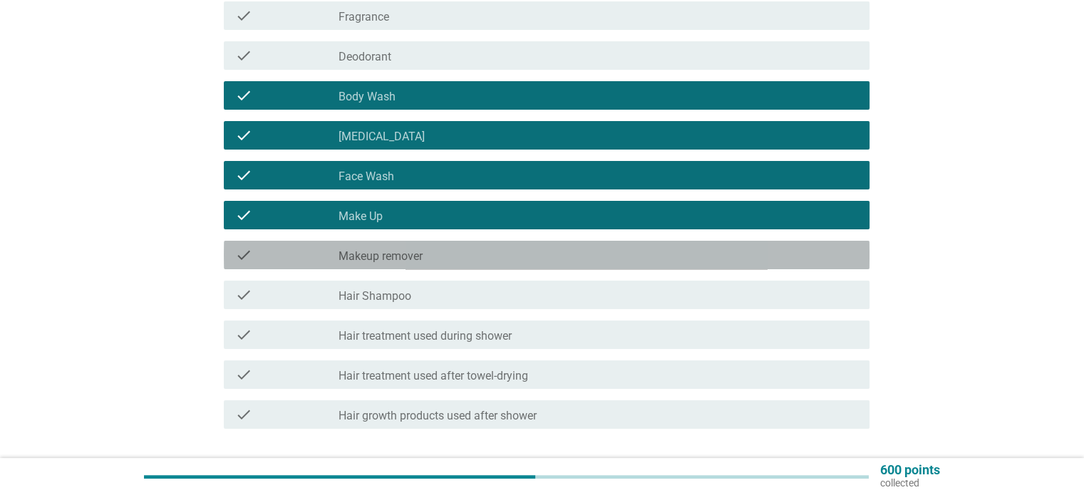
click at [411, 273] on div "check check_box_outline_blank Makeup remover" at bounding box center [542, 255] width 654 height 40
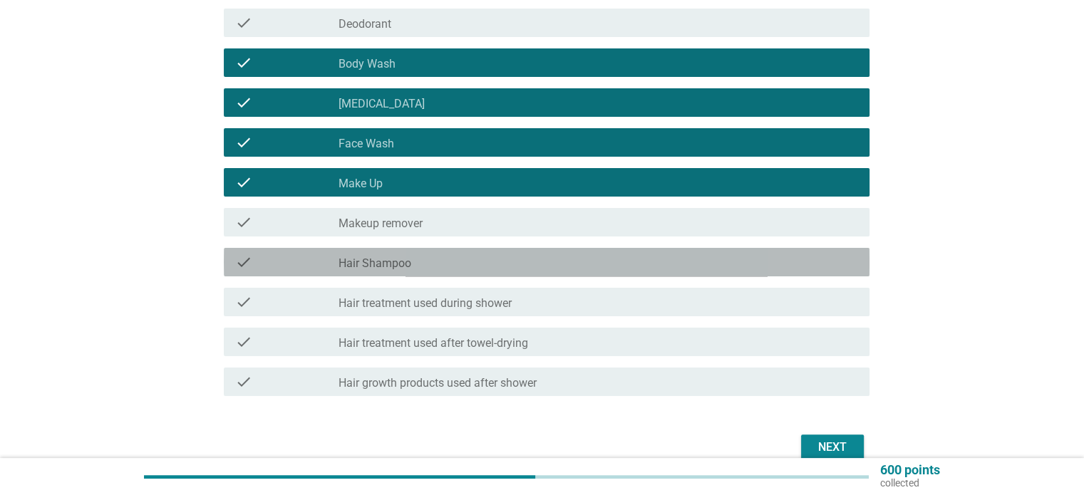
click at [403, 258] on div "check_box_outline_blank Hair Shampoo" at bounding box center [598, 262] width 519 height 17
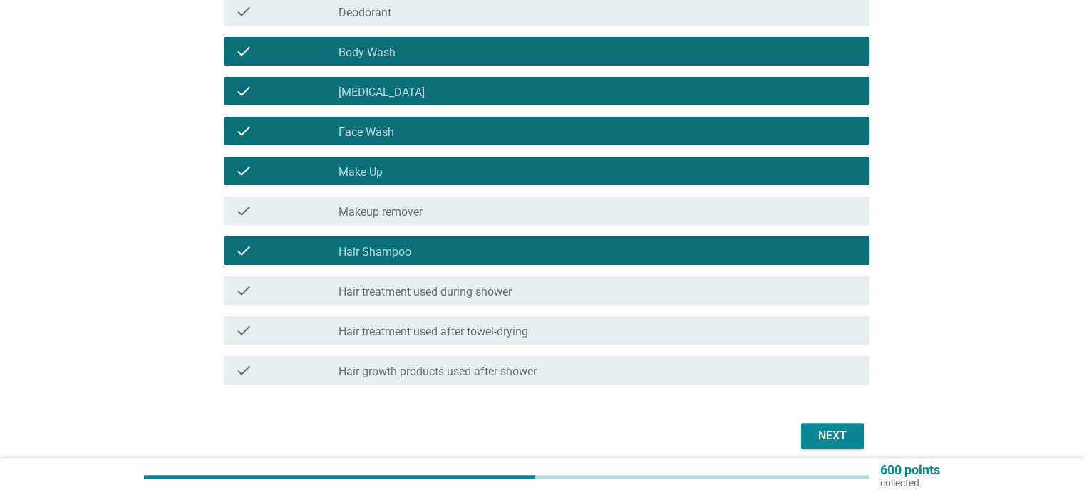
click at [446, 206] on div "check_box_outline_blank Makeup remover" at bounding box center [598, 210] width 519 height 17
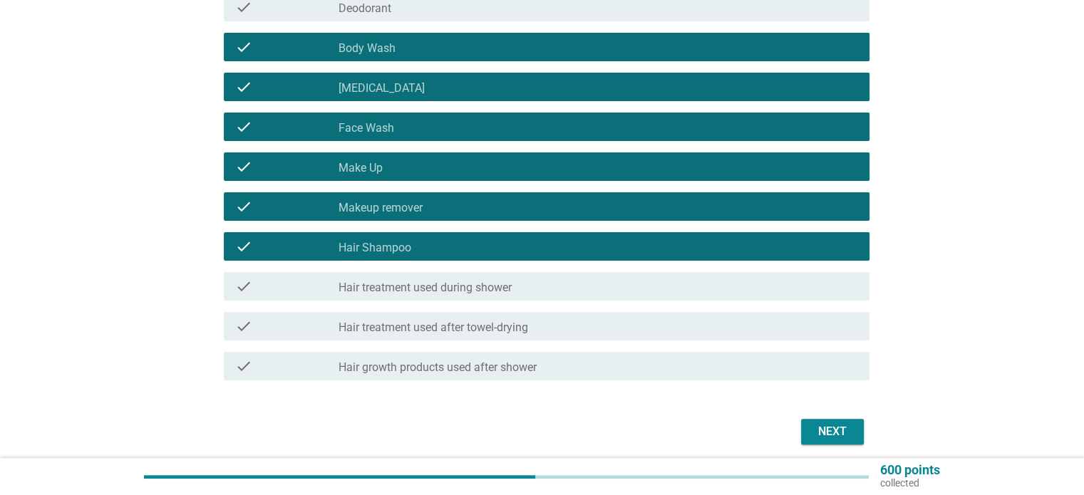
click at [468, 284] on label "Hair treatment used during shower" at bounding box center [425, 288] width 173 height 14
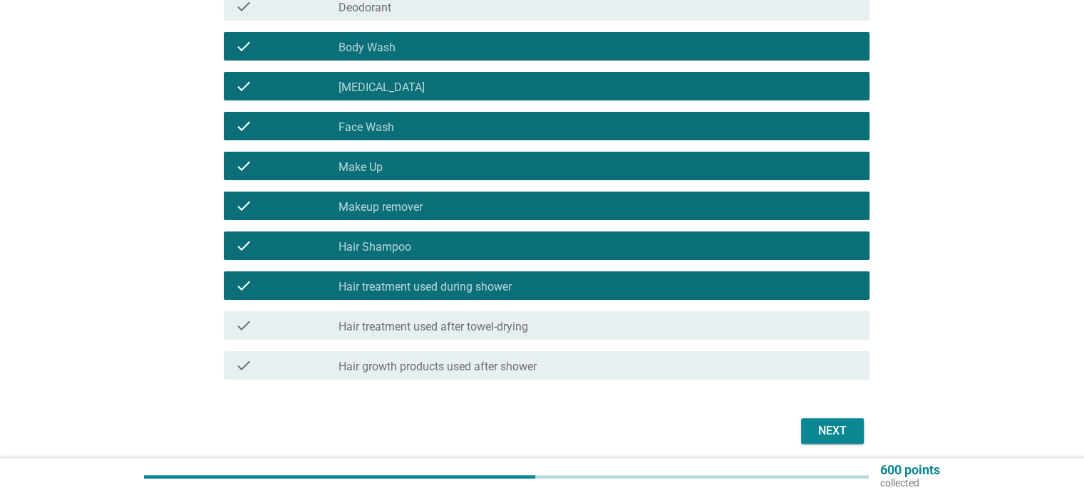
scroll to position [284, 0]
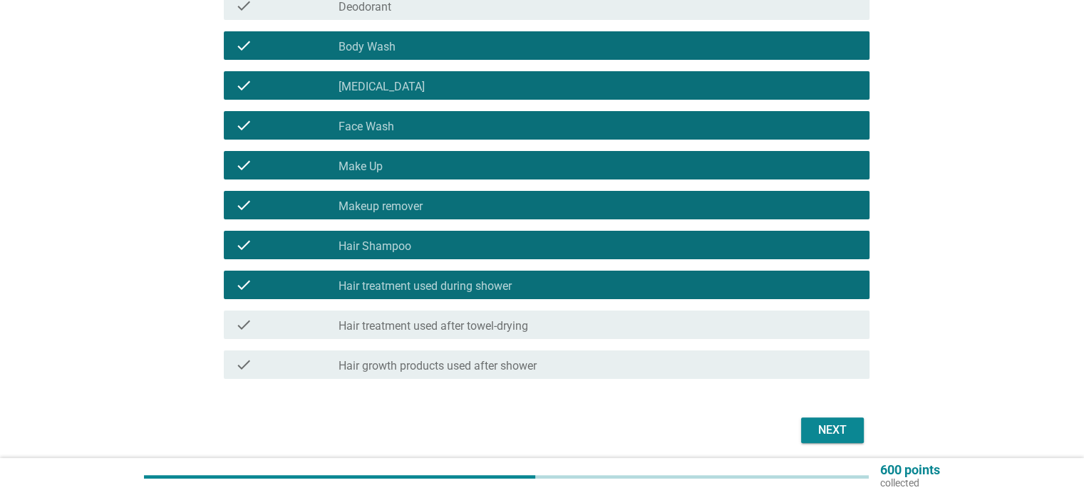
click at [424, 328] on label "Hair treatment used after towel-drying" at bounding box center [434, 326] width 190 height 14
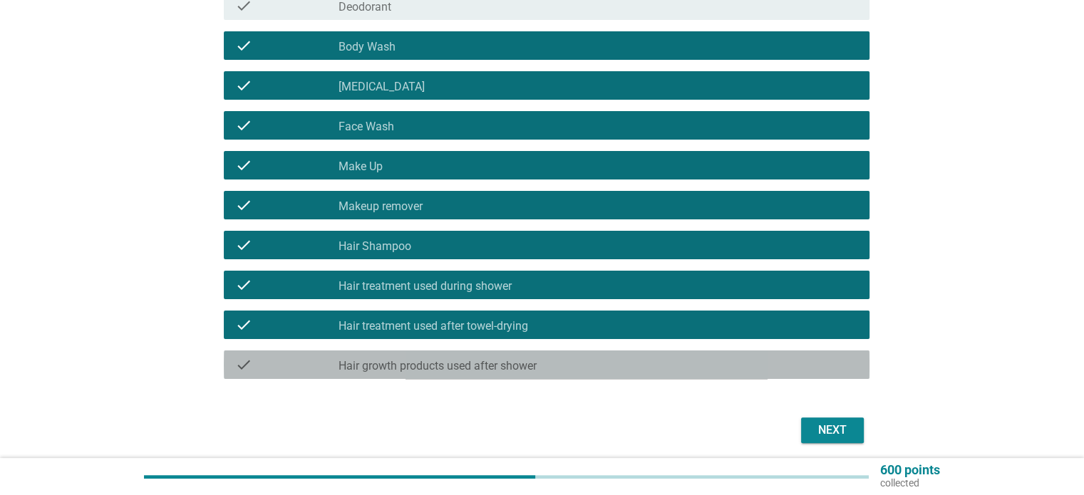
click at [535, 367] on label "Hair growth products used after shower" at bounding box center [438, 366] width 198 height 14
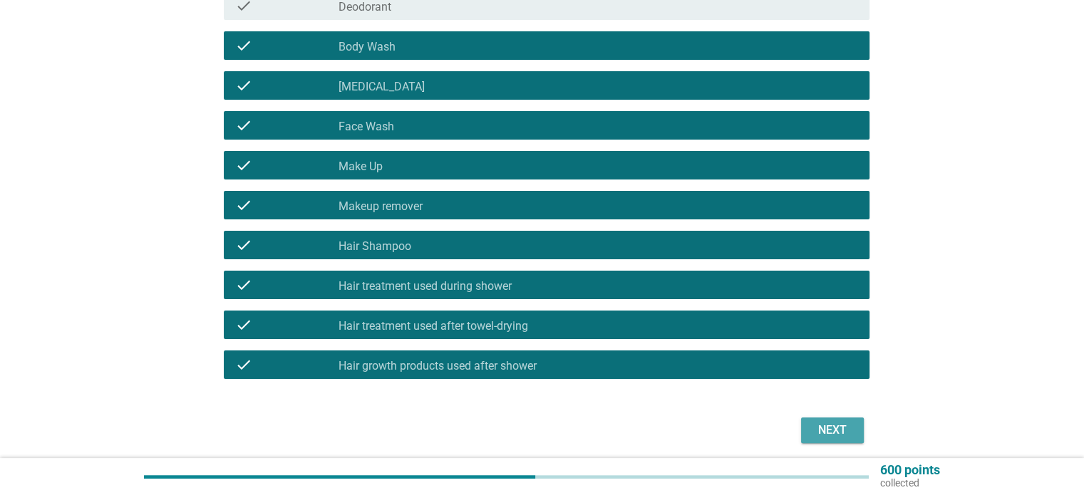
click at [820, 431] on div "Next" at bounding box center [833, 430] width 40 height 17
